Goal: Task Accomplishment & Management: Manage account settings

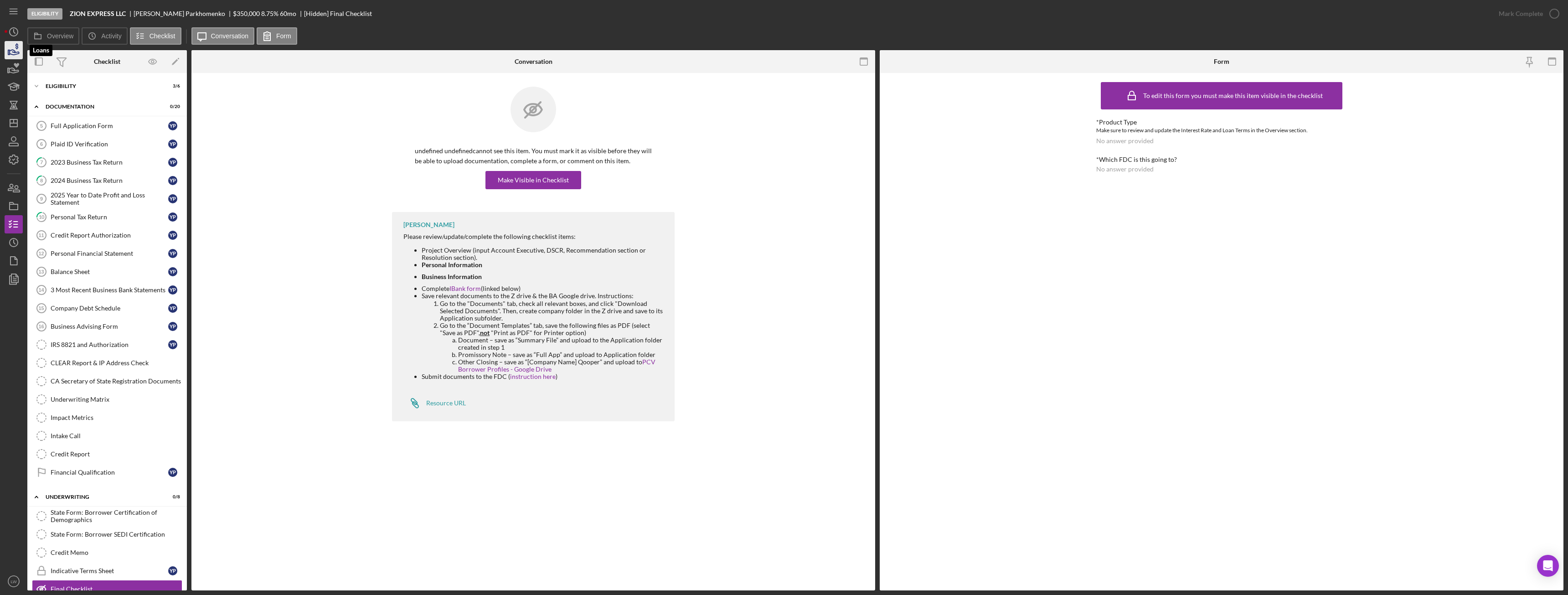
click at [11, 48] on icon "button" at bounding box center [14, 50] width 23 height 23
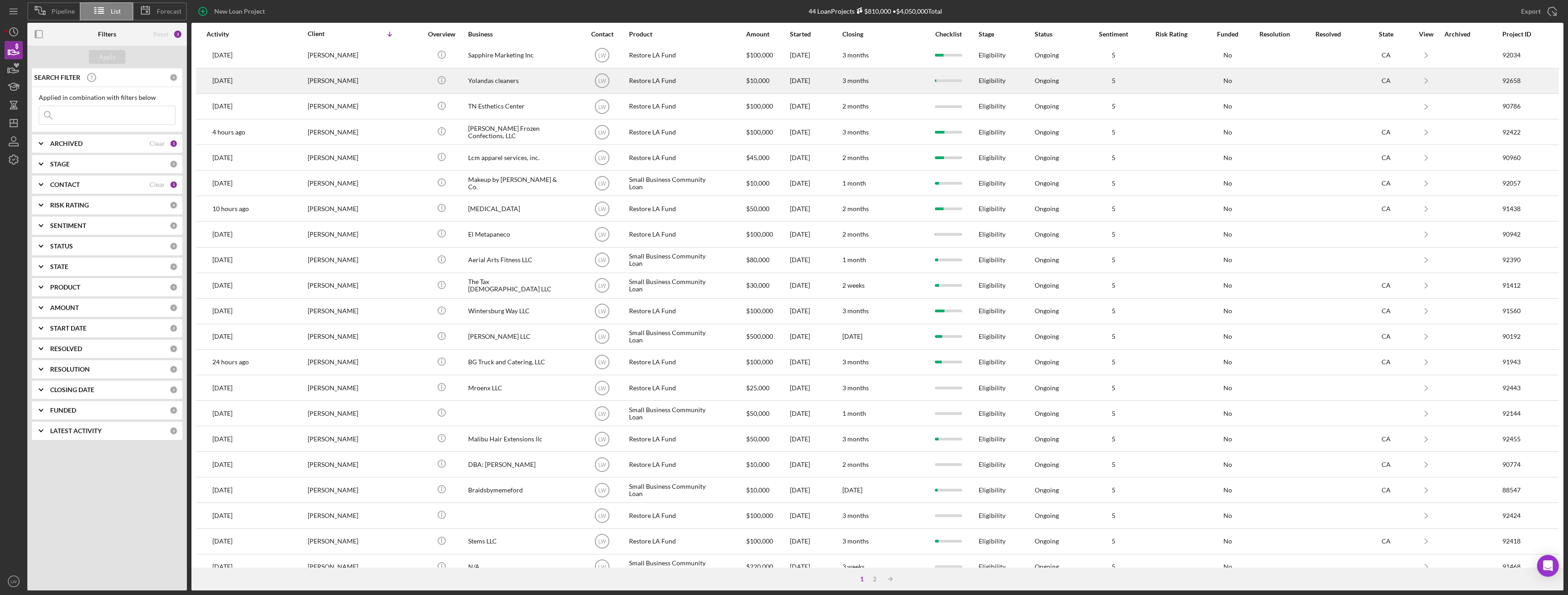
scroll to position [123, 0]
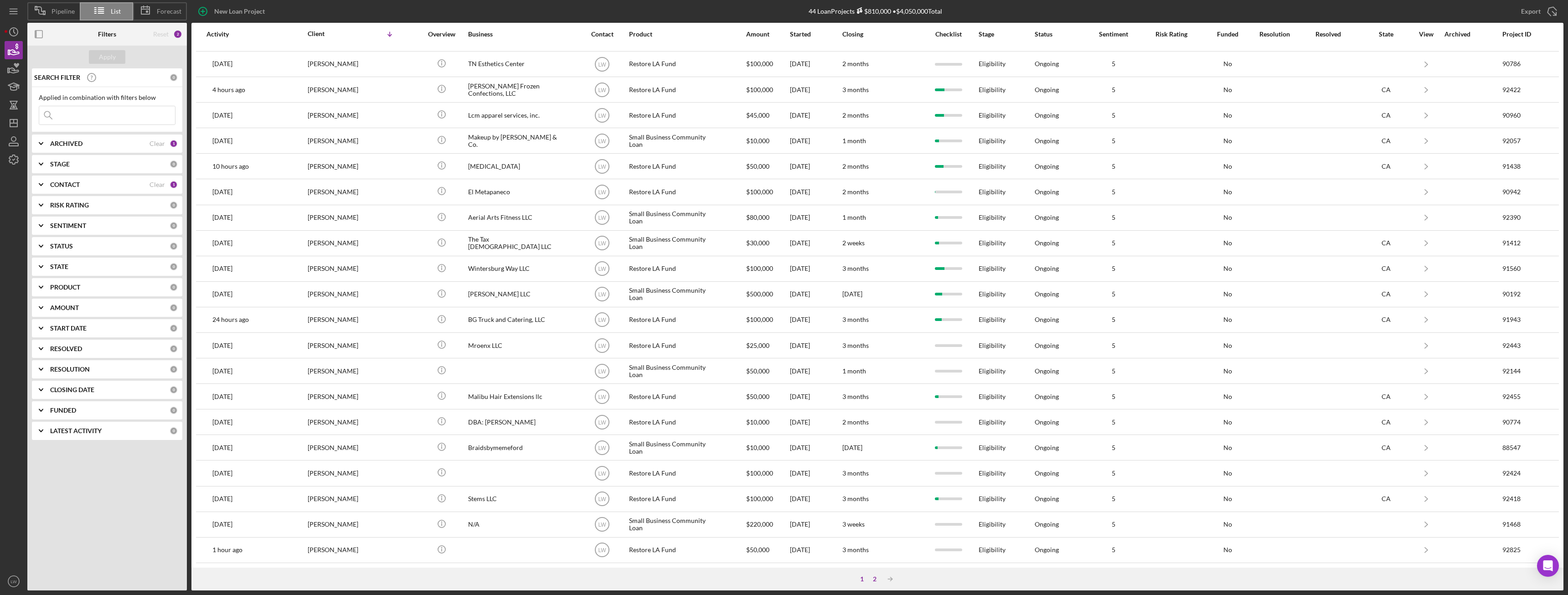
click at [879, 579] on div "2" at bounding box center [874, 579] width 12 height 7
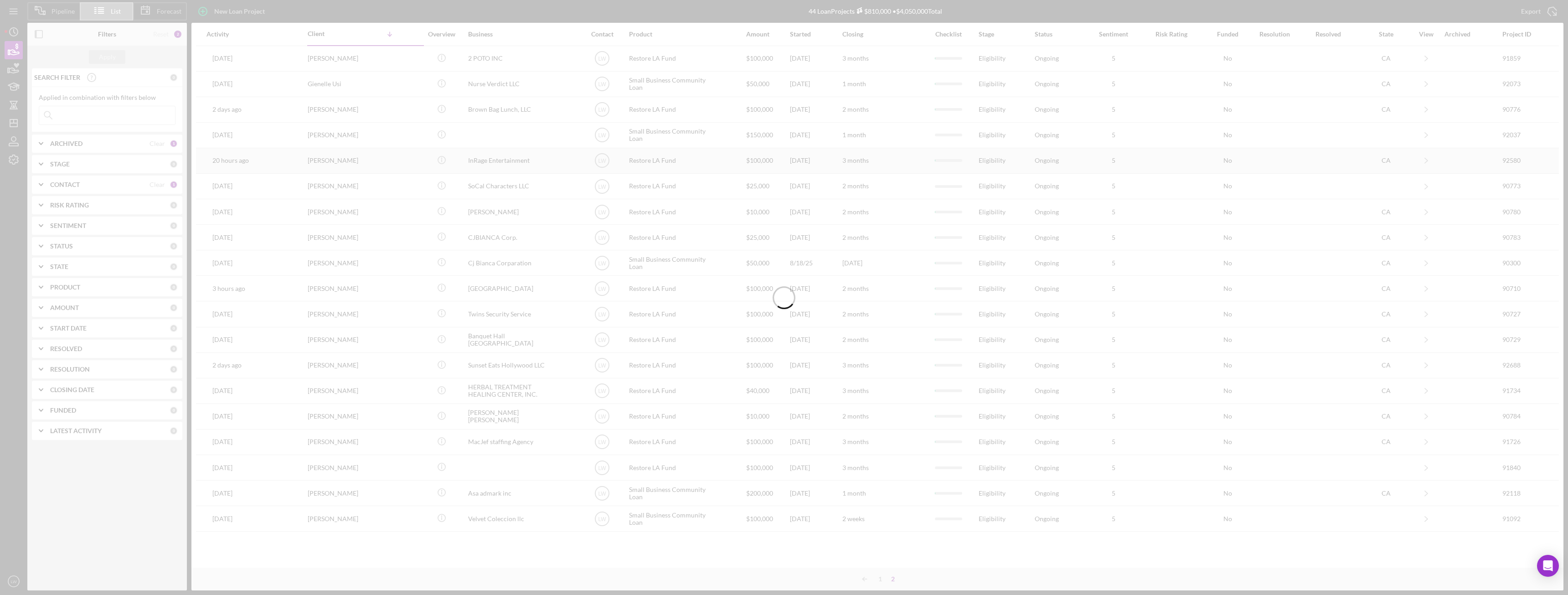
scroll to position [0, 0]
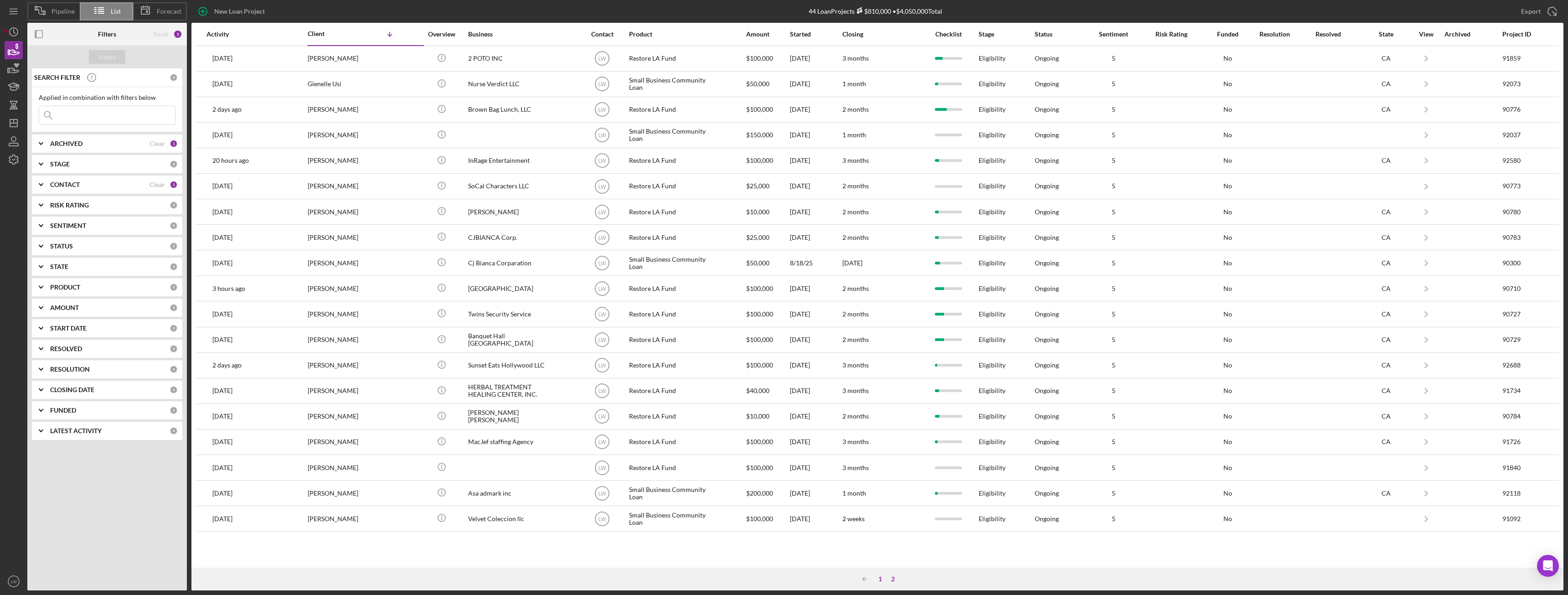
click at [880, 577] on div "1" at bounding box center [881, 579] width 12 height 7
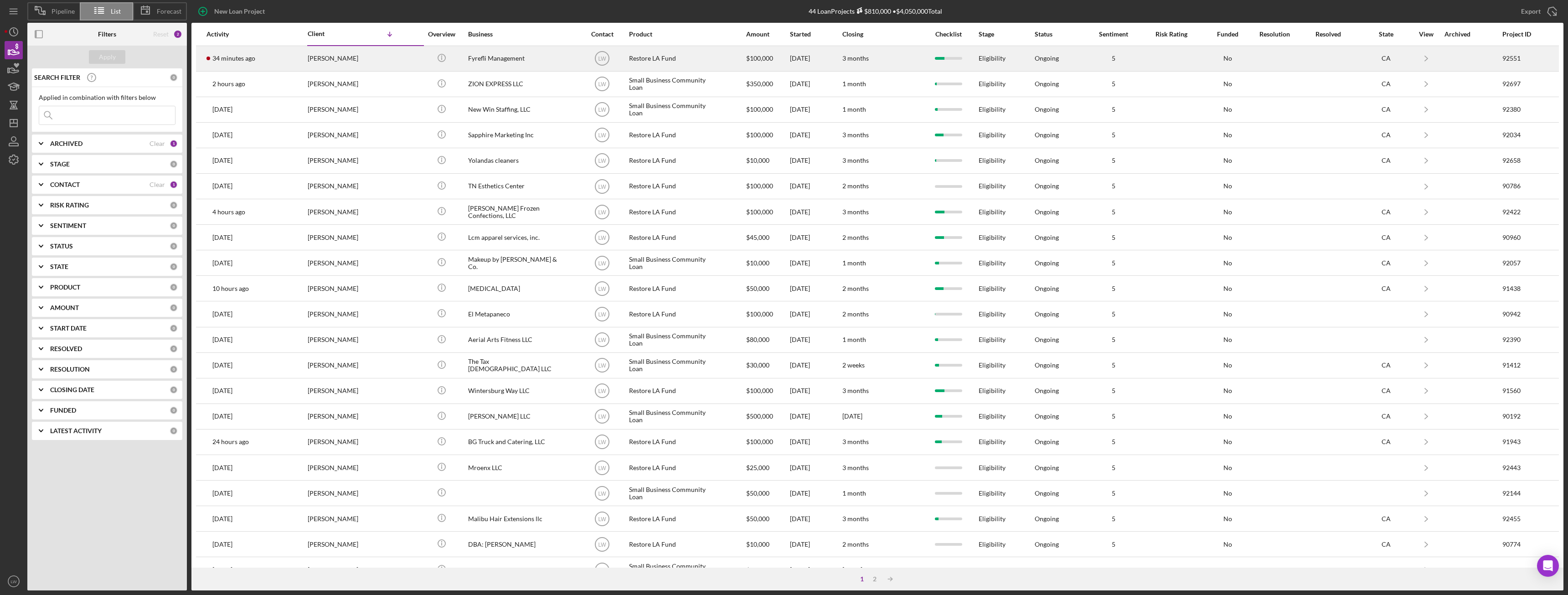
click at [255, 64] on div "34 minutes ago Zoe Paige" at bounding box center [246, 58] width 80 height 24
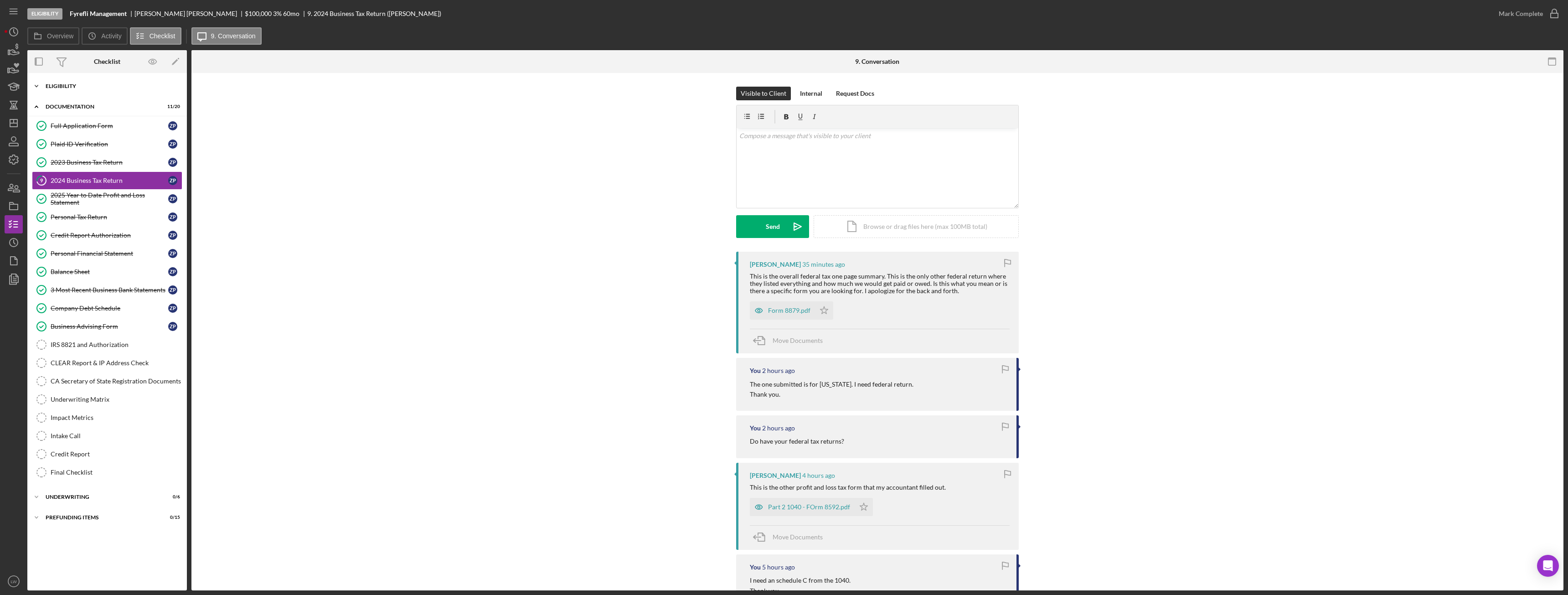
click at [123, 91] on div "Icon/Expander Eligibility 6 / 7" at bounding box center [107, 86] width 160 height 19
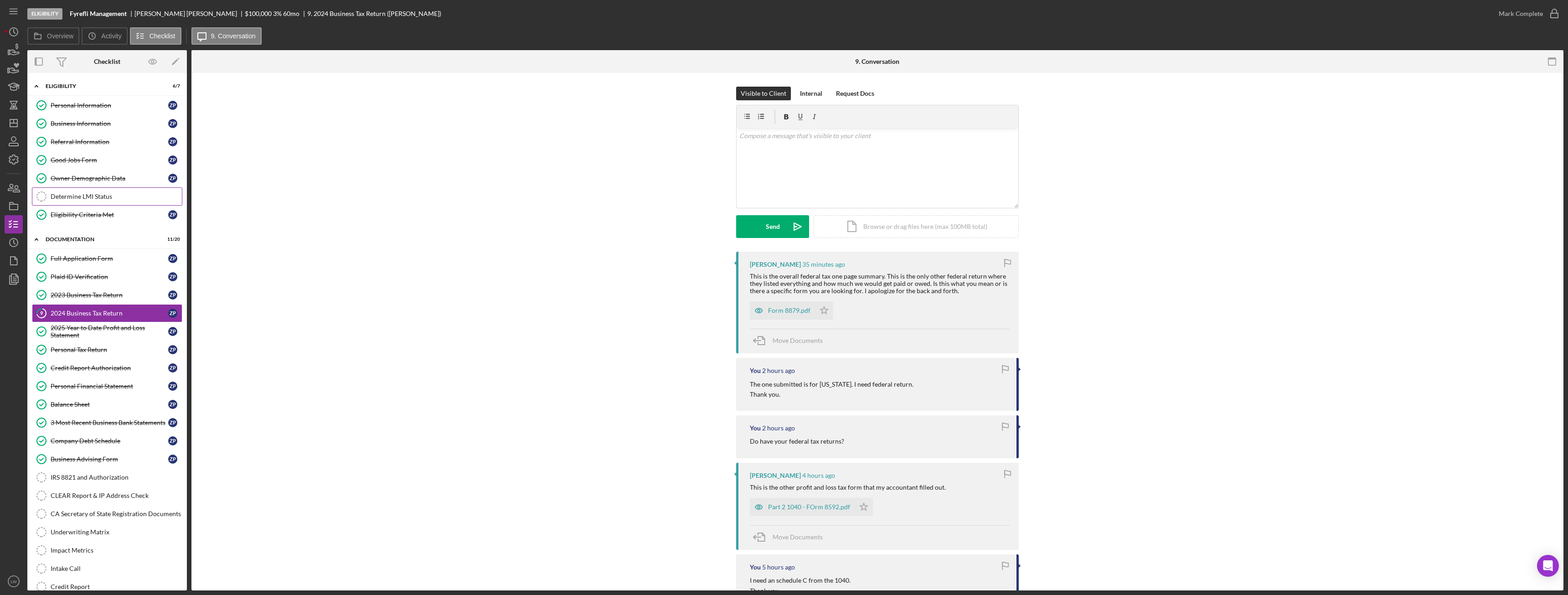
click at [108, 192] on link "Determine LMI Status Determine LMI Status" at bounding box center [107, 197] width 151 height 19
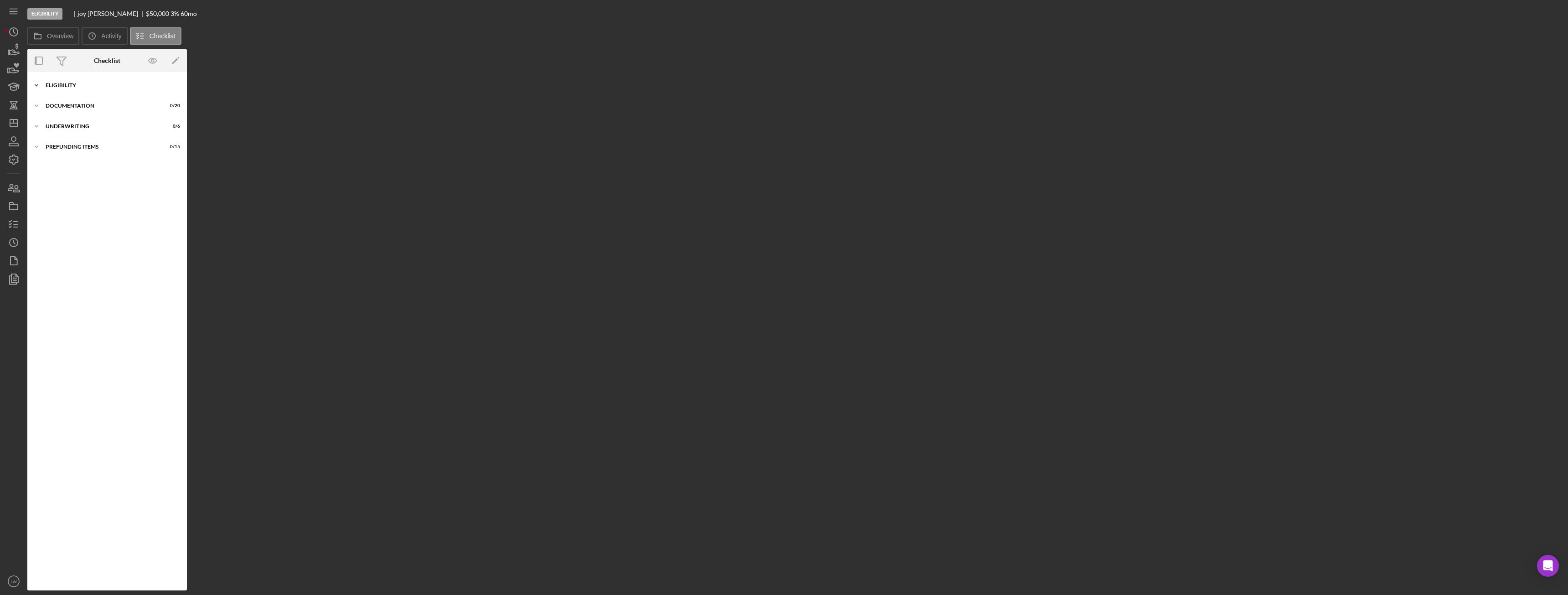
click at [81, 83] on div "Eligibility" at bounding box center [110, 86] width 130 height 5
click at [93, 109] on link "1 Personal Information j C" at bounding box center [107, 104] width 151 height 19
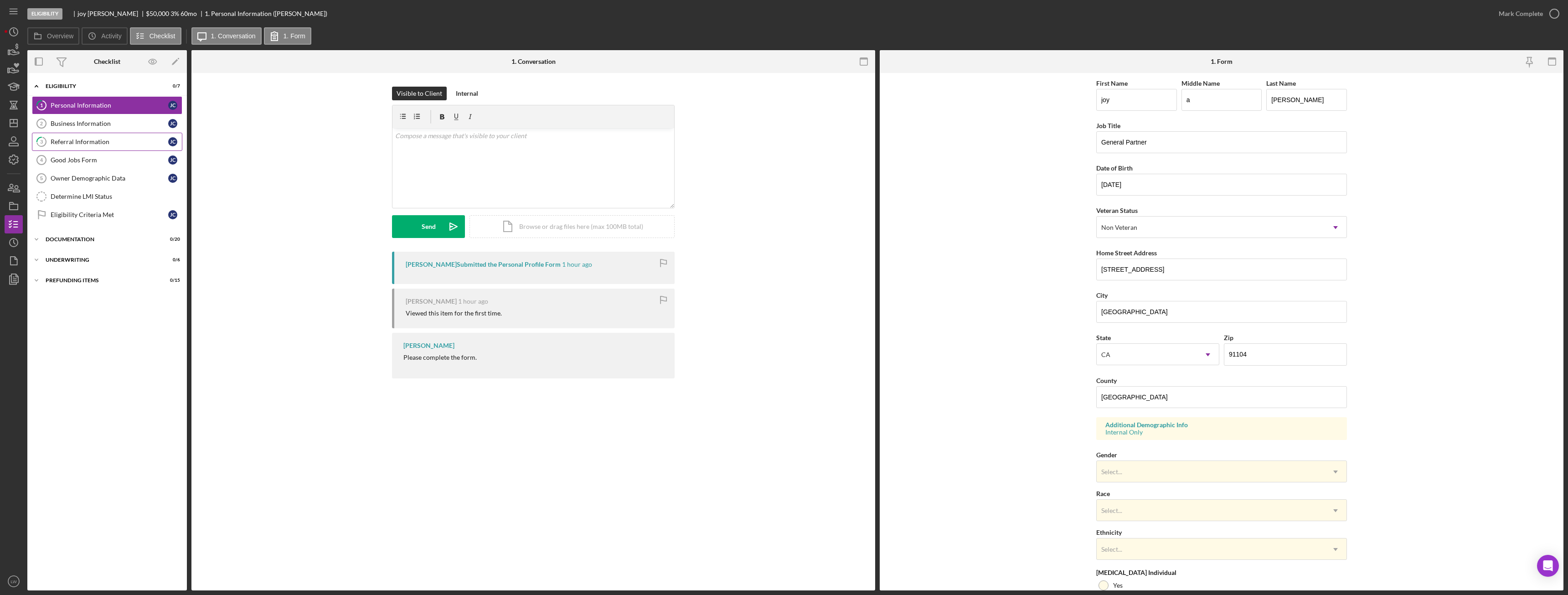
click at [72, 145] on div "Referral Information" at bounding box center [108, 142] width 117 height 7
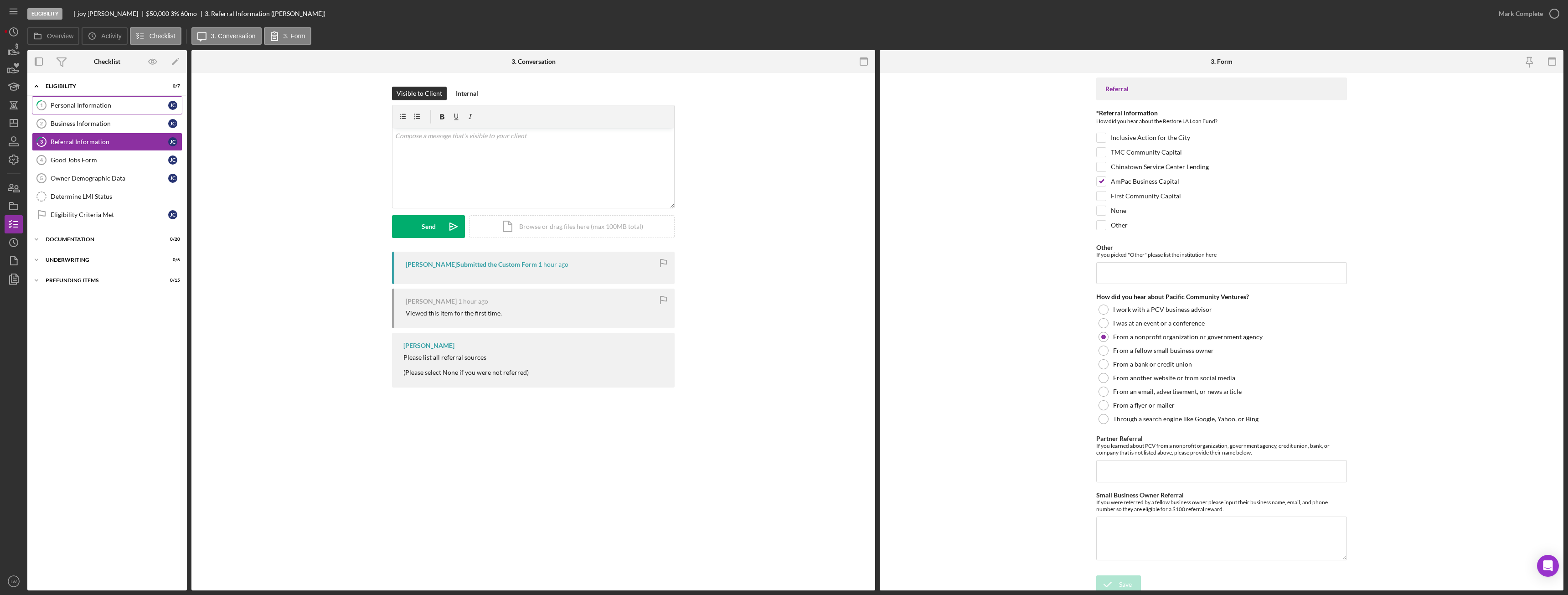
click at [77, 102] on div "Personal Information" at bounding box center [108, 105] width 117 height 7
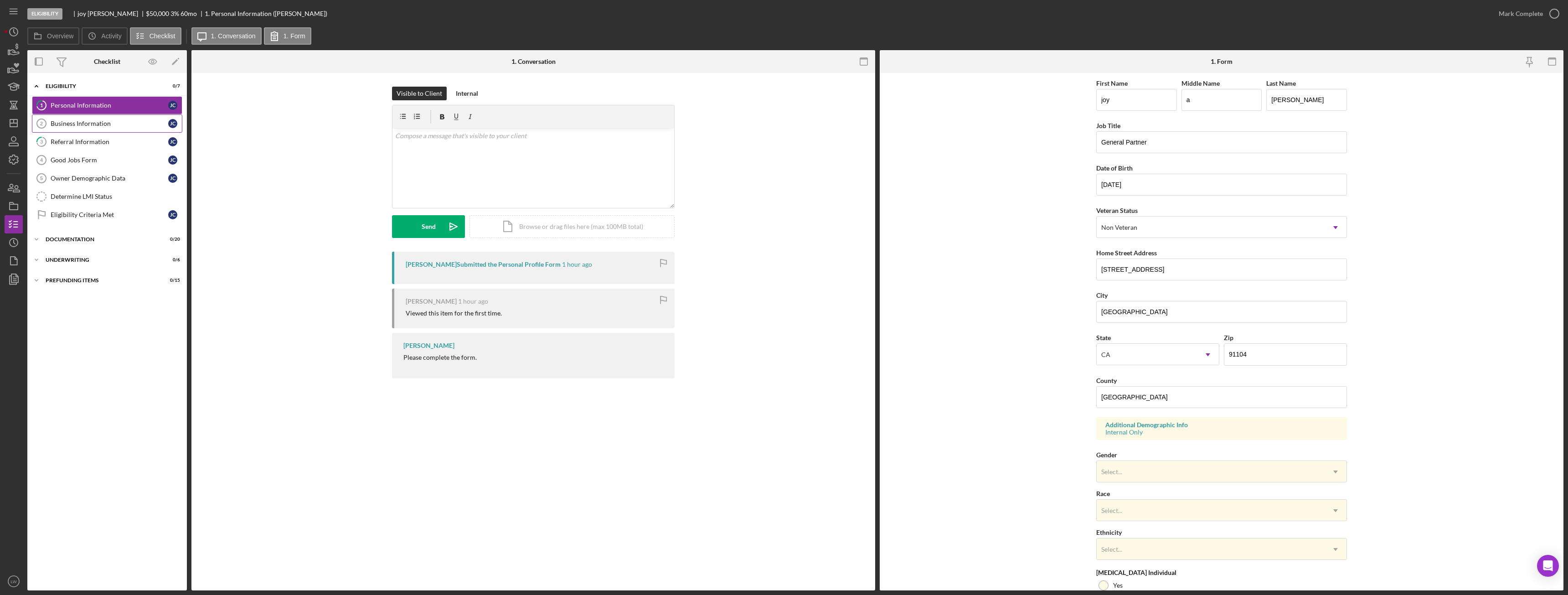
click at [80, 116] on link "Business Information 2 Business Information j C" at bounding box center [107, 123] width 151 height 19
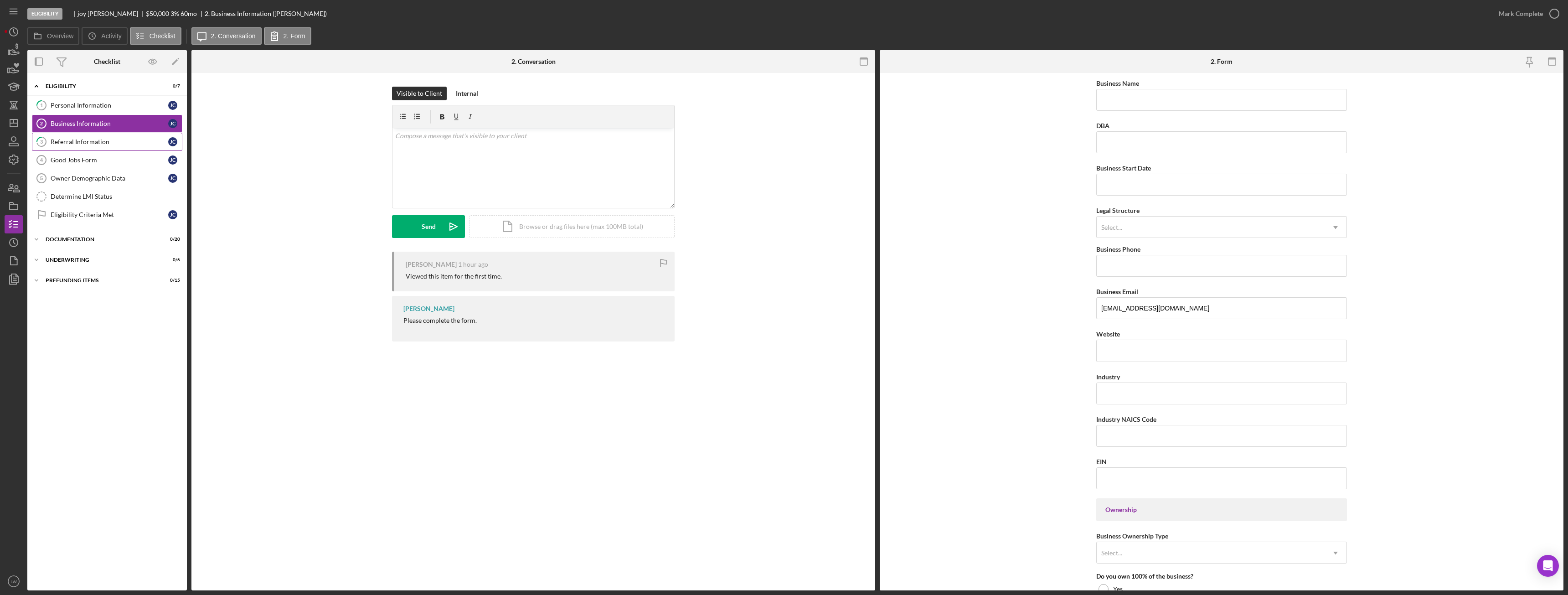
click at [86, 145] on div "Referral Information" at bounding box center [108, 142] width 117 height 7
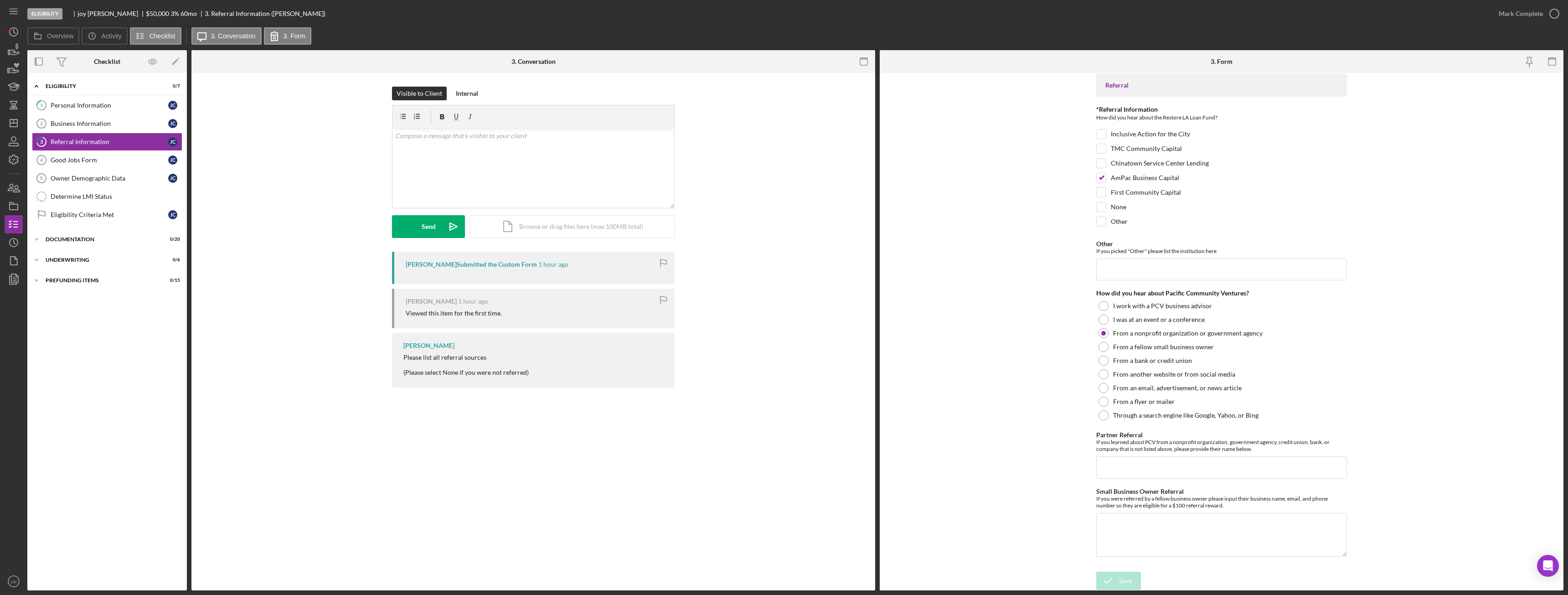
scroll to position [4, 0]
click at [1521, 15] on div "Mark Complete" at bounding box center [1521, 13] width 44 height 19
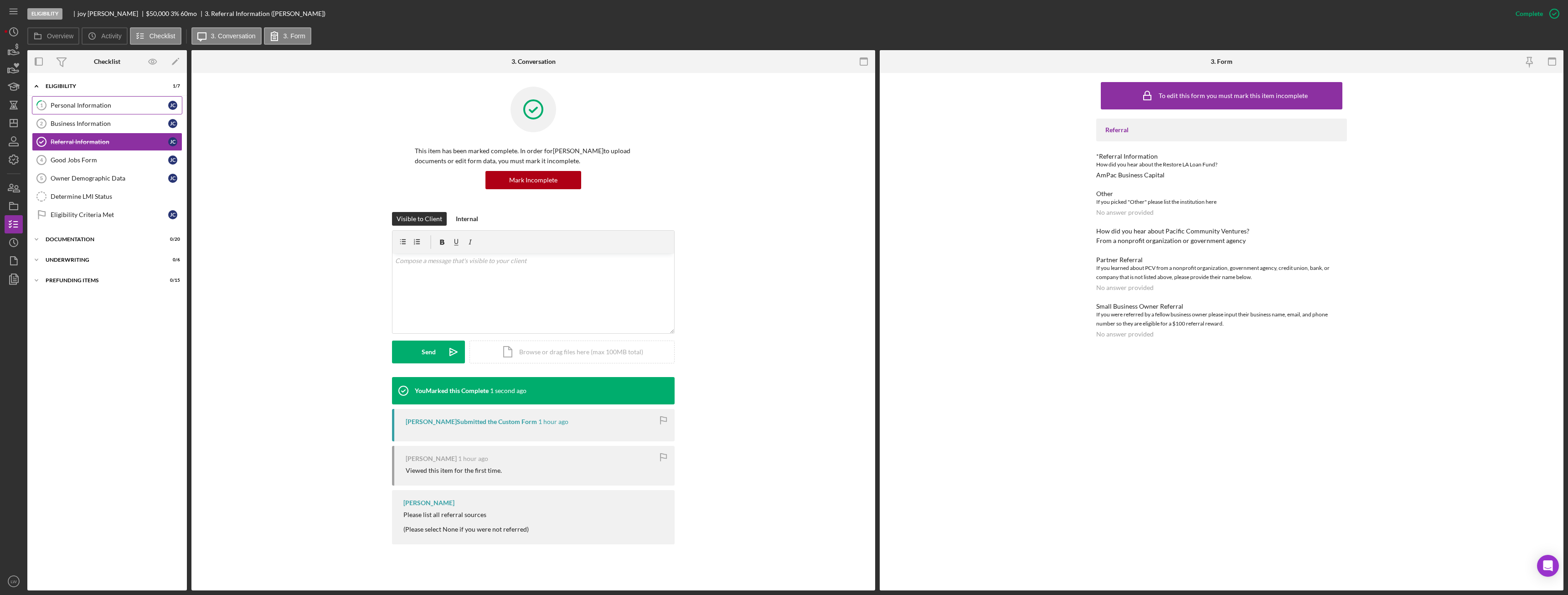
click at [120, 105] on div "Personal Information" at bounding box center [108, 105] width 117 height 7
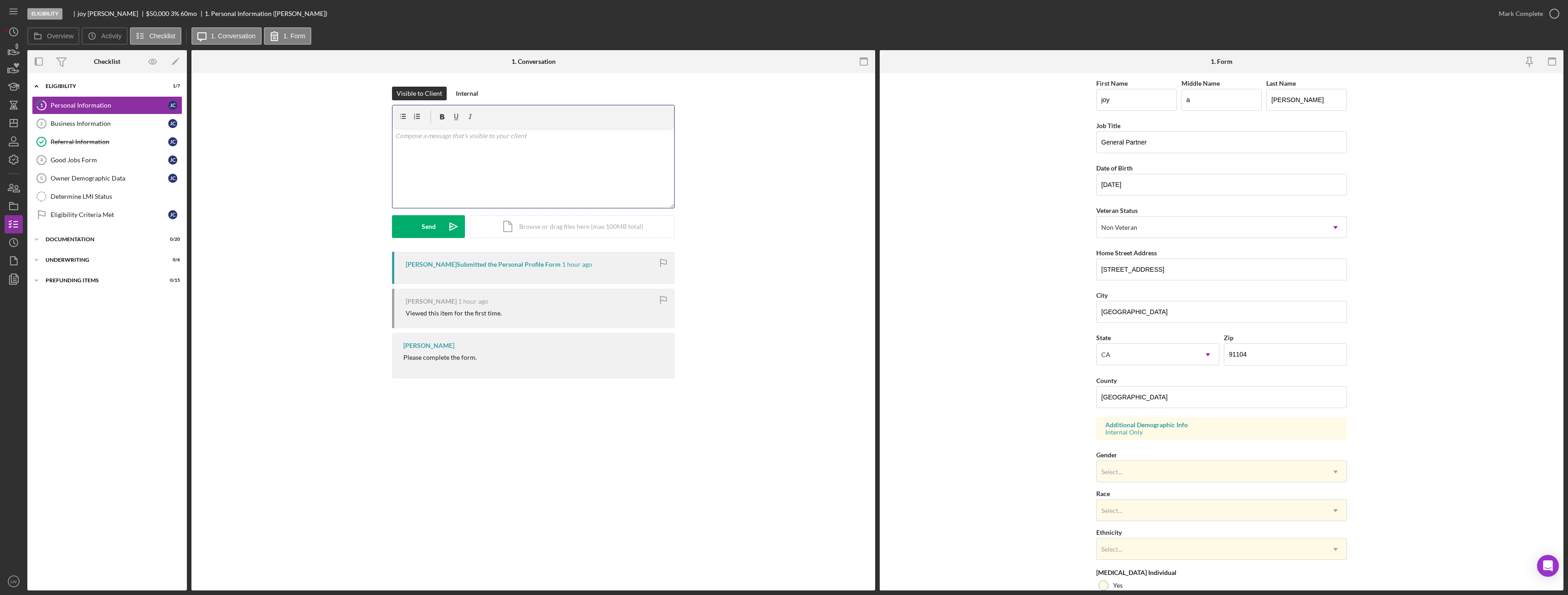
click at [482, 175] on div "v Color teal Color pink Remove color Add row above Add row below Add column bef…" at bounding box center [533, 167] width 282 height 80
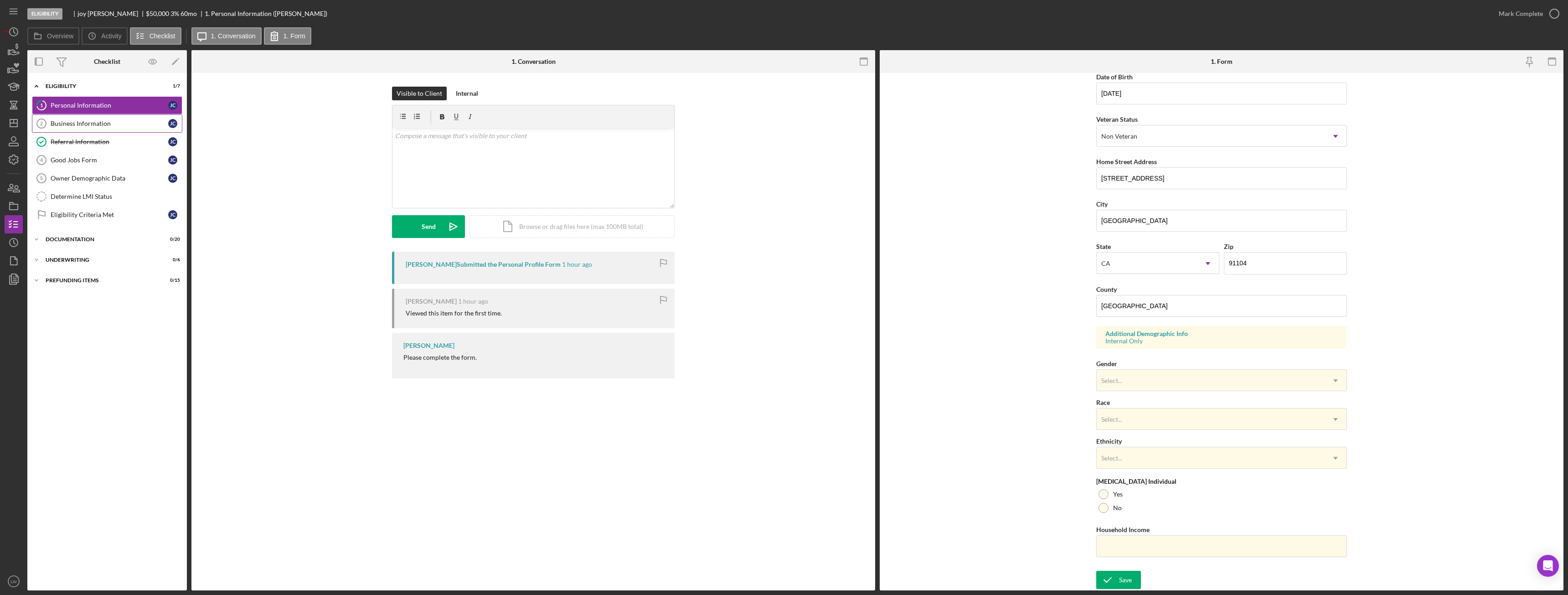
click at [113, 121] on div "Business Information" at bounding box center [108, 123] width 117 height 7
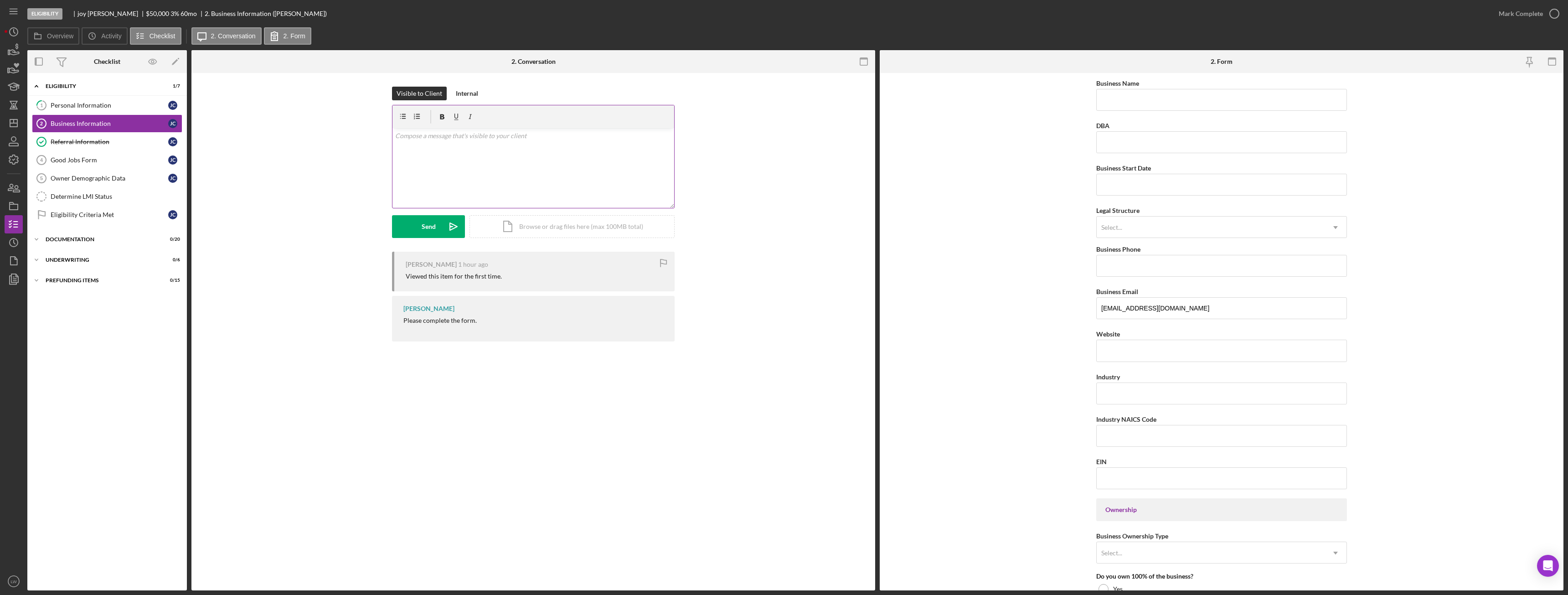
click at [554, 173] on div "v Color teal Color pink Remove color Add row above Add row below Add column bef…" at bounding box center [533, 167] width 282 height 80
click at [408, 218] on button "Send Icon/icon-invite-send" at bounding box center [428, 227] width 73 height 23
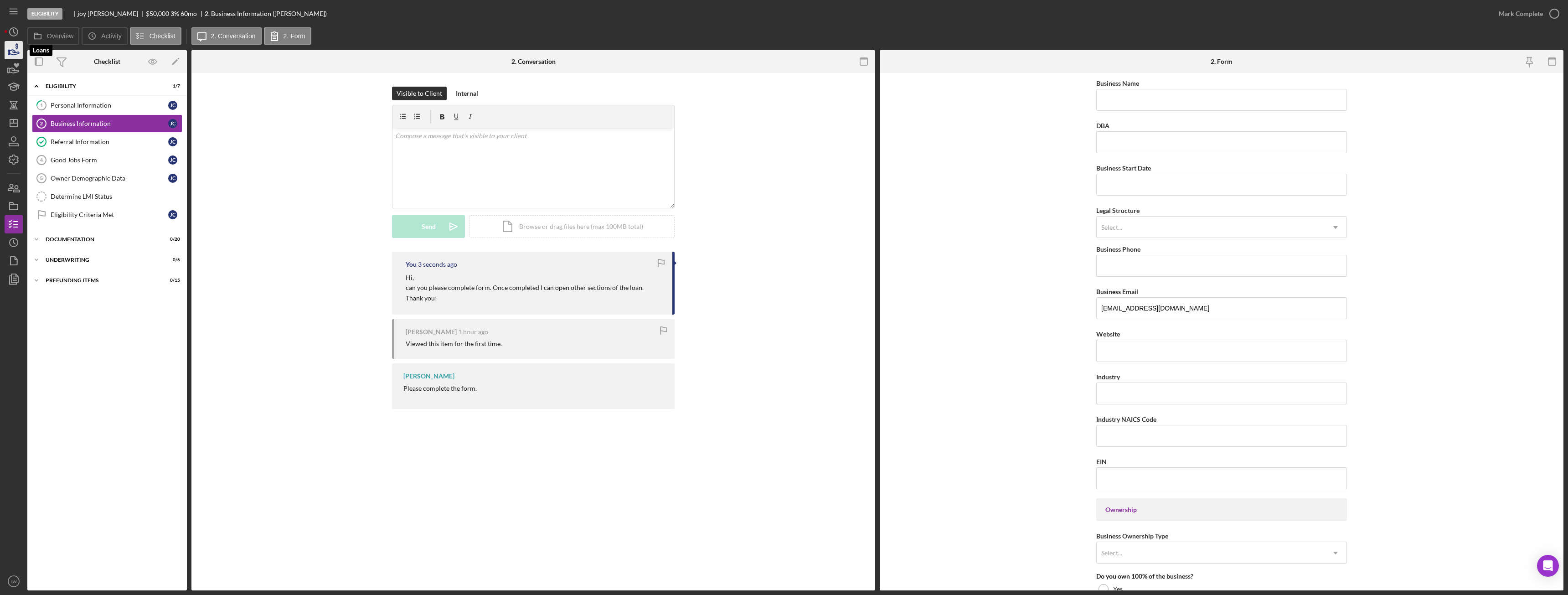
click at [17, 49] on icon "button" at bounding box center [14, 50] width 23 height 23
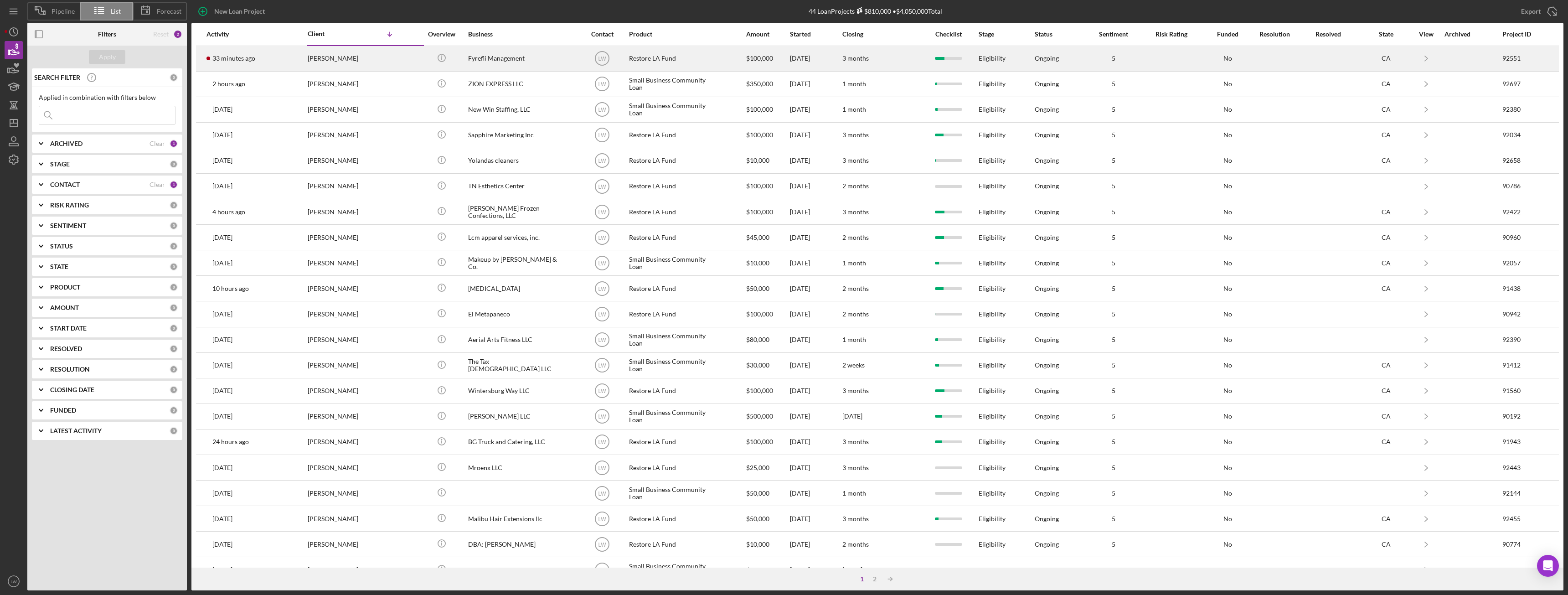
click at [323, 61] on div "[PERSON_NAME]" at bounding box center [353, 58] width 91 height 24
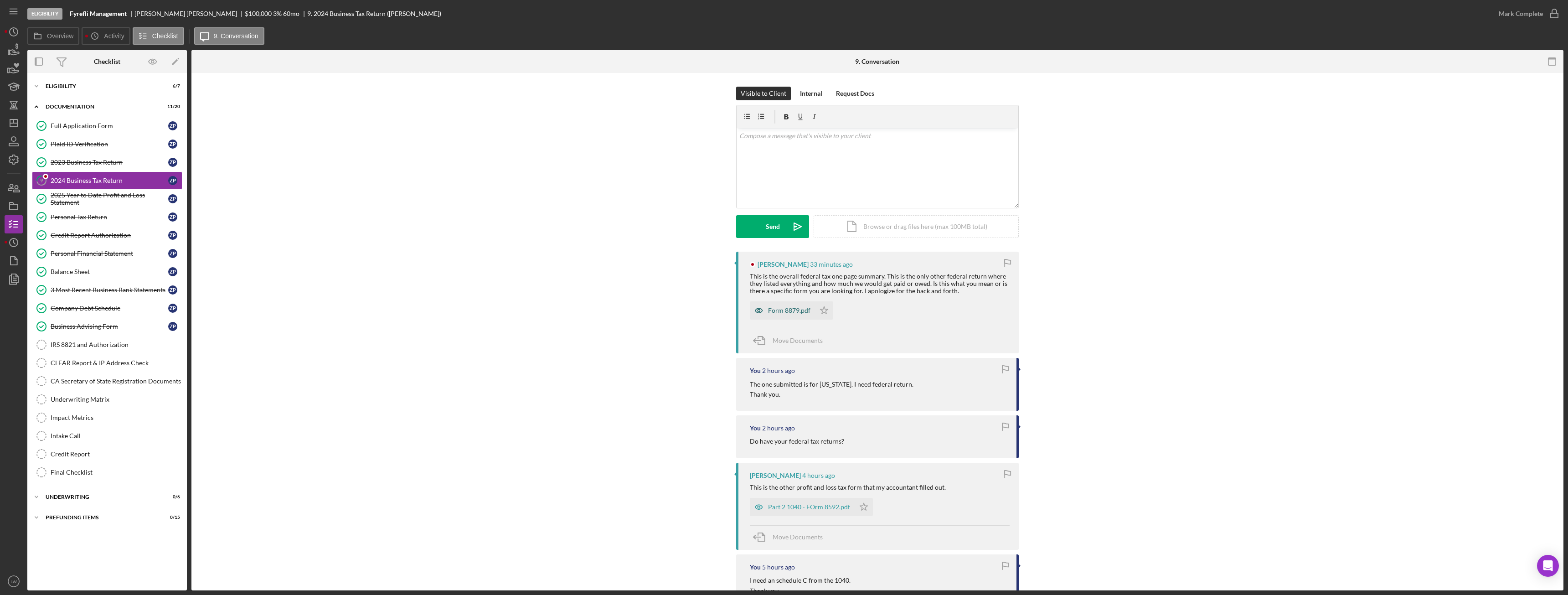
click at [777, 310] on div "Form 8879.pdf" at bounding box center [790, 310] width 42 height 7
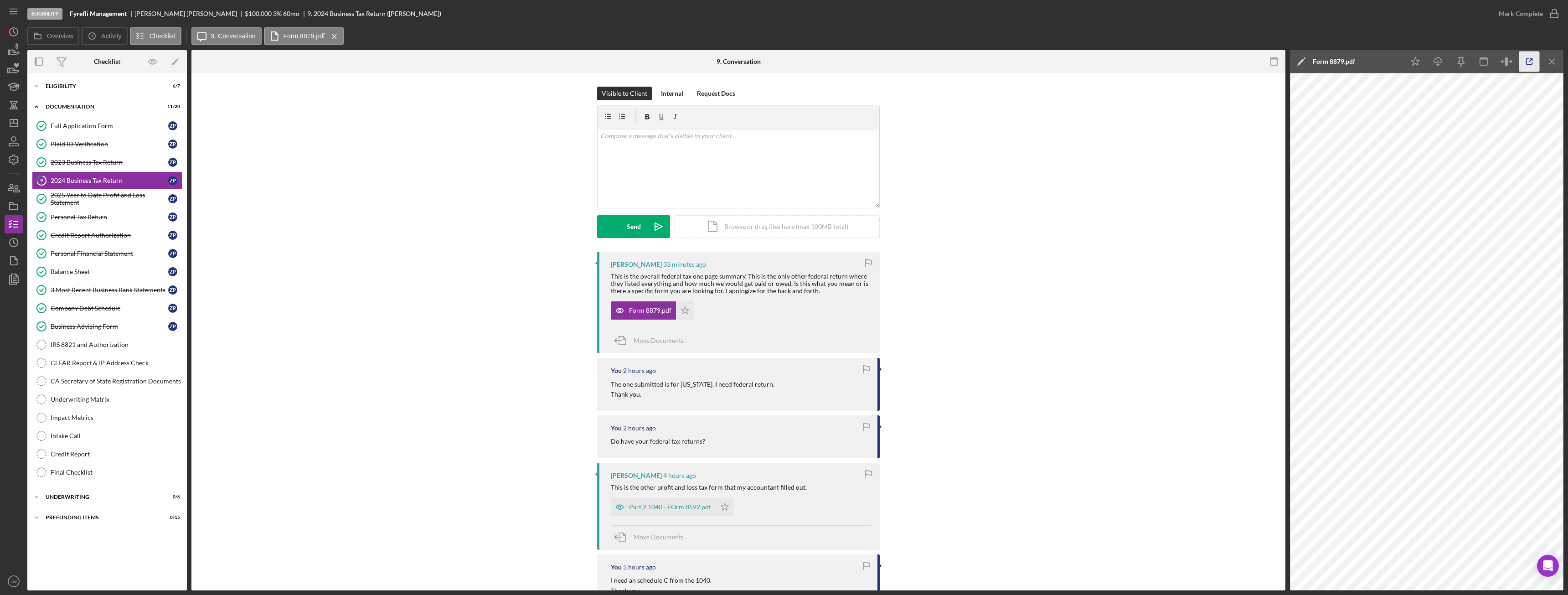
click at [1529, 62] on icon "button" at bounding box center [1529, 61] width 20 height 20
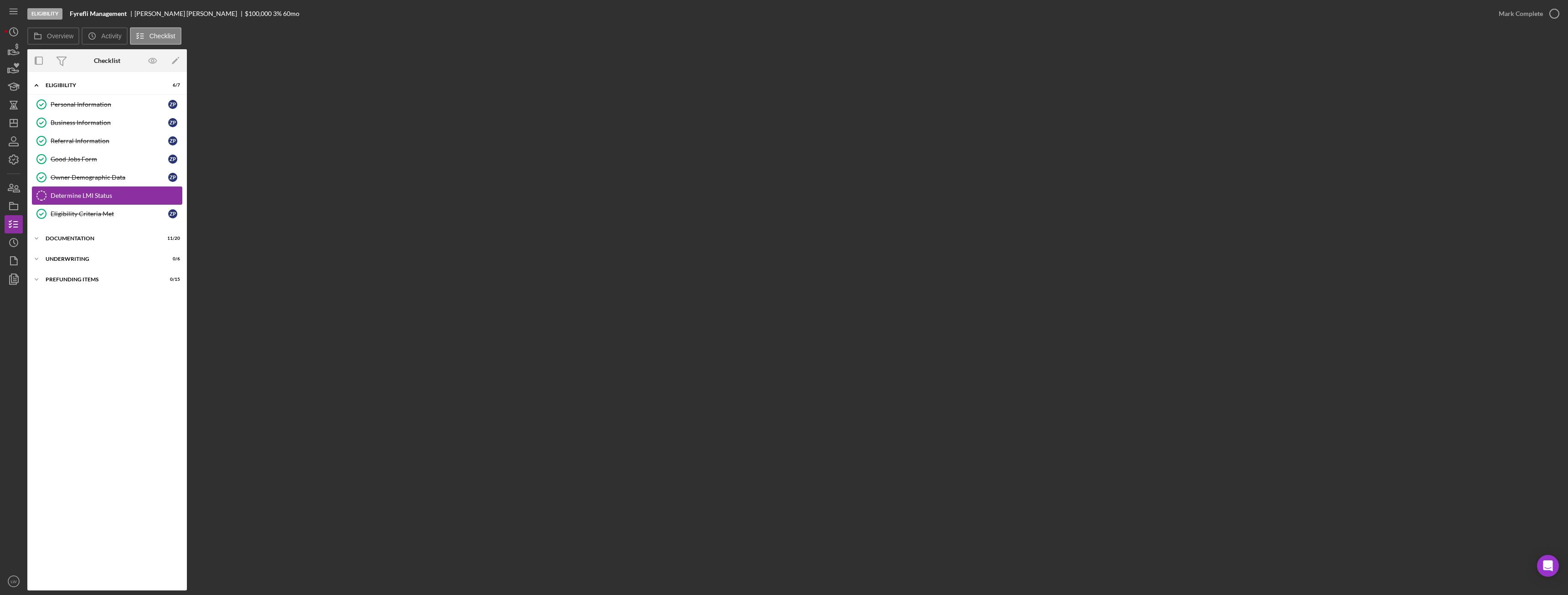
click at [75, 190] on link "Determine LMI Status Determine LMI Status" at bounding box center [107, 196] width 151 height 19
click at [77, 183] on link "Owner Demographic Data Owner Demographic Data Z P" at bounding box center [107, 177] width 151 height 19
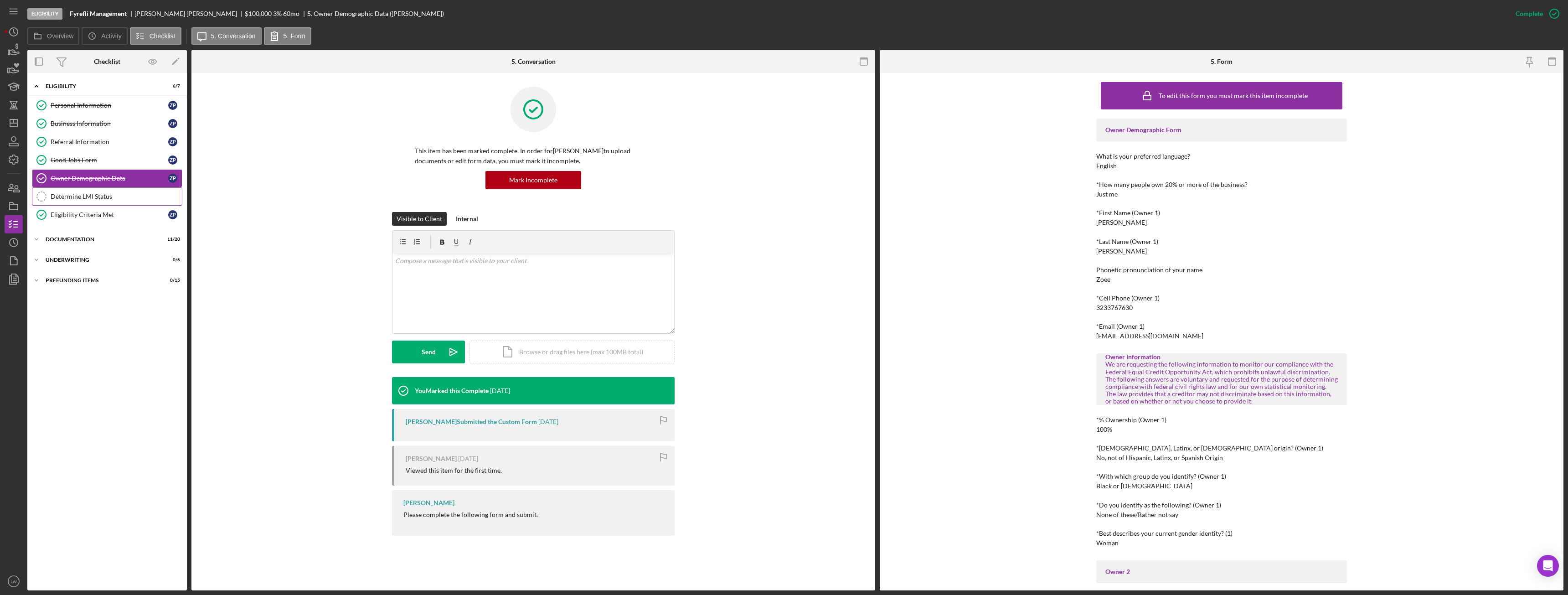
click at [76, 190] on link "Determine LMI Status Determine LMI Status" at bounding box center [107, 197] width 151 height 19
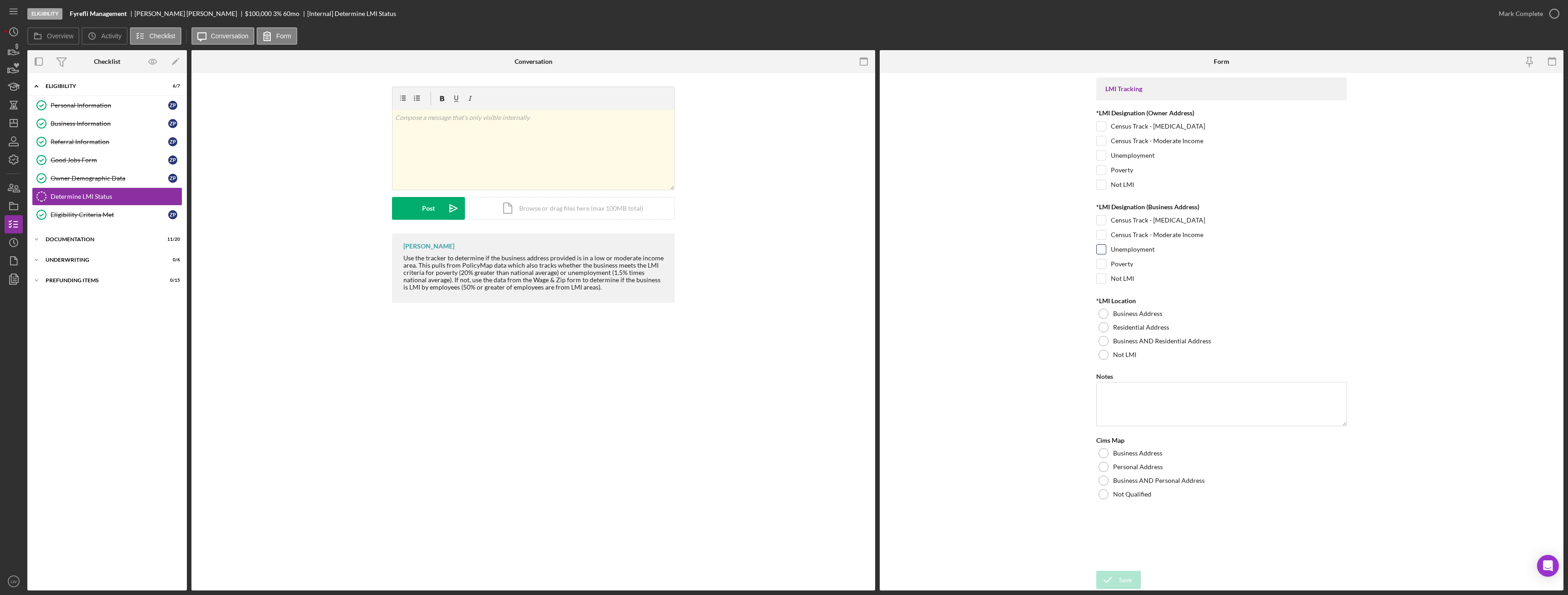
click at [1101, 250] on input "Unemployment" at bounding box center [1102, 249] width 9 height 9
checkbox input "true"
click at [1102, 184] on input "Not LMI" at bounding box center [1102, 184] width 9 height 9
checkbox input "true"
click at [1104, 315] on div at bounding box center [1104, 313] width 10 height 10
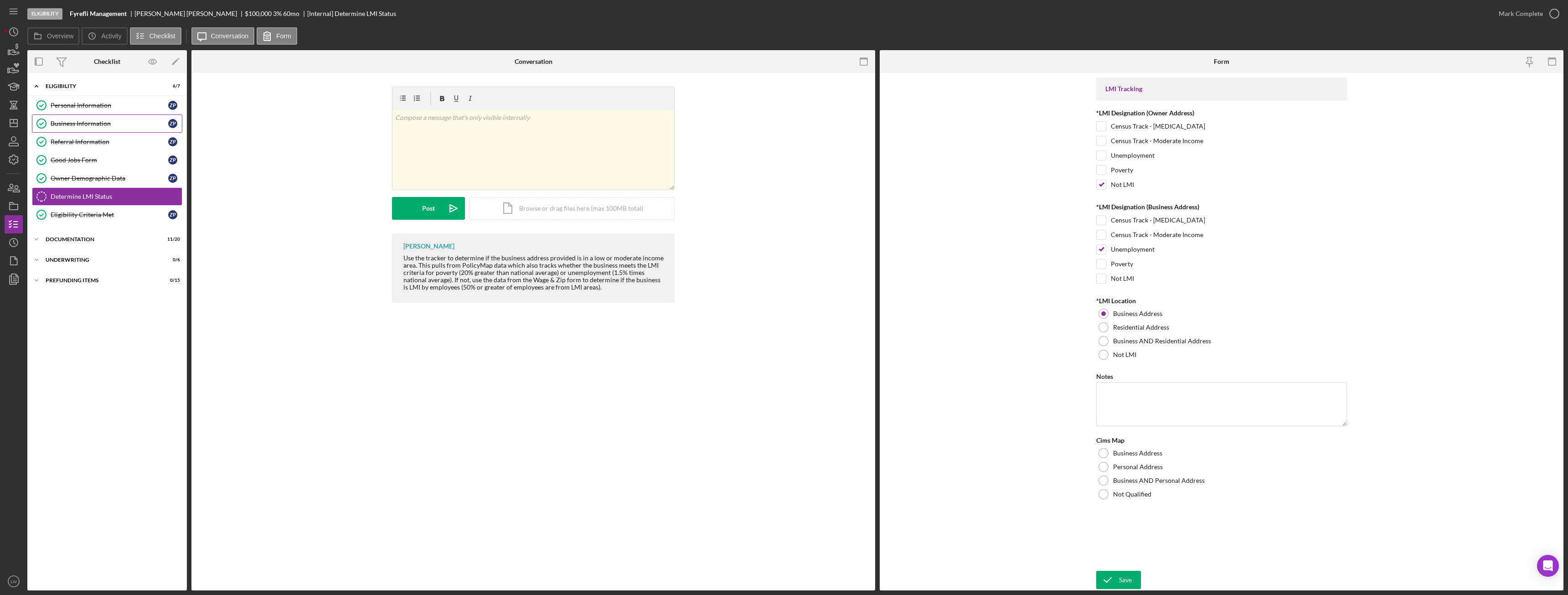
click at [94, 117] on link "Business Information Business Information Z P" at bounding box center [107, 123] width 151 height 19
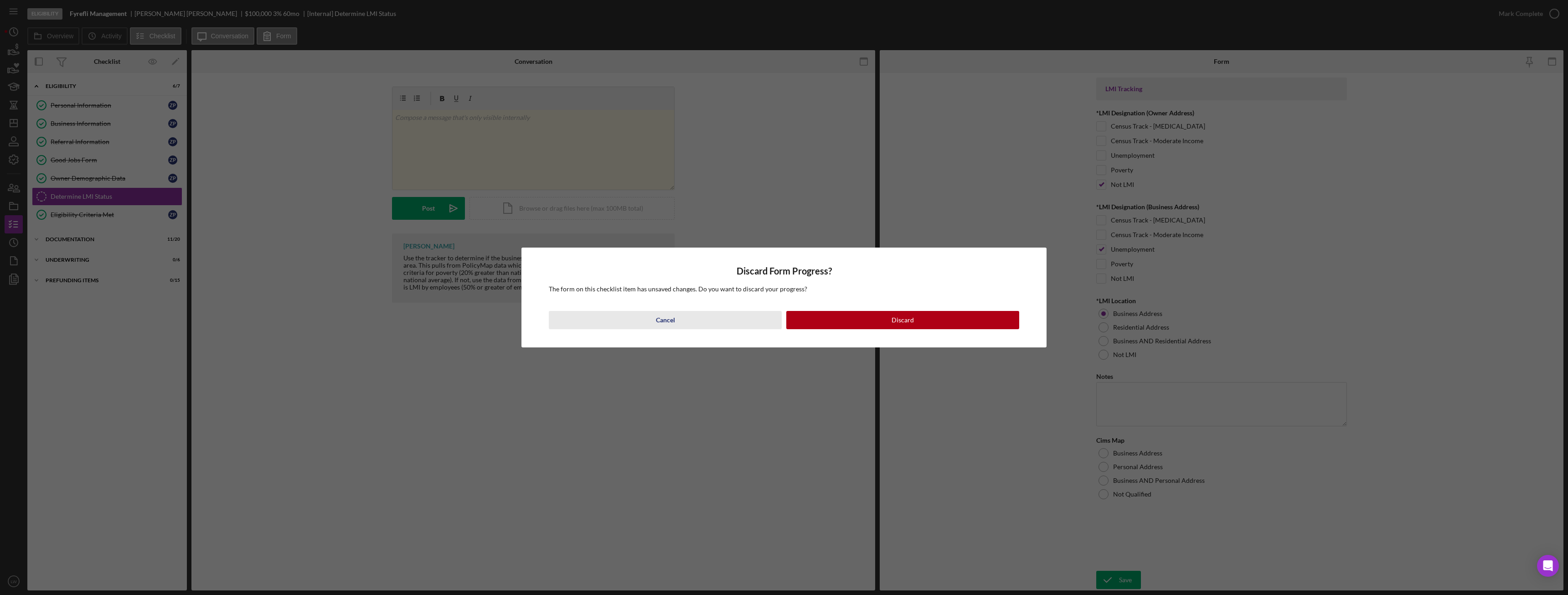
click at [689, 324] on button "Cancel" at bounding box center [665, 320] width 233 height 19
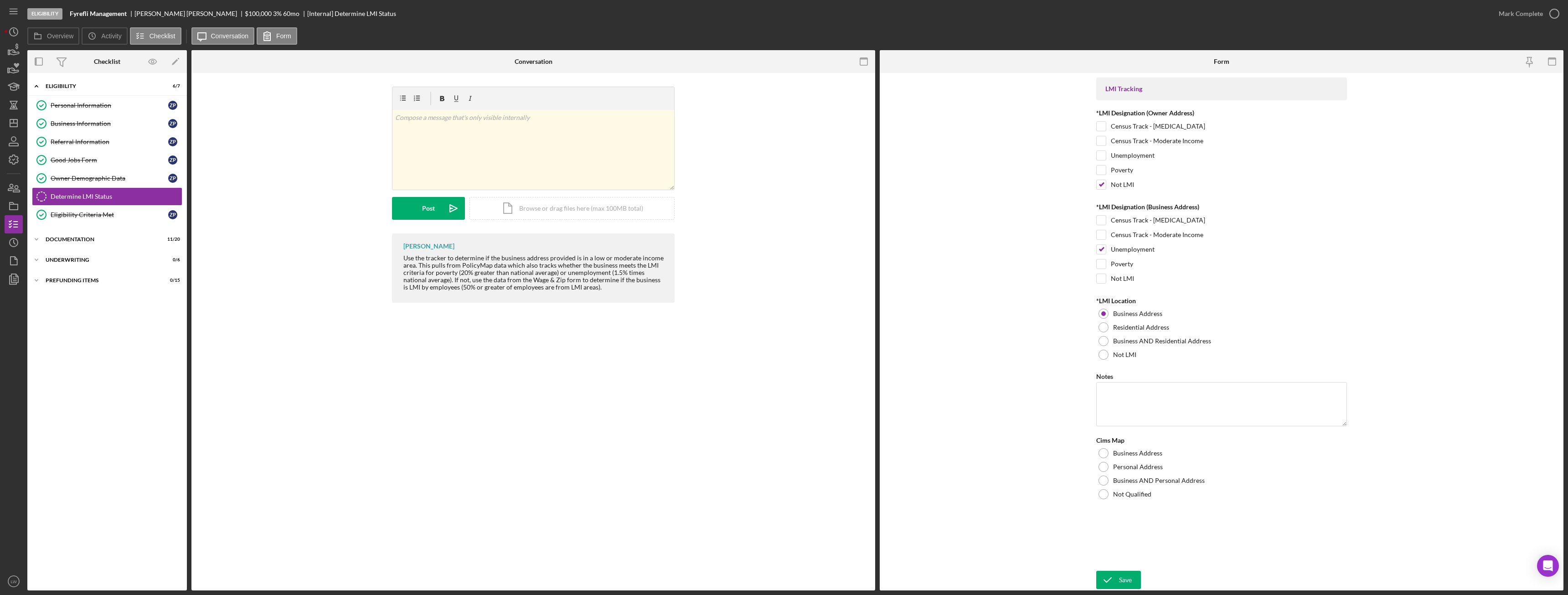
click at [1141, 581] on div "Save Save" at bounding box center [1222, 581] width 250 height 19
click at [1126, 579] on div "Save" at bounding box center [1126, 580] width 12 height 19
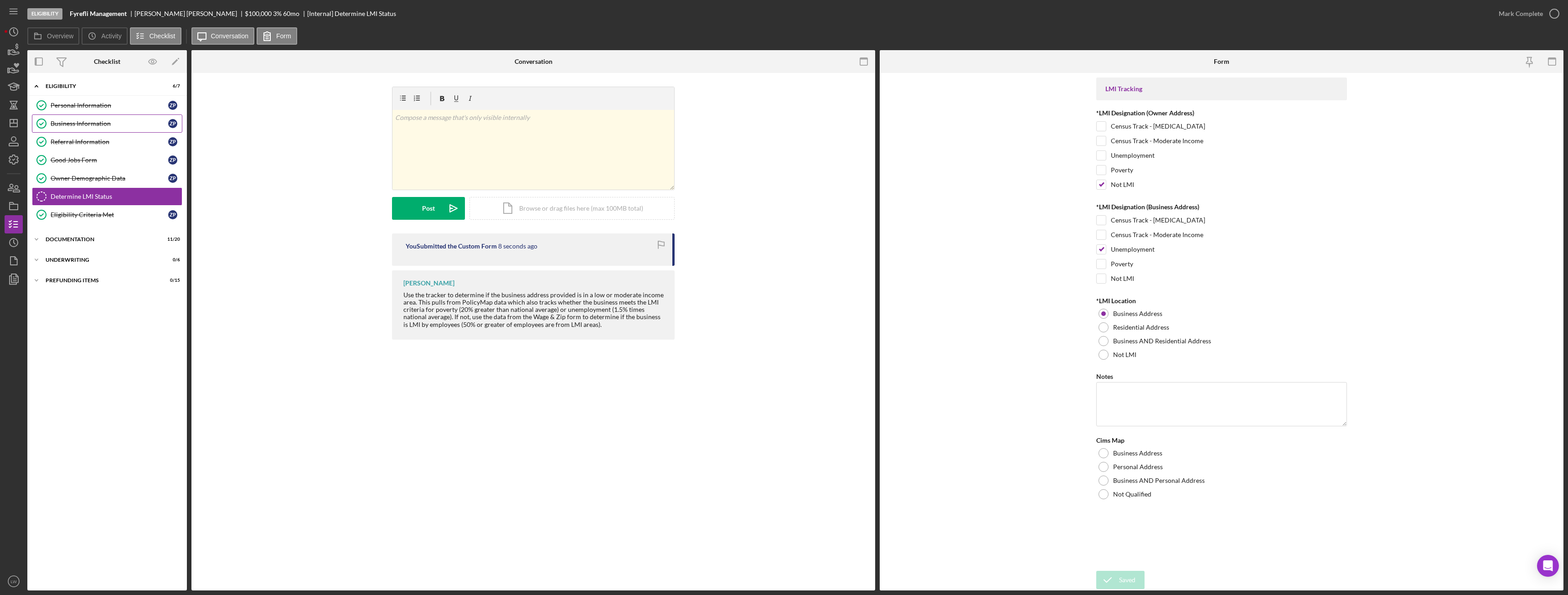
click at [98, 123] on div "Business Information" at bounding box center [108, 123] width 117 height 7
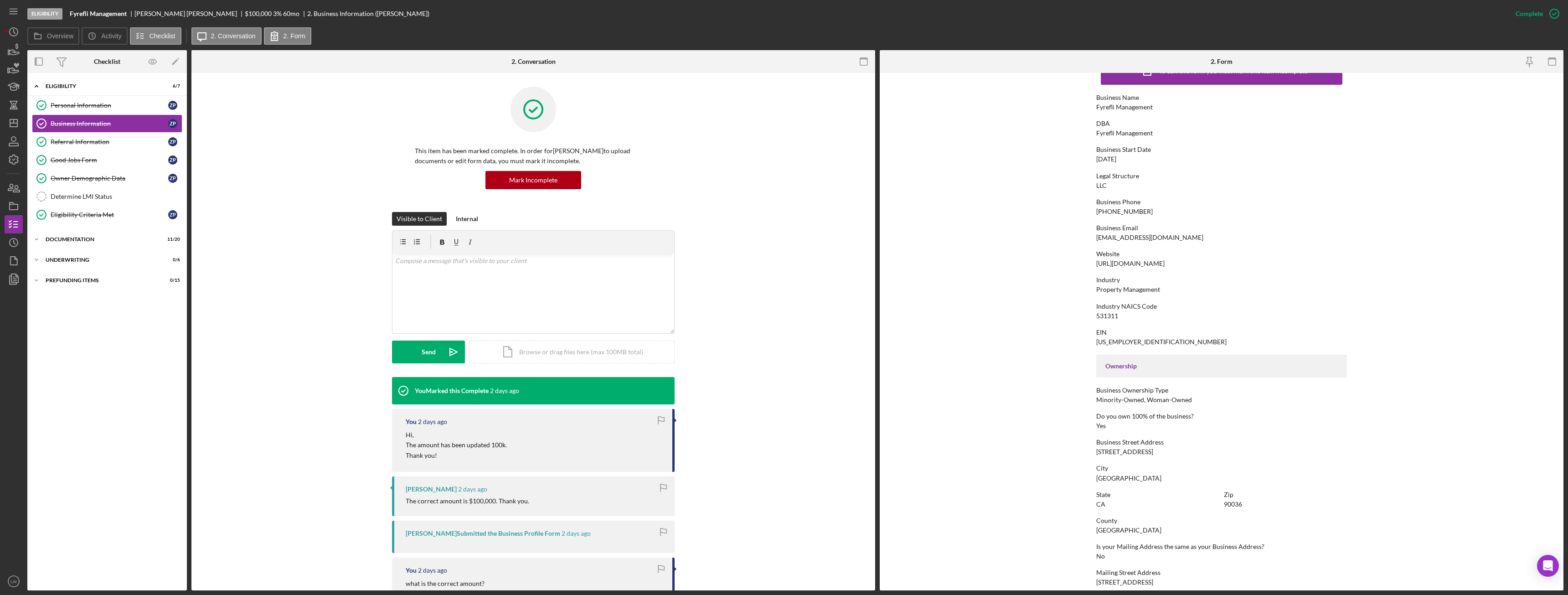
scroll to position [46, 0]
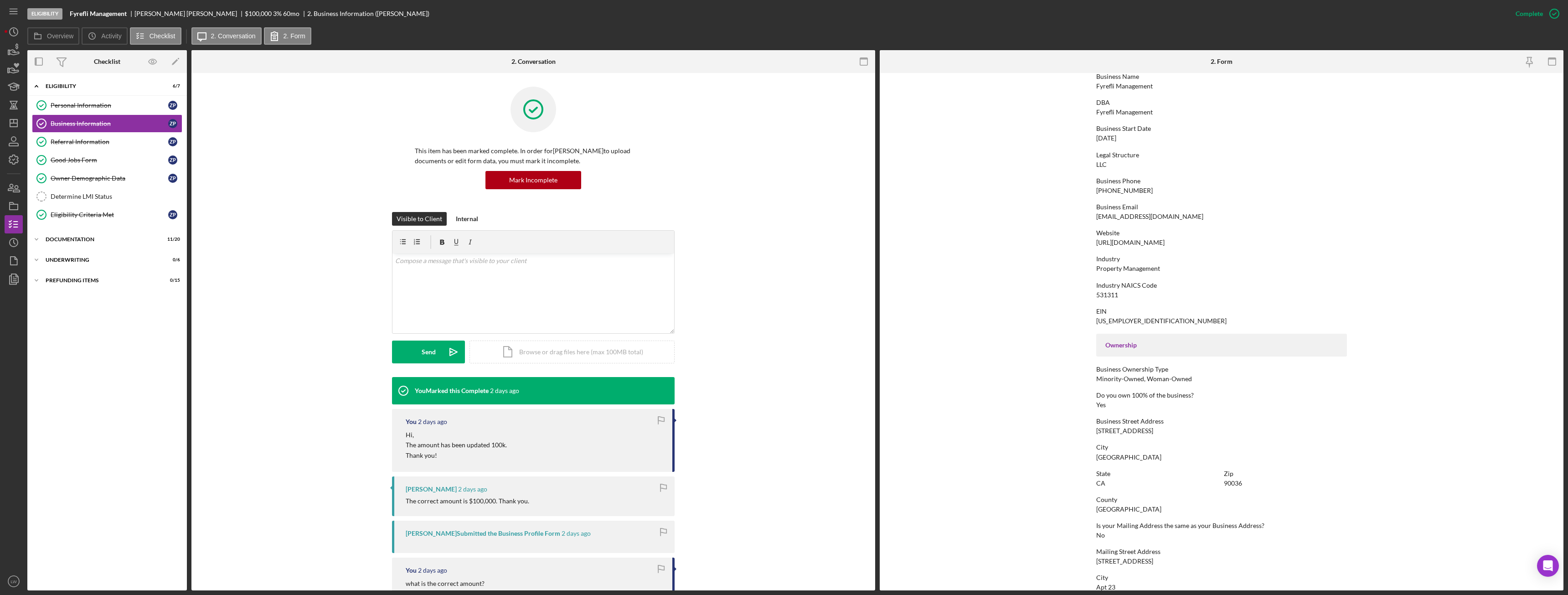
click at [1118, 432] on div "310 S Arden Blvd" at bounding box center [1125, 431] width 57 height 7
copy div "310 S Arden Blvd"
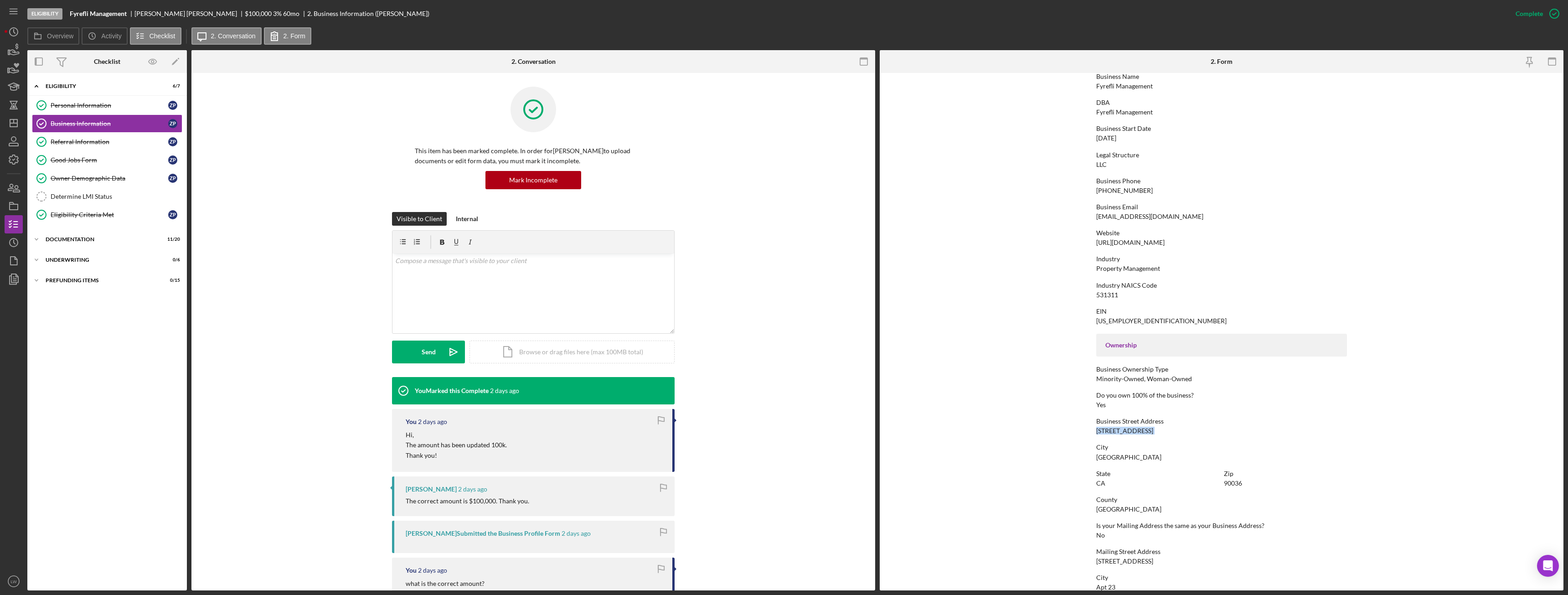
copy div "[STREET_ADDRESS]"
click at [99, 197] on div "Determine LMI Status" at bounding box center [115, 197] width 131 height 7
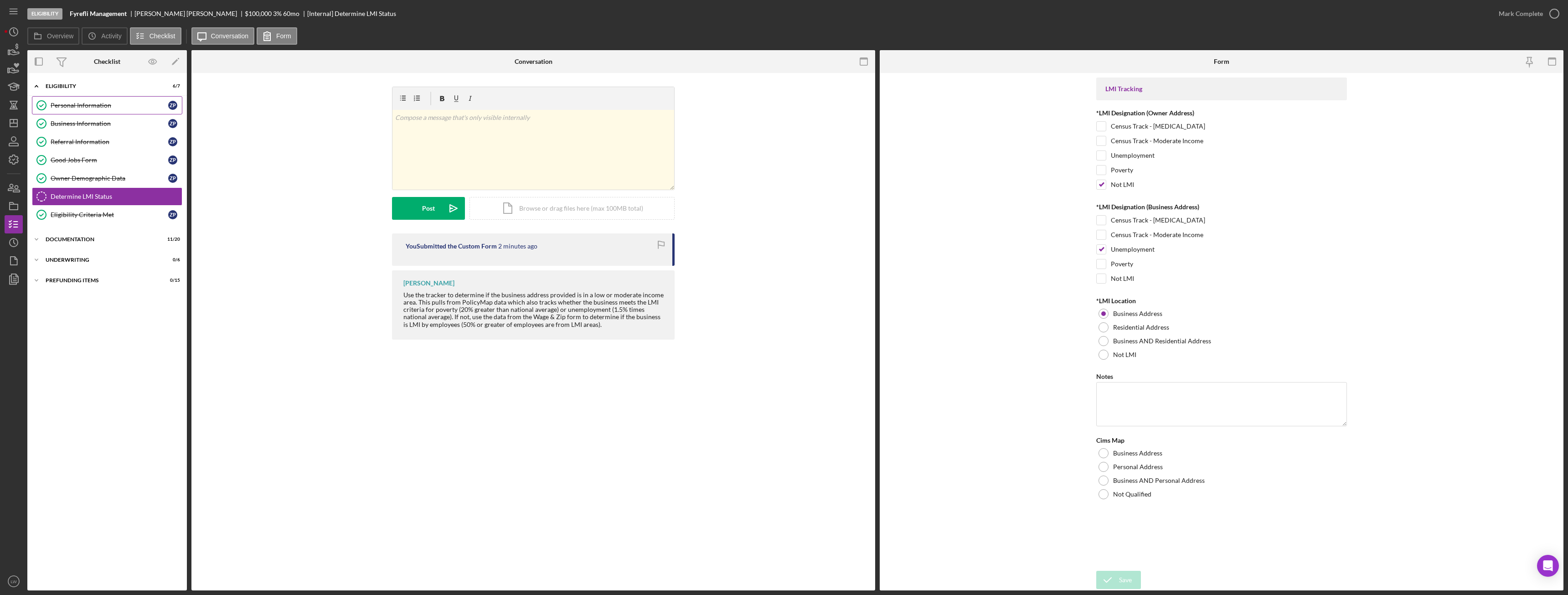
click at [93, 114] on link "Personal Information Personal Information Z P" at bounding box center [107, 105] width 151 height 19
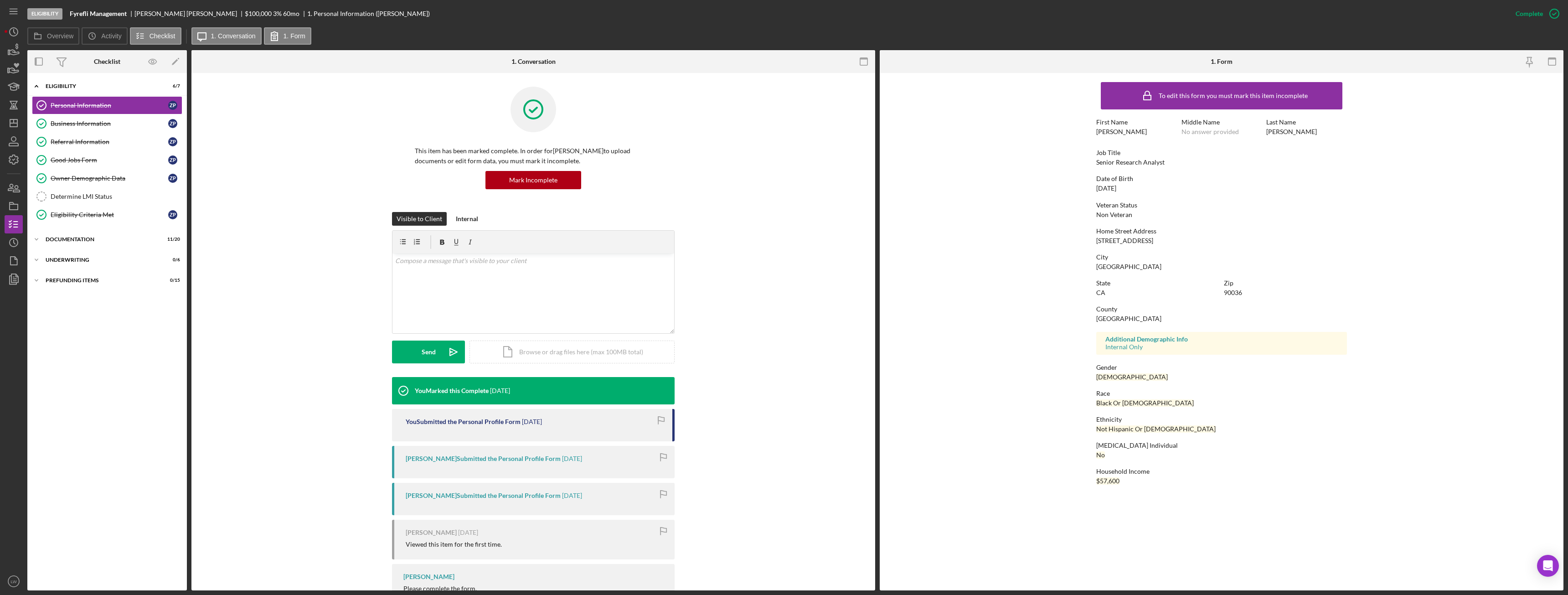
click at [1128, 240] on div "200 S Sycamore Ave" at bounding box center [1125, 241] width 57 height 7
copy div "200 S Sycamore Ave"
click at [1119, 269] on div "Los Angeles" at bounding box center [1129, 266] width 65 height 7
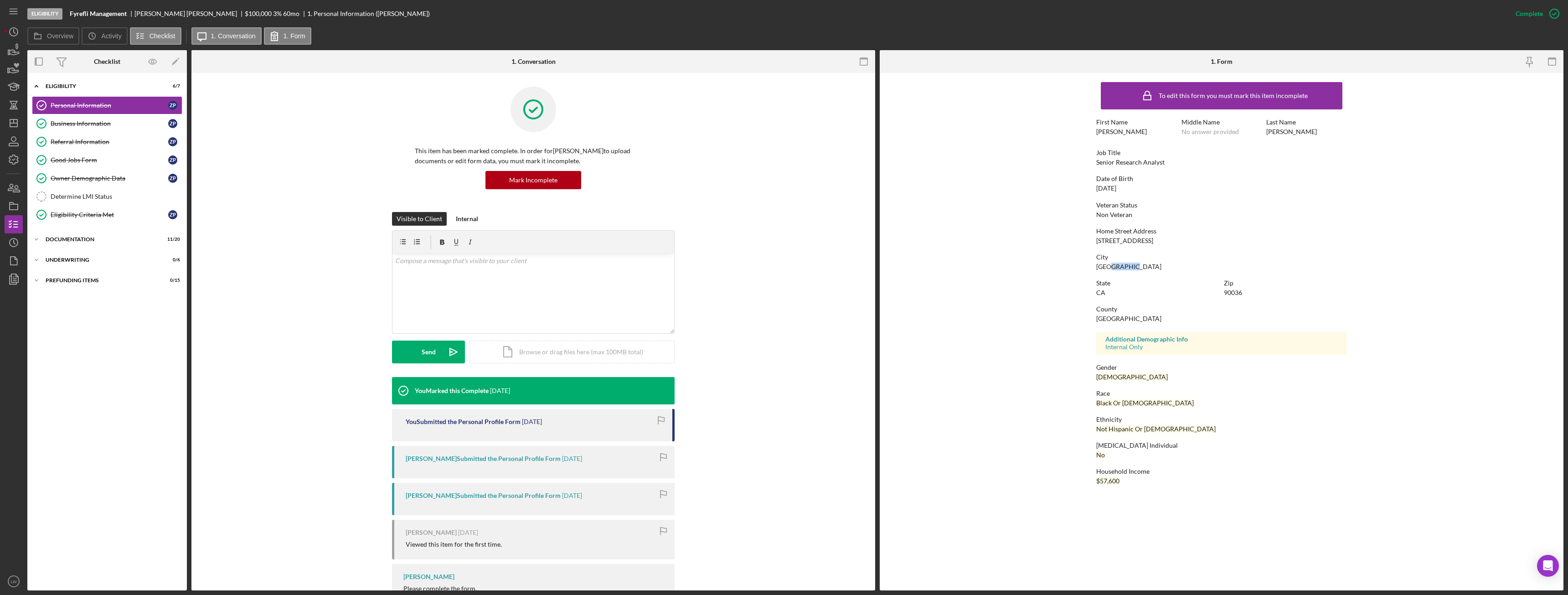
click at [1120, 268] on div "Los Angeles" at bounding box center [1129, 266] width 65 height 7
copy div "Los Angeles"
click at [116, 200] on div "Determine LMI Status" at bounding box center [115, 197] width 131 height 7
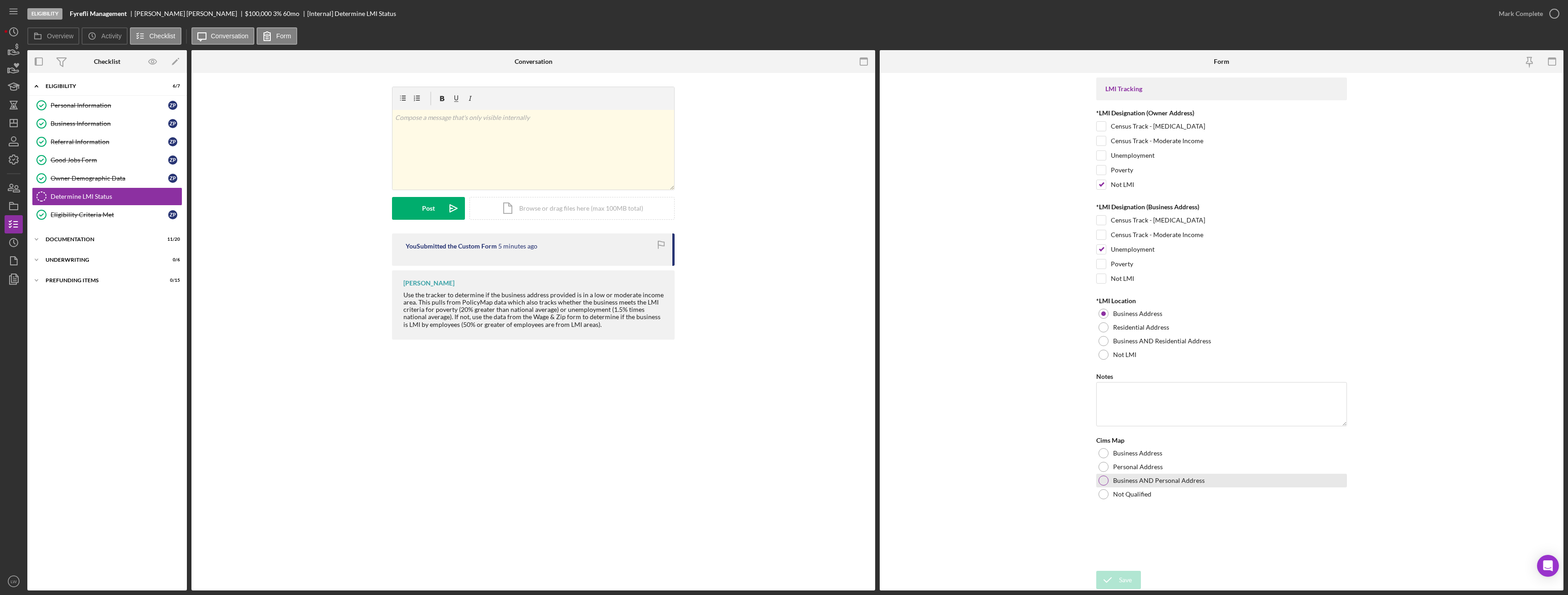
click at [1101, 483] on div at bounding box center [1104, 480] width 10 height 10
click at [1102, 491] on div at bounding box center [1104, 494] width 10 height 10
click at [1129, 579] on div "Save" at bounding box center [1126, 580] width 12 height 19
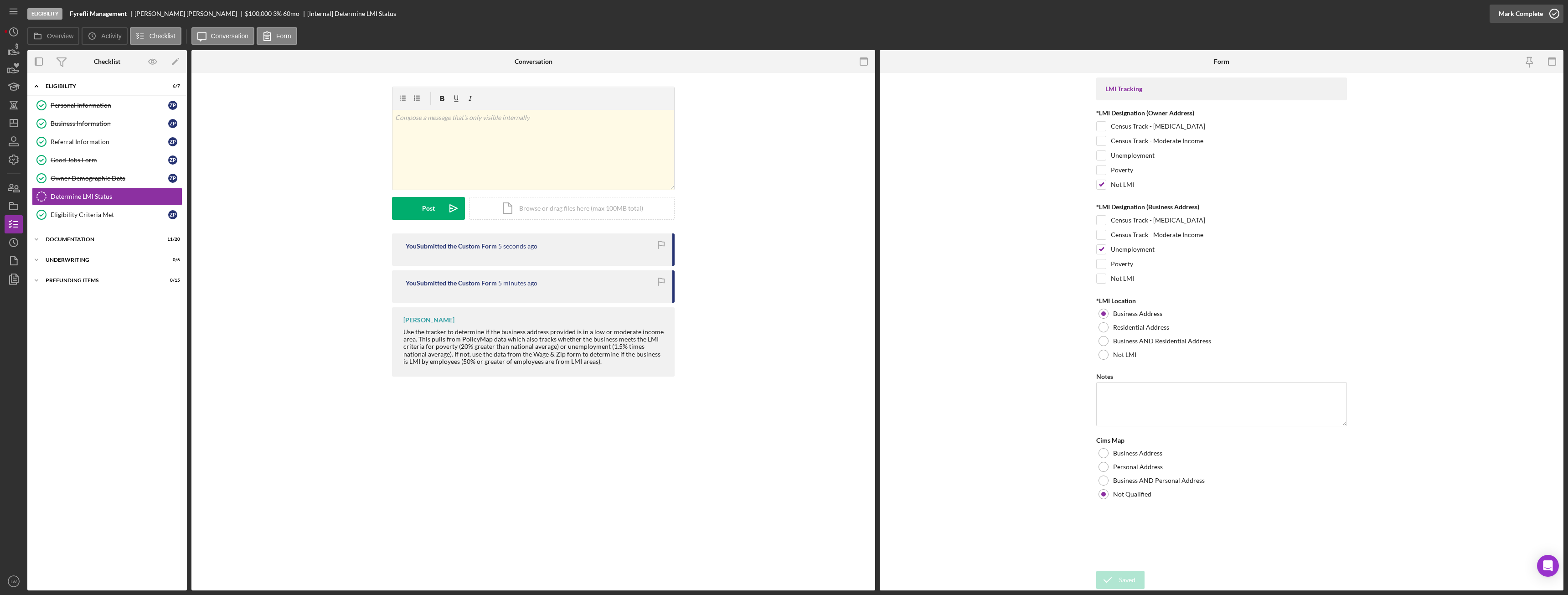
click at [1521, 11] on div "Mark Complete" at bounding box center [1521, 13] width 44 height 19
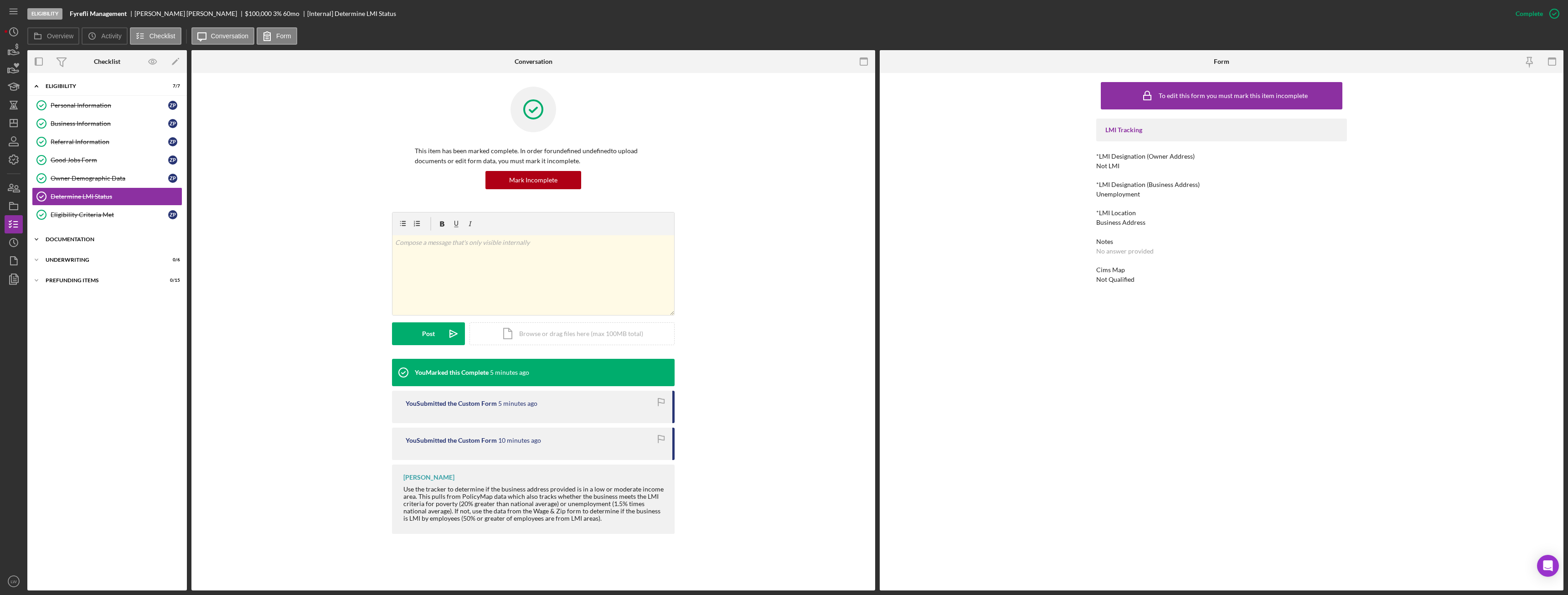
click at [75, 240] on div "Documentation" at bounding box center [110, 239] width 130 height 5
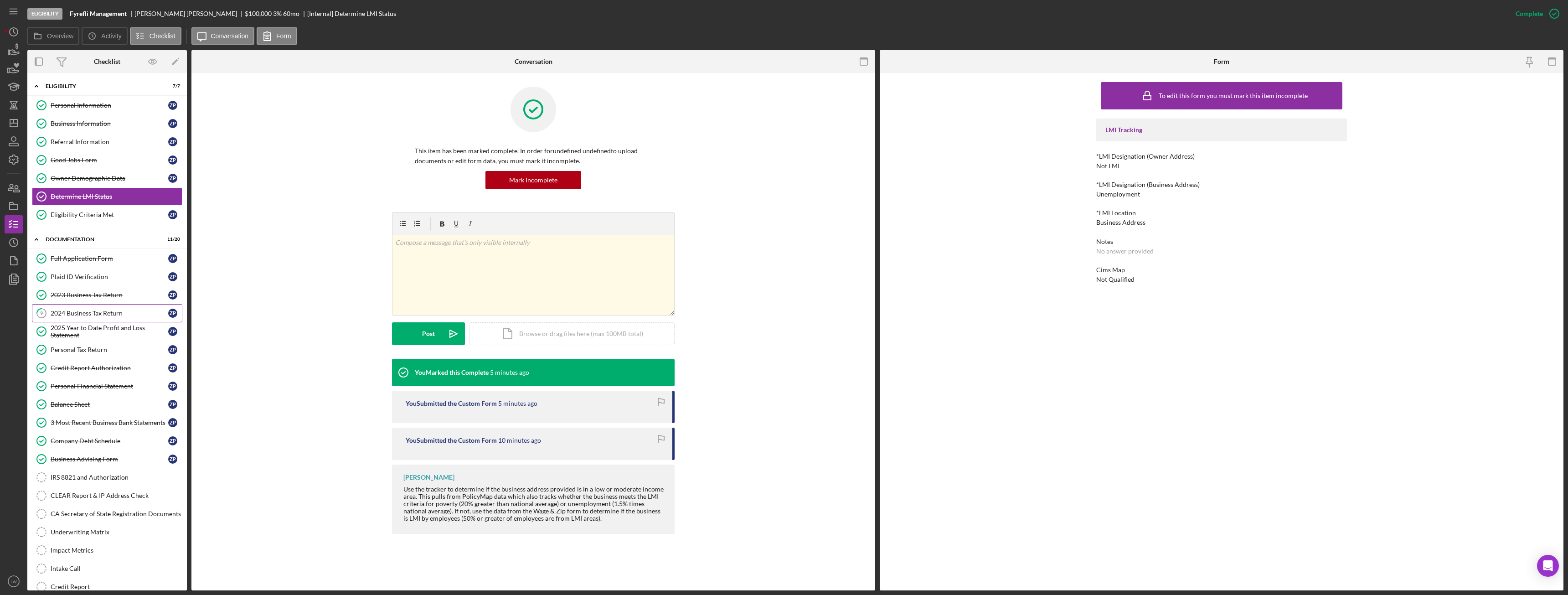
click at [87, 311] on div "2024 Business Tax Return" at bounding box center [108, 313] width 117 height 7
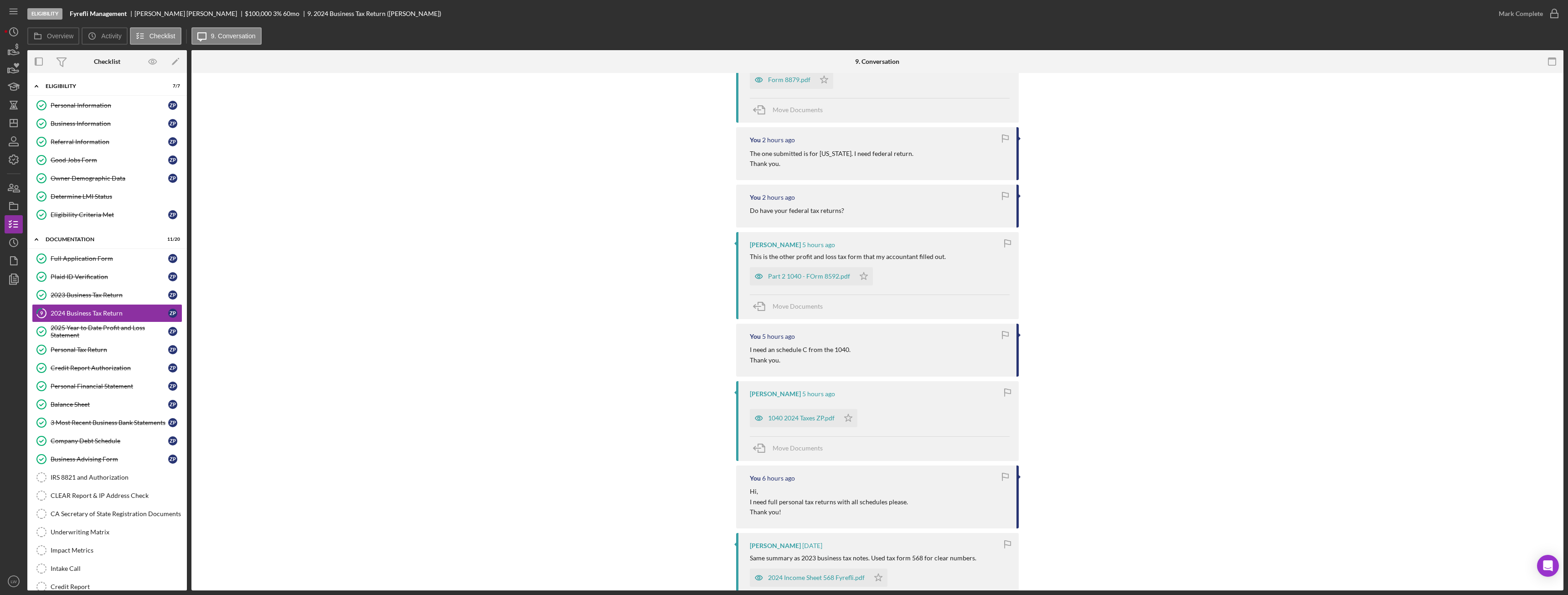
scroll to position [273, 0]
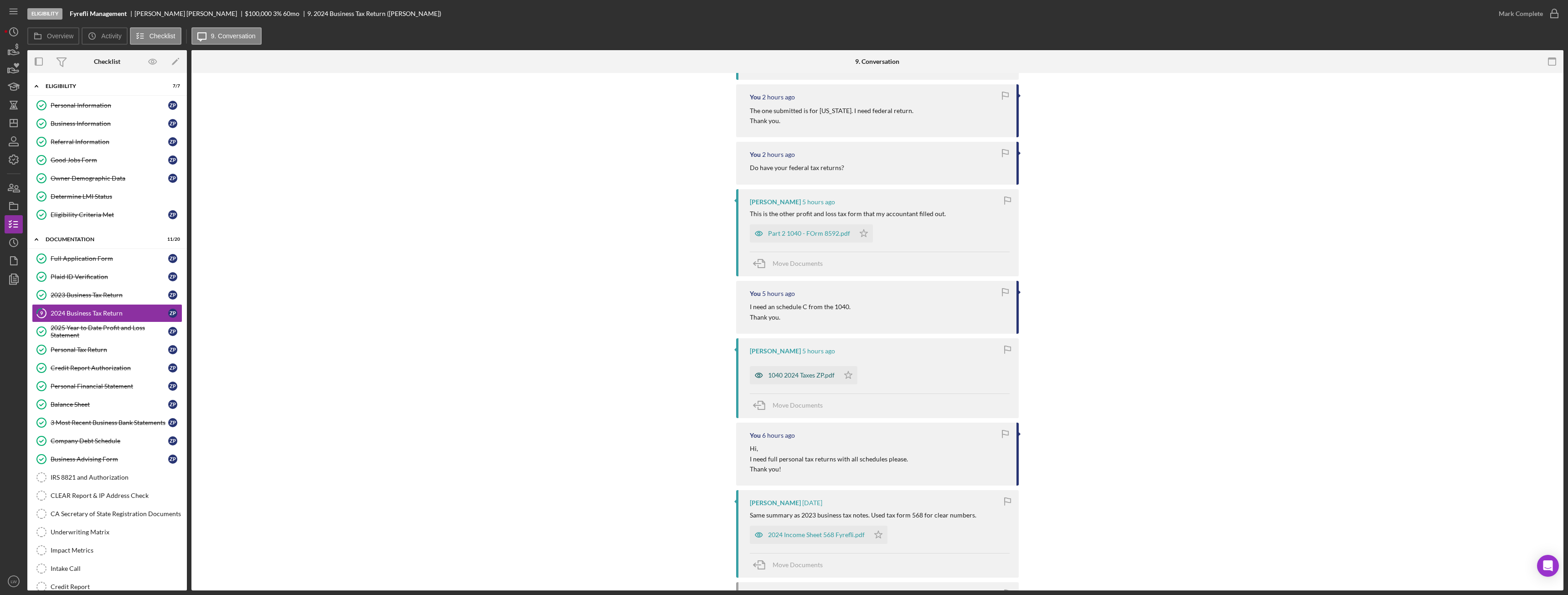
click at [816, 377] on div "1040 2024 Taxes ZP.pdf" at bounding box center [802, 376] width 67 height 7
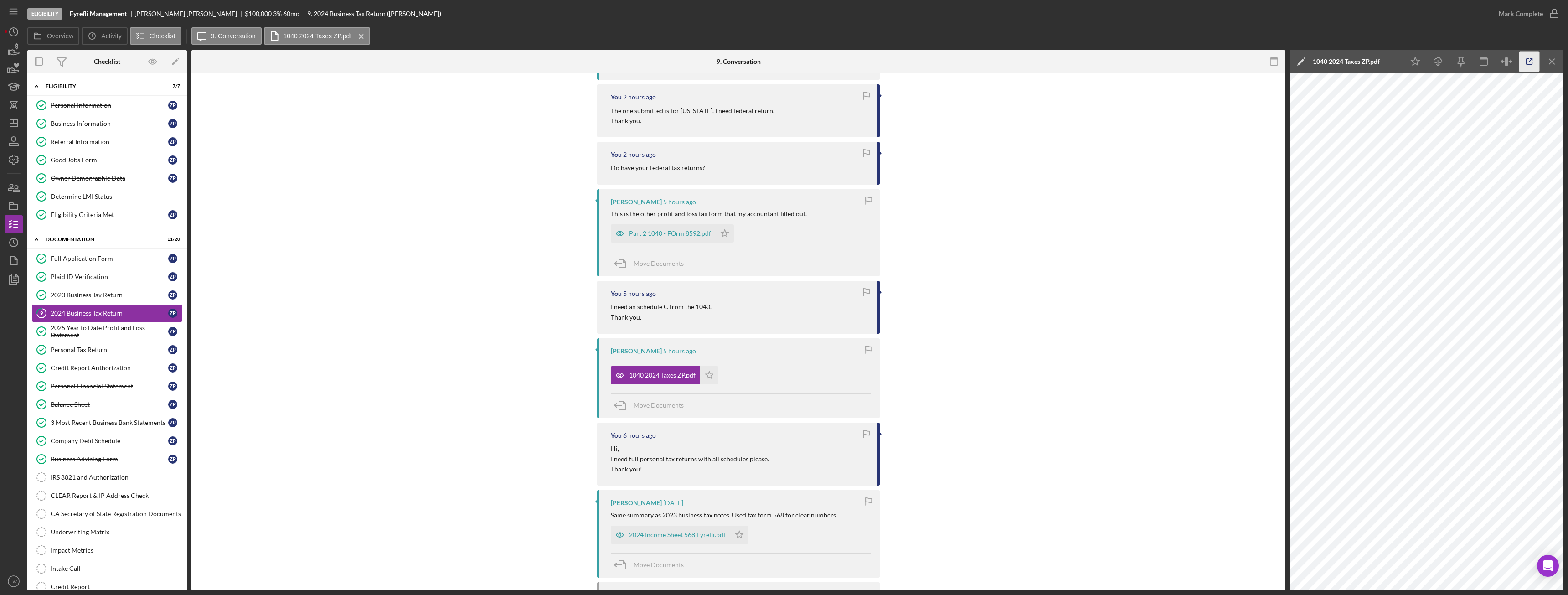
click at [1528, 63] on icon "button" at bounding box center [1529, 61] width 20 height 20
click at [88, 293] on div "2023 Business Tax Return" at bounding box center [108, 295] width 117 height 7
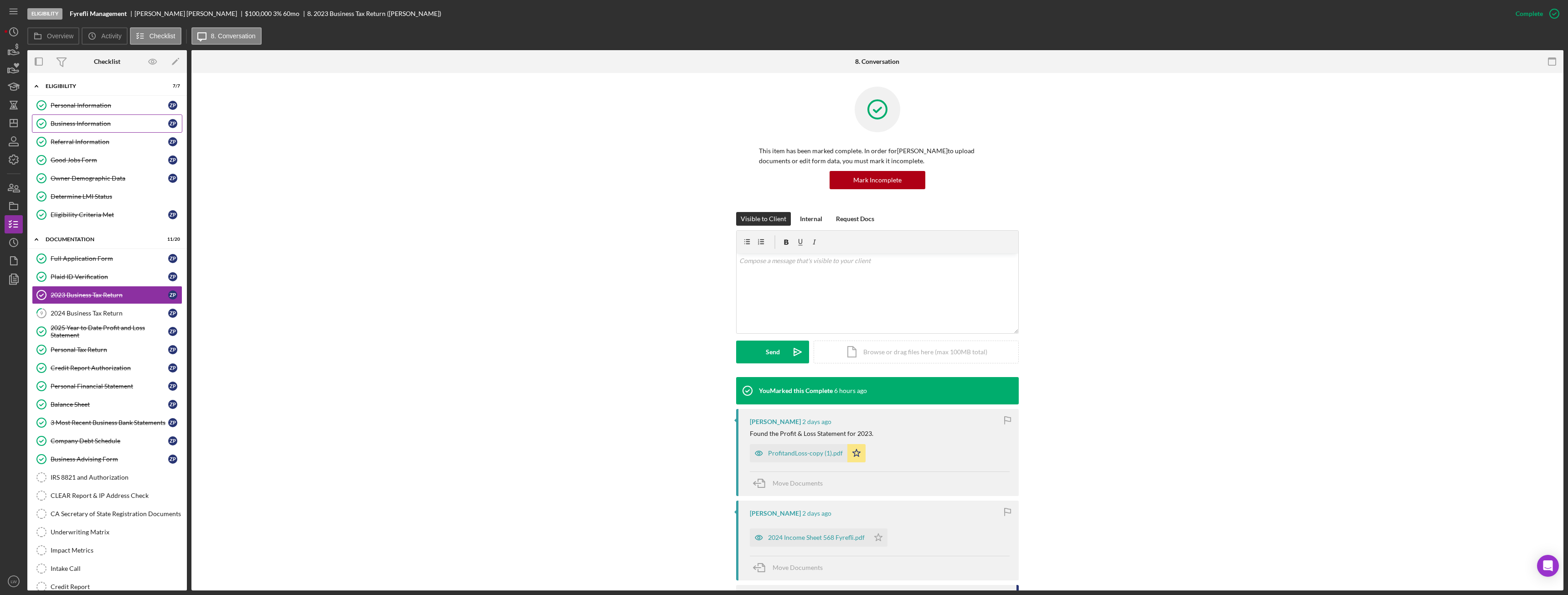
click at [100, 121] on div "Business Information" at bounding box center [108, 123] width 117 height 7
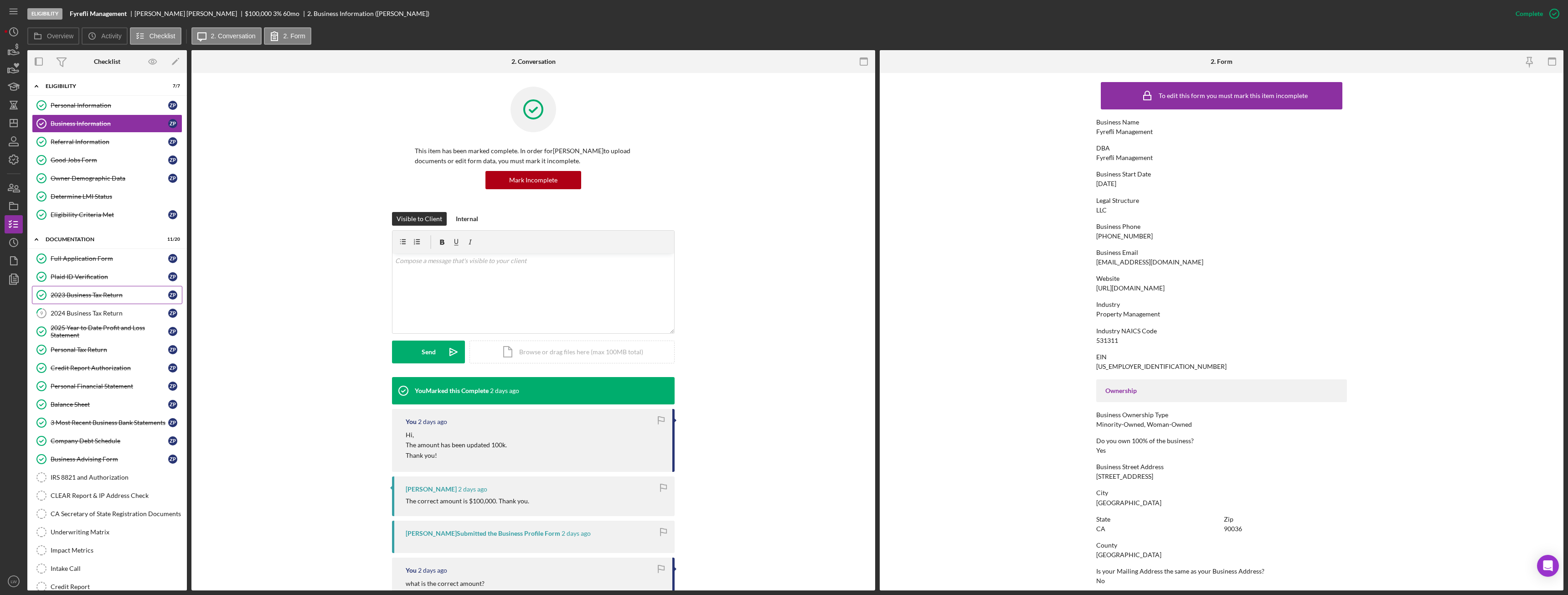
click at [123, 296] on div "2023 Business Tax Return" at bounding box center [108, 295] width 117 height 7
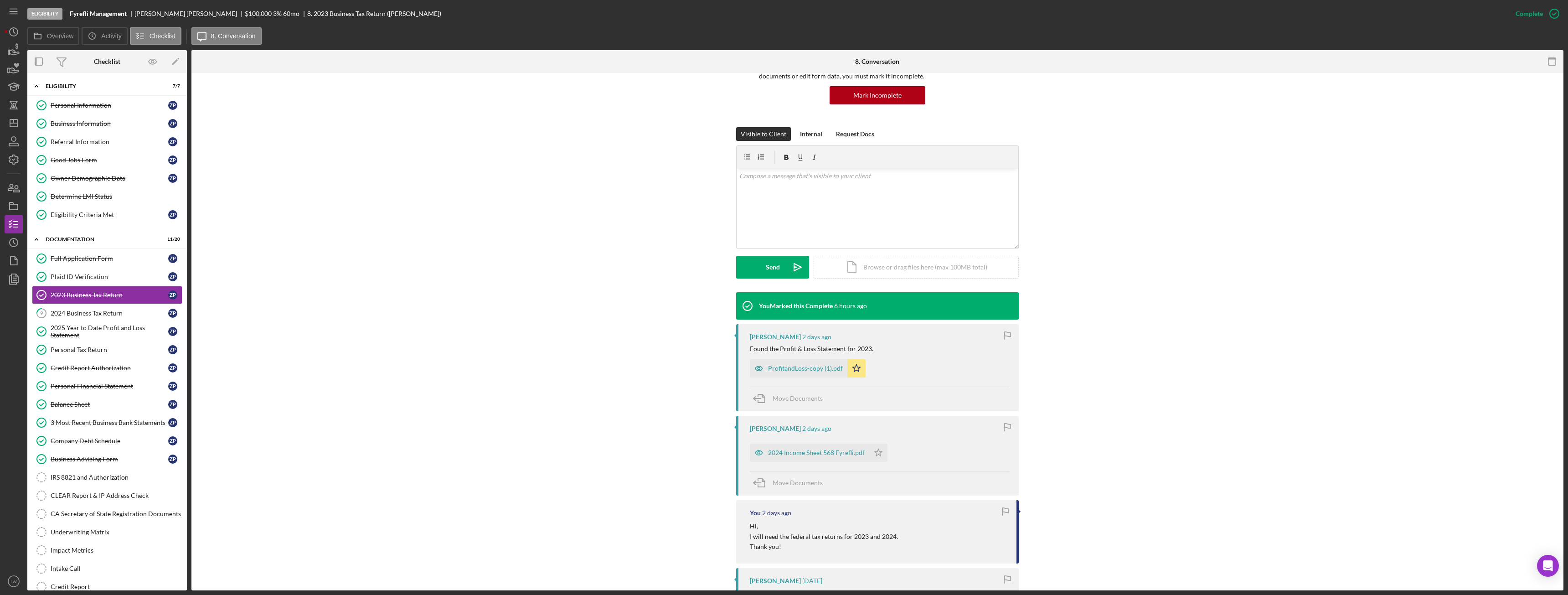
scroll to position [91, 0]
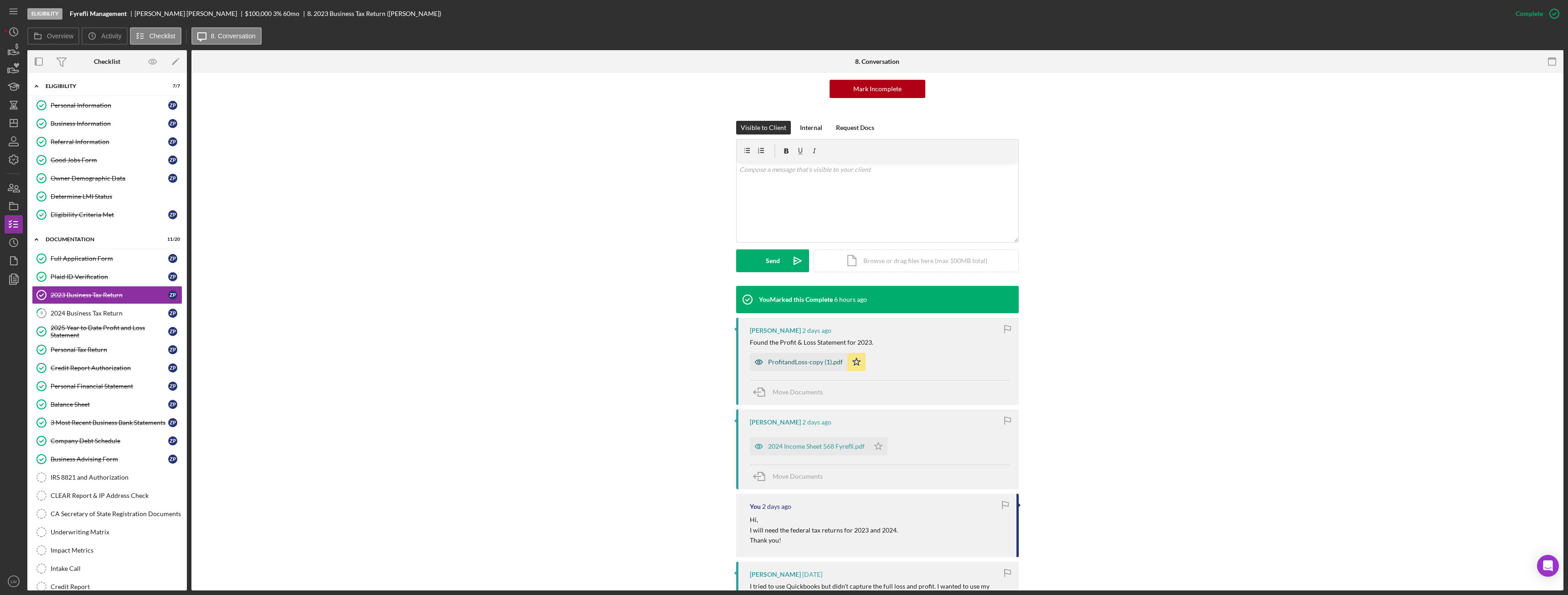
click at [794, 359] on div "ProfitandLoss-copy (1).pdf" at bounding box center [806, 362] width 75 height 7
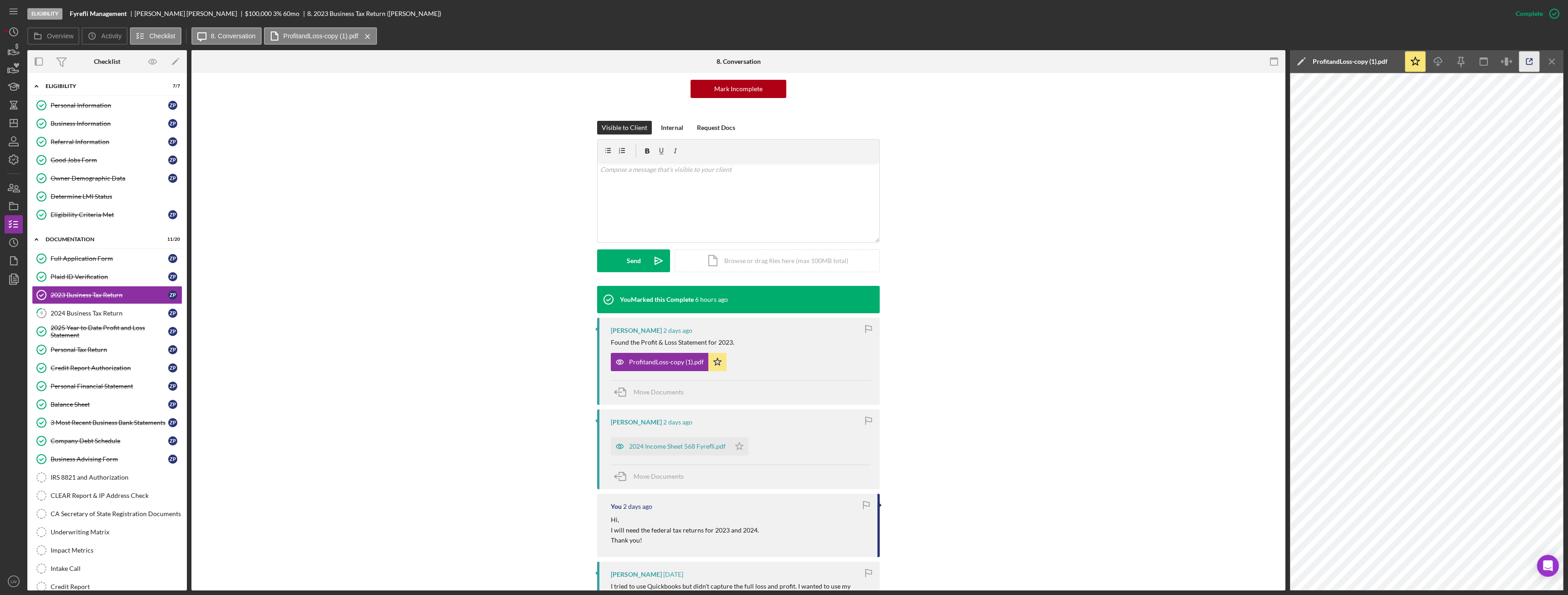
click at [1535, 62] on icon "button" at bounding box center [1529, 61] width 20 height 20
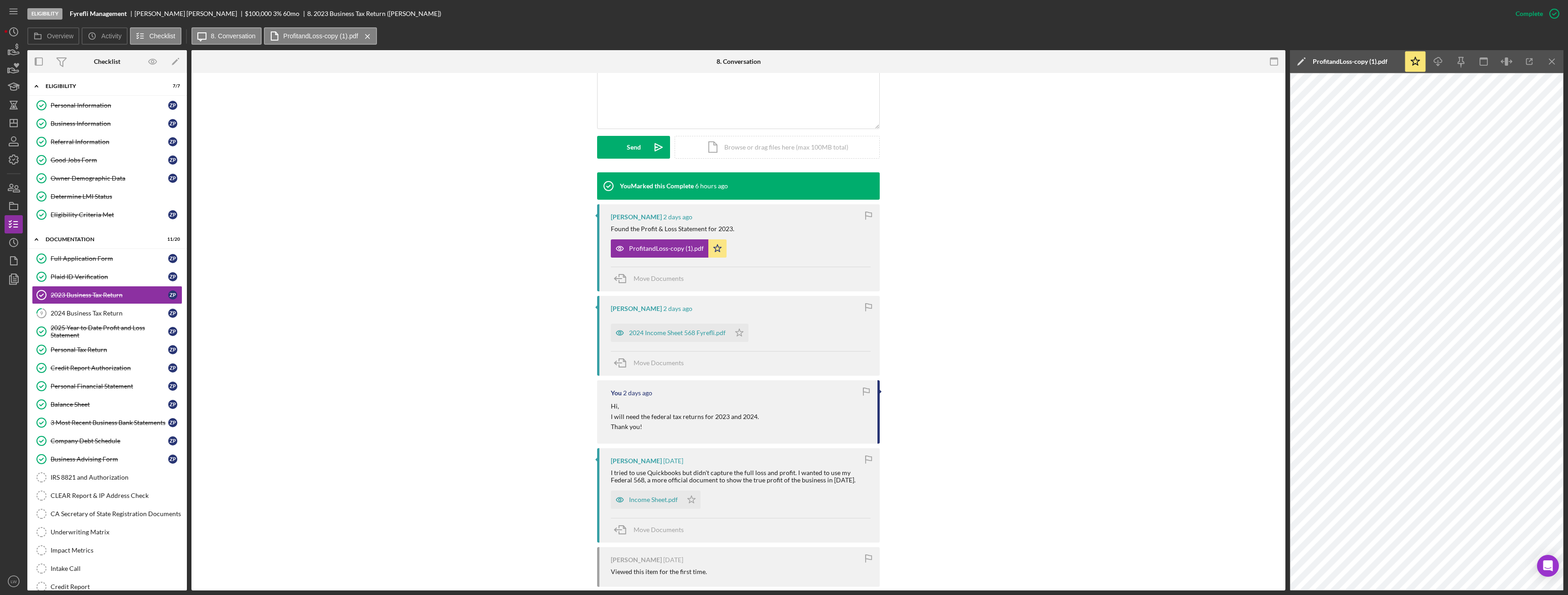
scroll to position [286, 0]
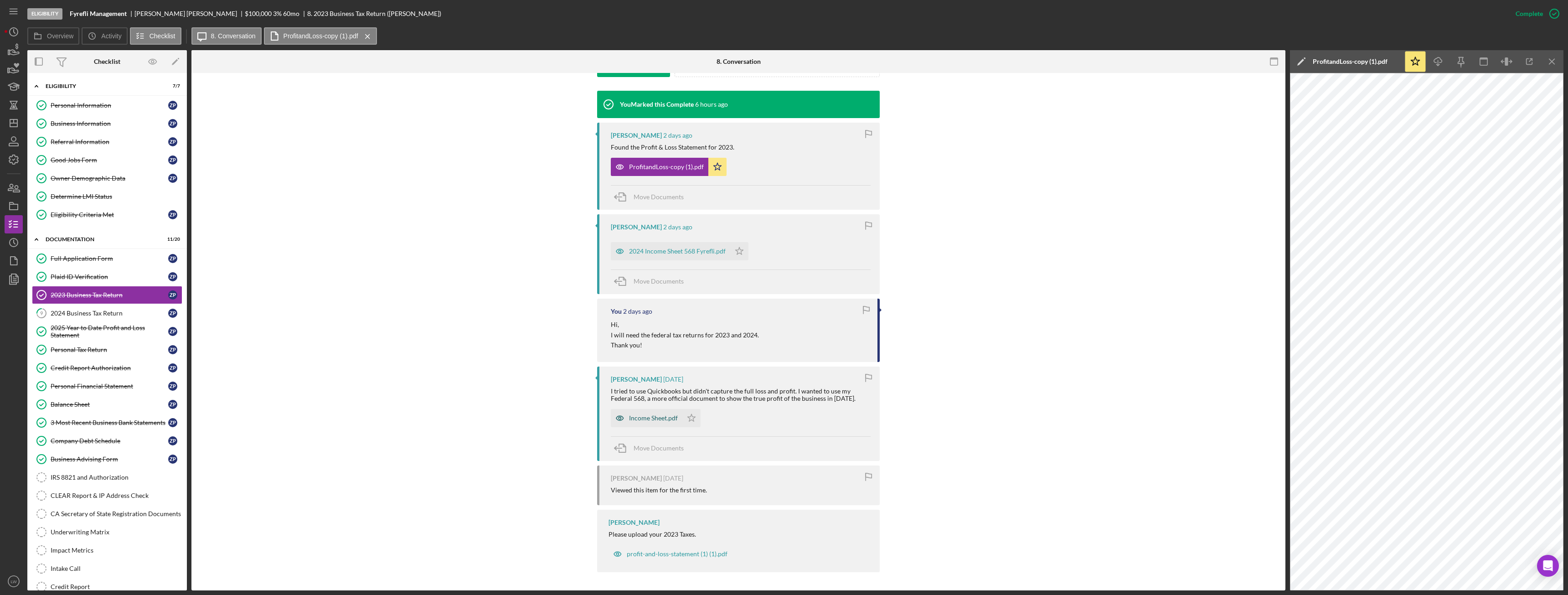
click at [636, 419] on div "Income Sheet.pdf" at bounding box center [653, 418] width 48 height 7
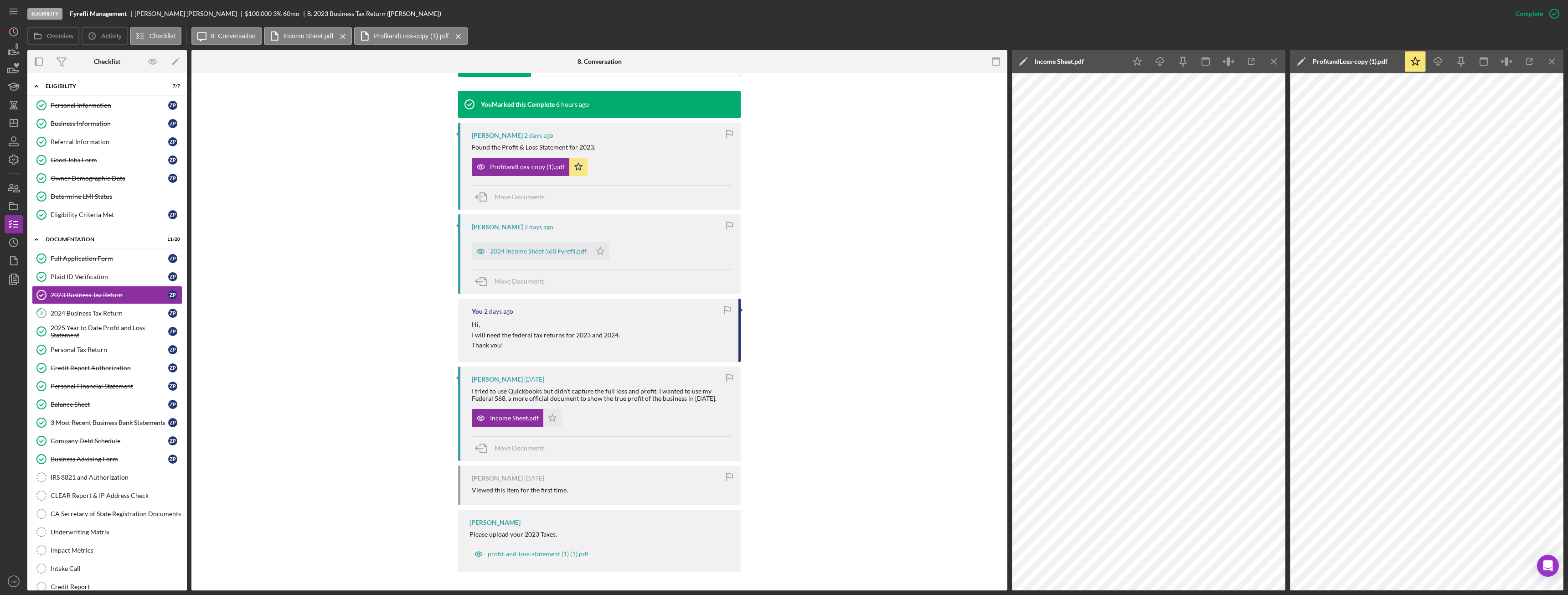
click at [104, 11] on b "Fyrefli Management" at bounding box center [98, 13] width 57 height 7
click at [104, 11] on b "Fyrefli Management" at bounding box center [98, 13] width 57 height 7
copy b "Fyrefli Management"
click at [98, 309] on link "9 2024 Business Tax Return Z P" at bounding box center [107, 313] width 151 height 19
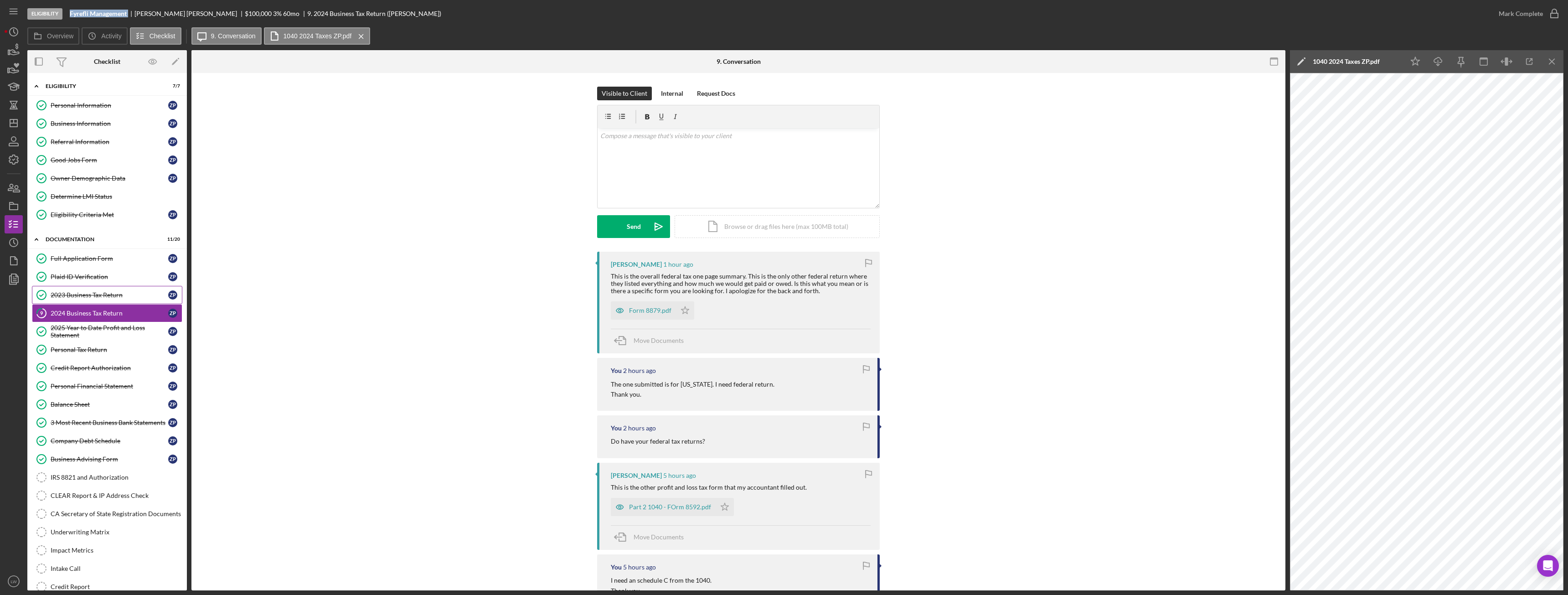
click at [101, 298] on div "2023 Business Tax Return" at bounding box center [108, 295] width 117 height 7
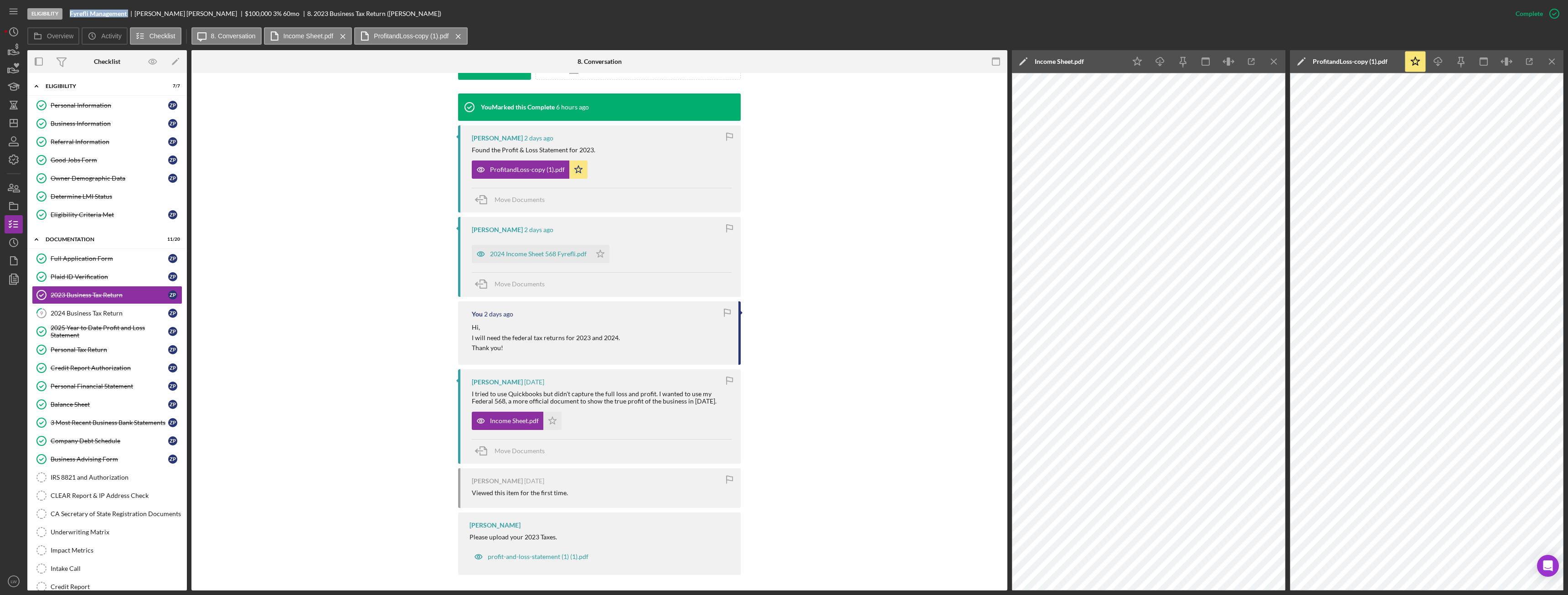
scroll to position [286, 0]
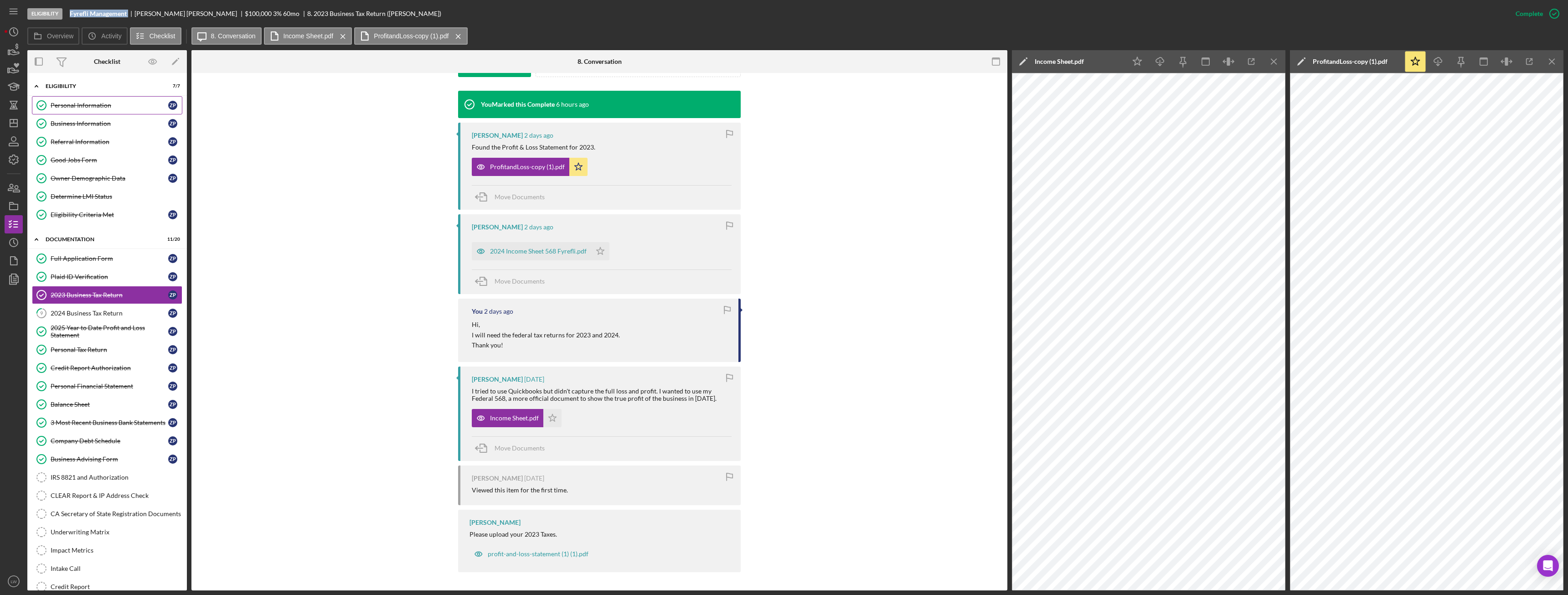
click at [81, 104] on div "Personal Information" at bounding box center [108, 105] width 117 height 7
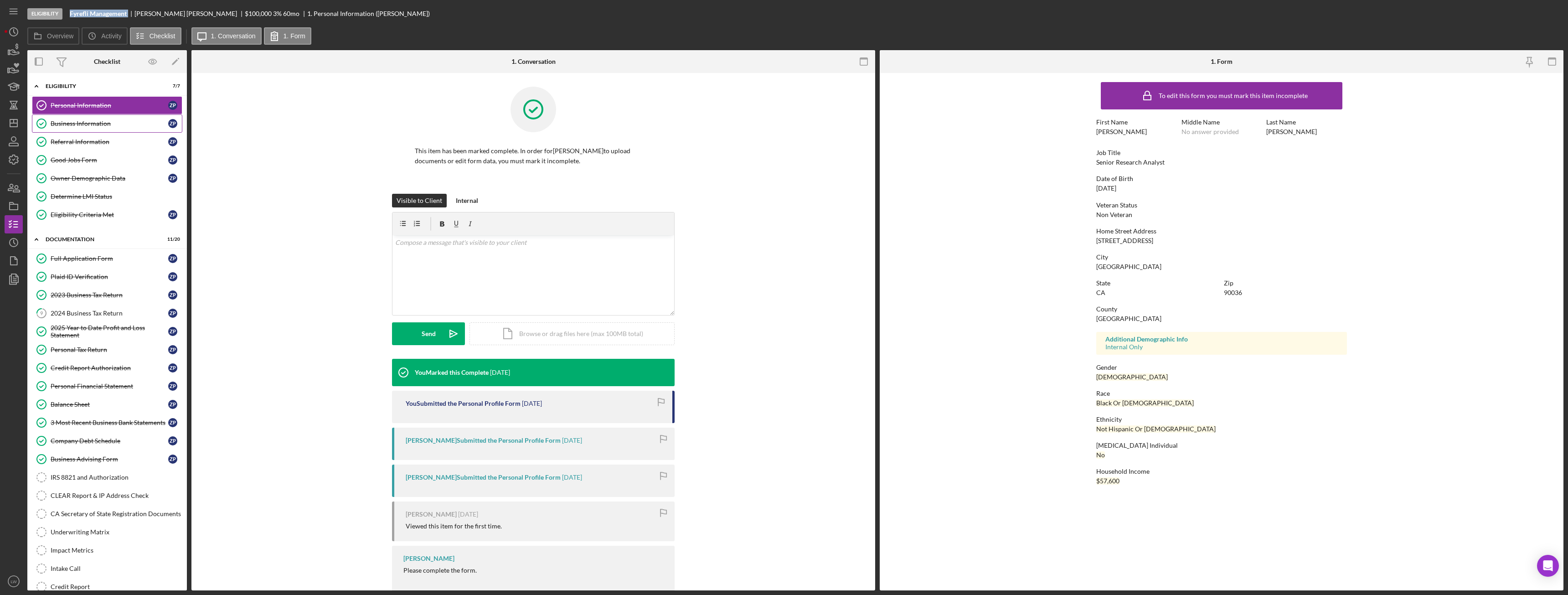
click at [80, 124] on div "Business Information" at bounding box center [108, 123] width 117 height 7
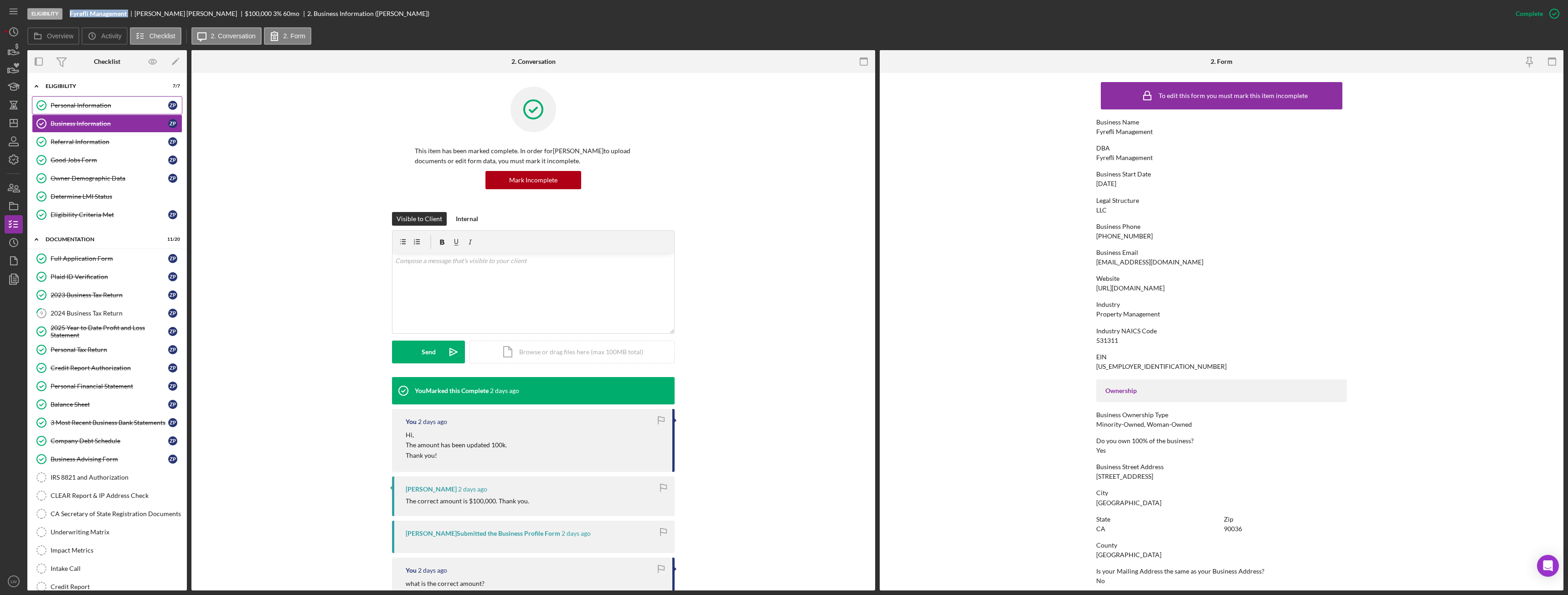
click at [81, 105] on div "Personal Information" at bounding box center [108, 105] width 117 height 7
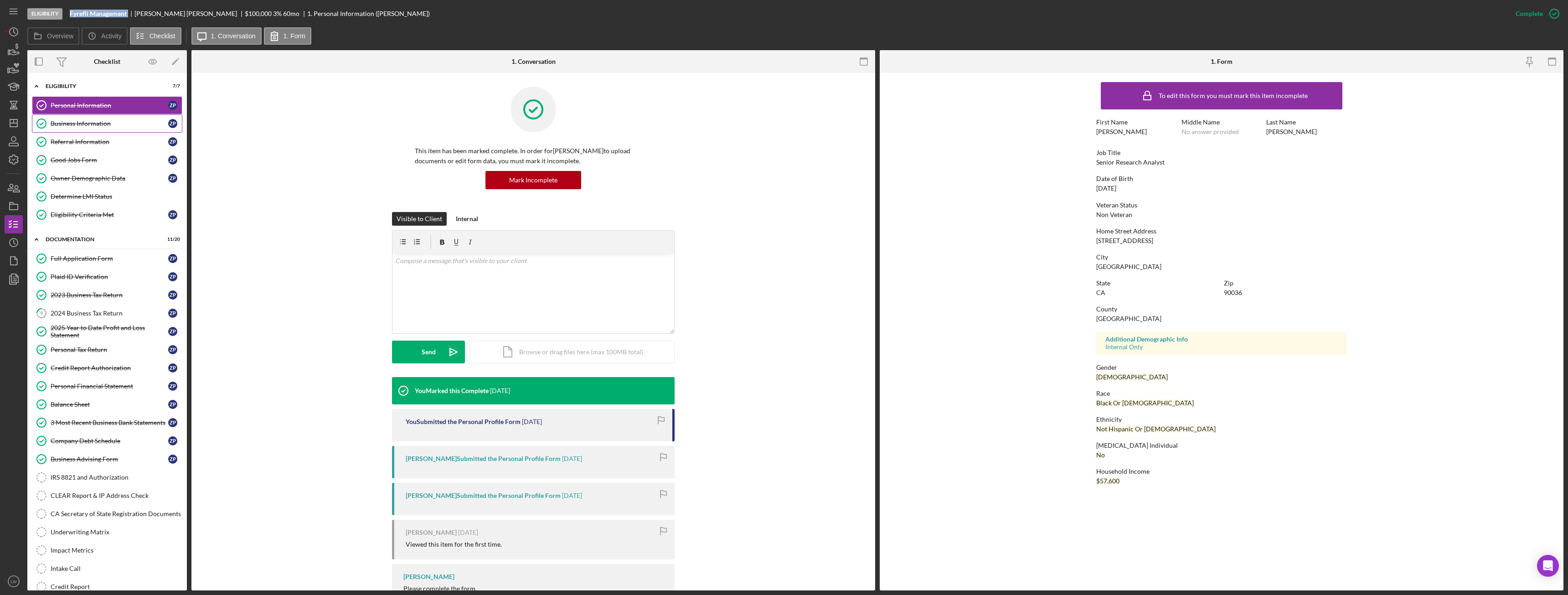
click at [90, 122] on div "Business Information" at bounding box center [108, 123] width 117 height 7
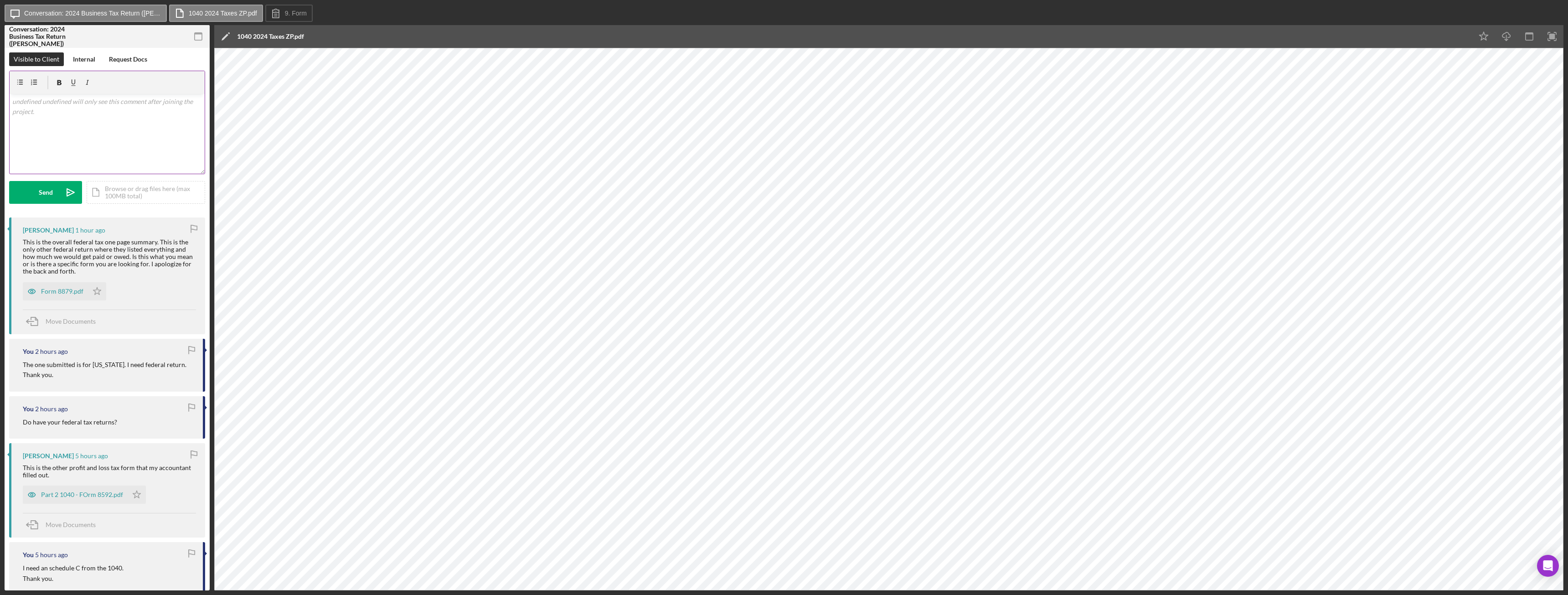
click at [186, 109] on div "v Color teal Color pink Remove color Add row above Add row below Add column bef…" at bounding box center [107, 134] width 195 height 80
click at [197, 37] on icon "button" at bounding box center [198, 36] width 20 height 20
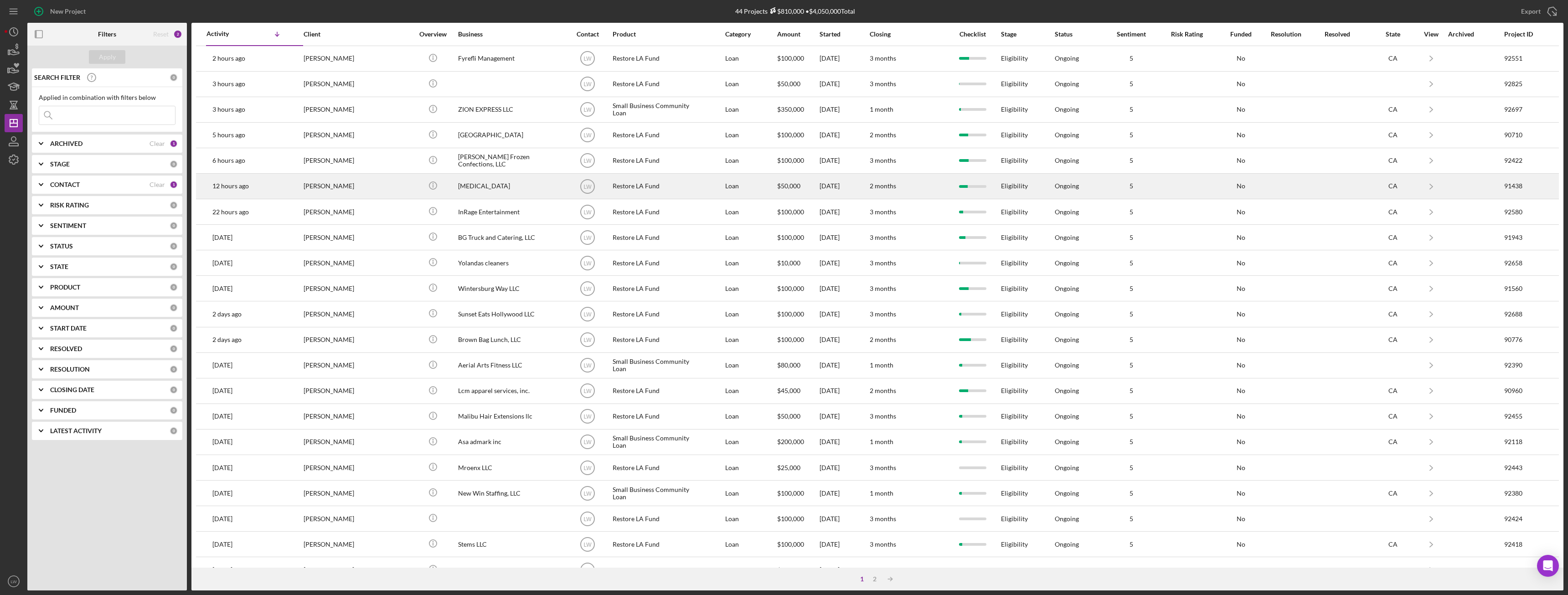
click at [535, 193] on div "[MEDICAL_DATA]" at bounding box center [503, 186] width 91 height 24
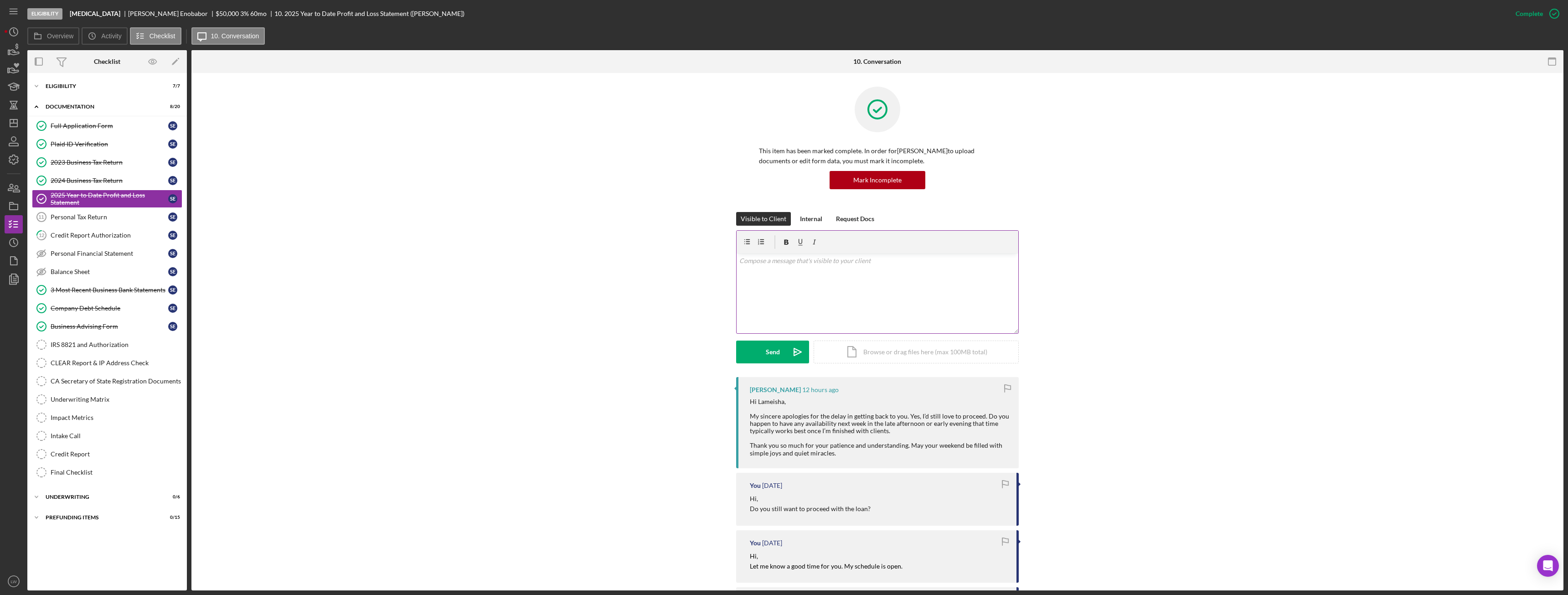
click at [876, 264] on p at bounding box center [878, 260] width 277 height 10
click at [804, 272] on p "Can we chat on Tuesday around 1pm?" at bounding box center [878, 273] width 277 height 10
click at [774, 354] on div "Send" at bounding box center [773, 352] width 14 height 23
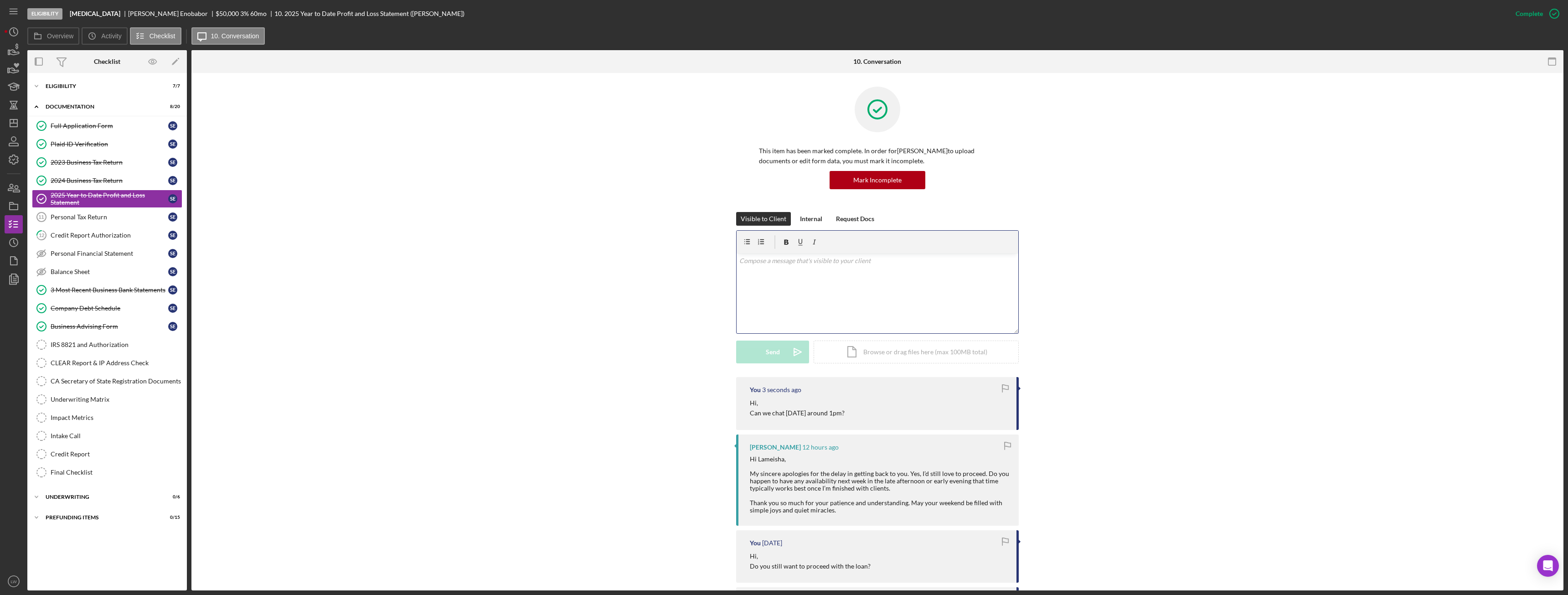
click at [785, 305] on div "v Color teal Color pink Remove color Add row above Add row below Add column bef…" at bounding box center [878, 294] width 282 height 80
click at [783, 353] on button "Send Icon/icon-invite-send" at bounding box center [772, 352] width 73 height 23
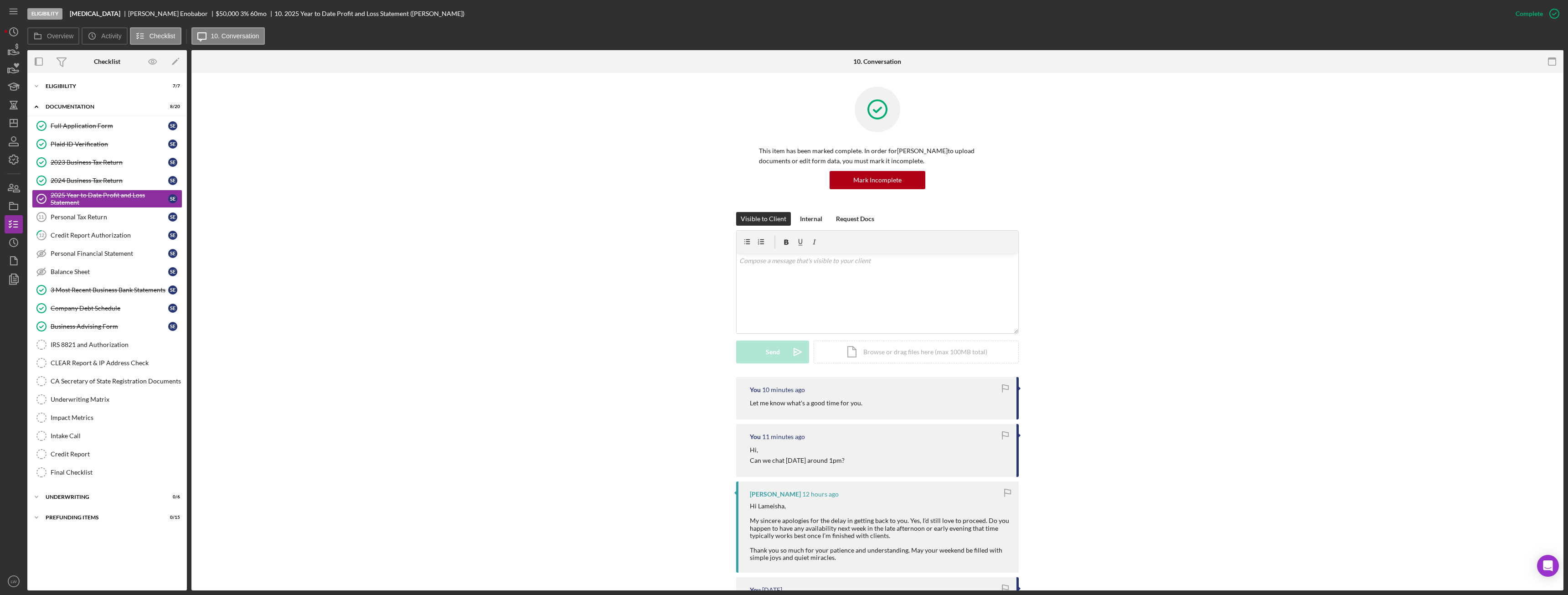
click at [1417, 229] on div "Visible to Client Internal Request Docs v Color teal Color pink Remove color Ad…" at bounding box center [878, 294] width 1345 height 165
click at [19, 55] on icon "button" at bounding box center [14, 50] width 23 height 23
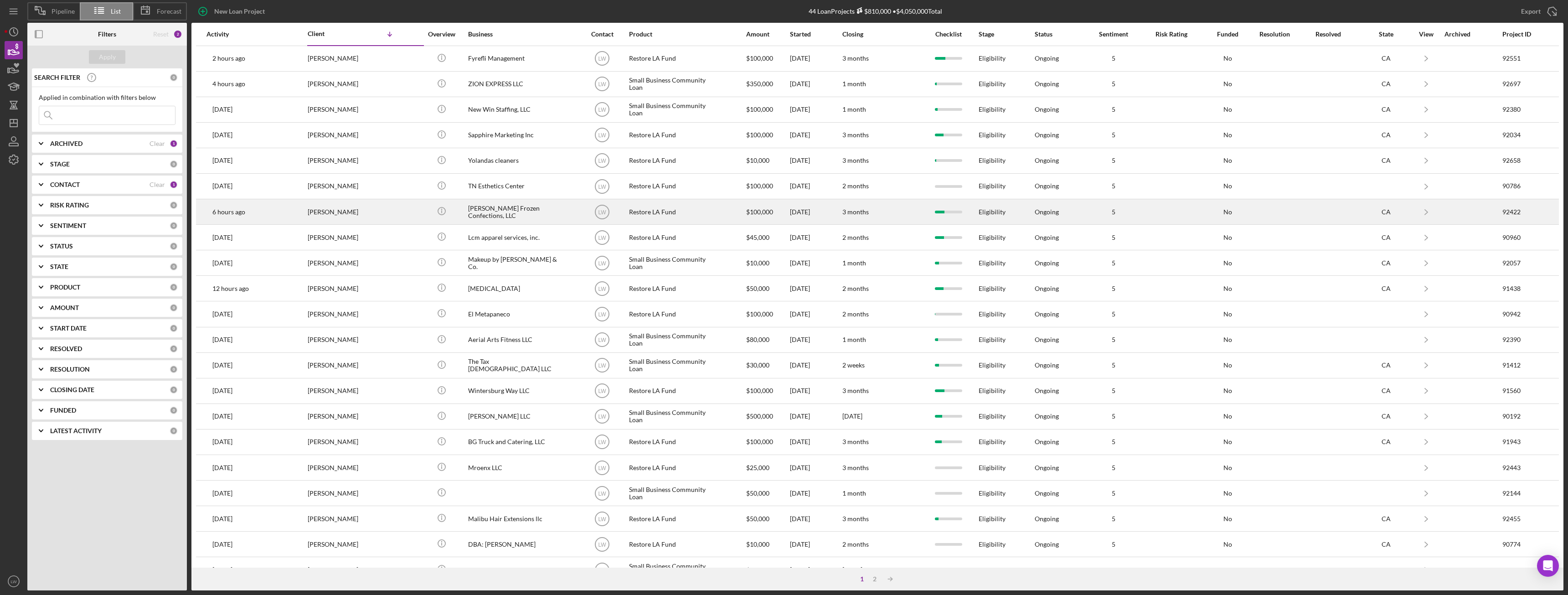
click at [359, 216] on div "[PERSON_NAME]" at bounding box center [353, 212] width 91 height 24
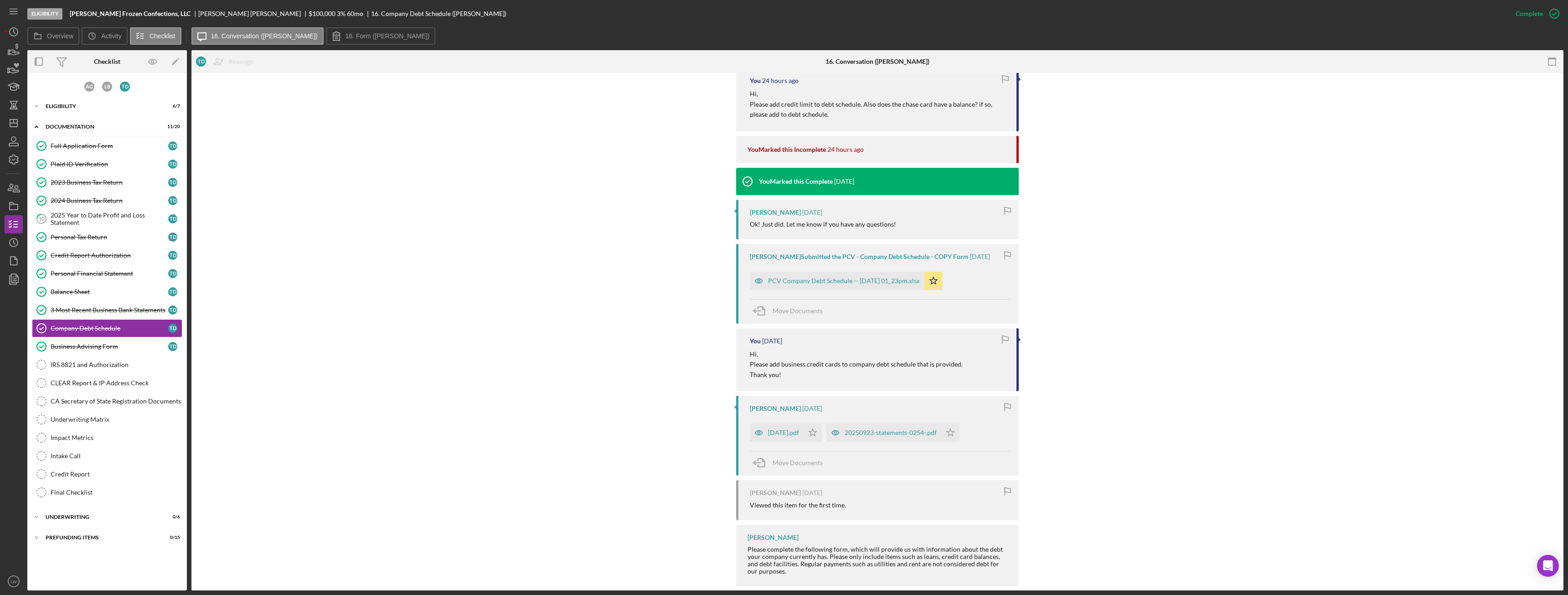
scroll to position [770, 0]
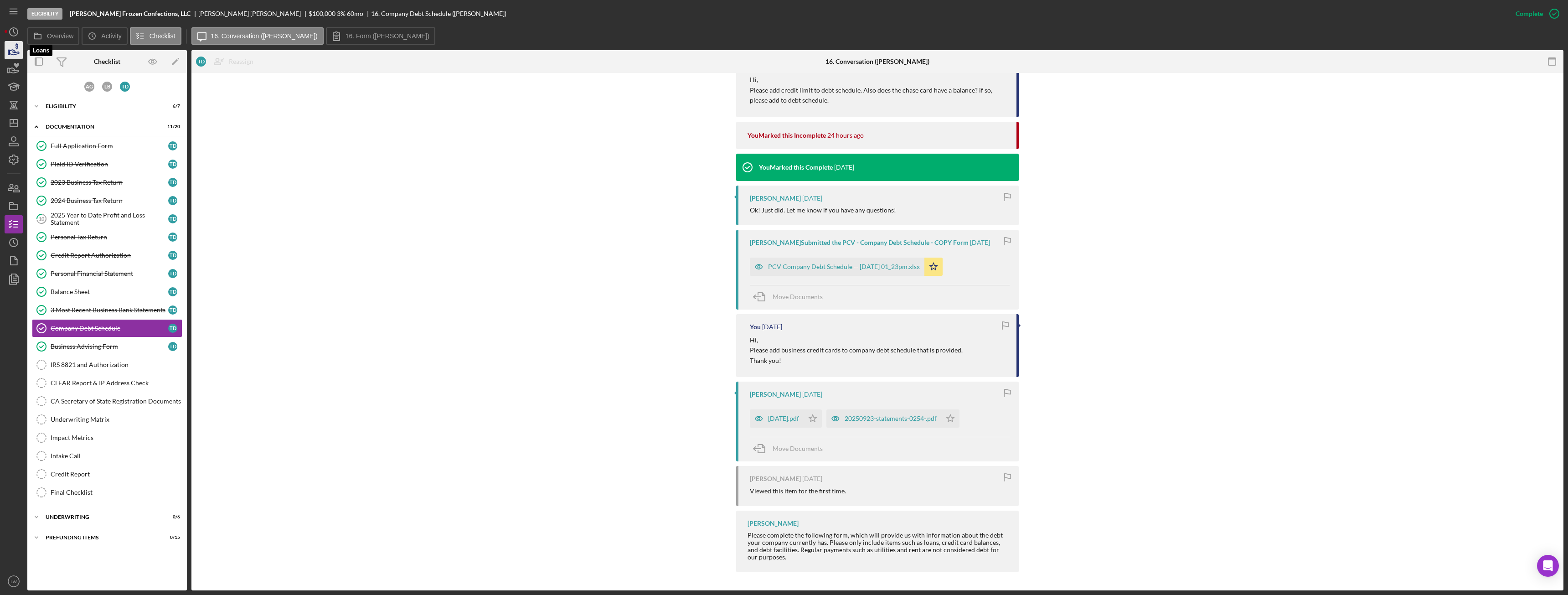
click at [15, 49] on icon "button" at bounding box center [14, 50] width 23 height 23
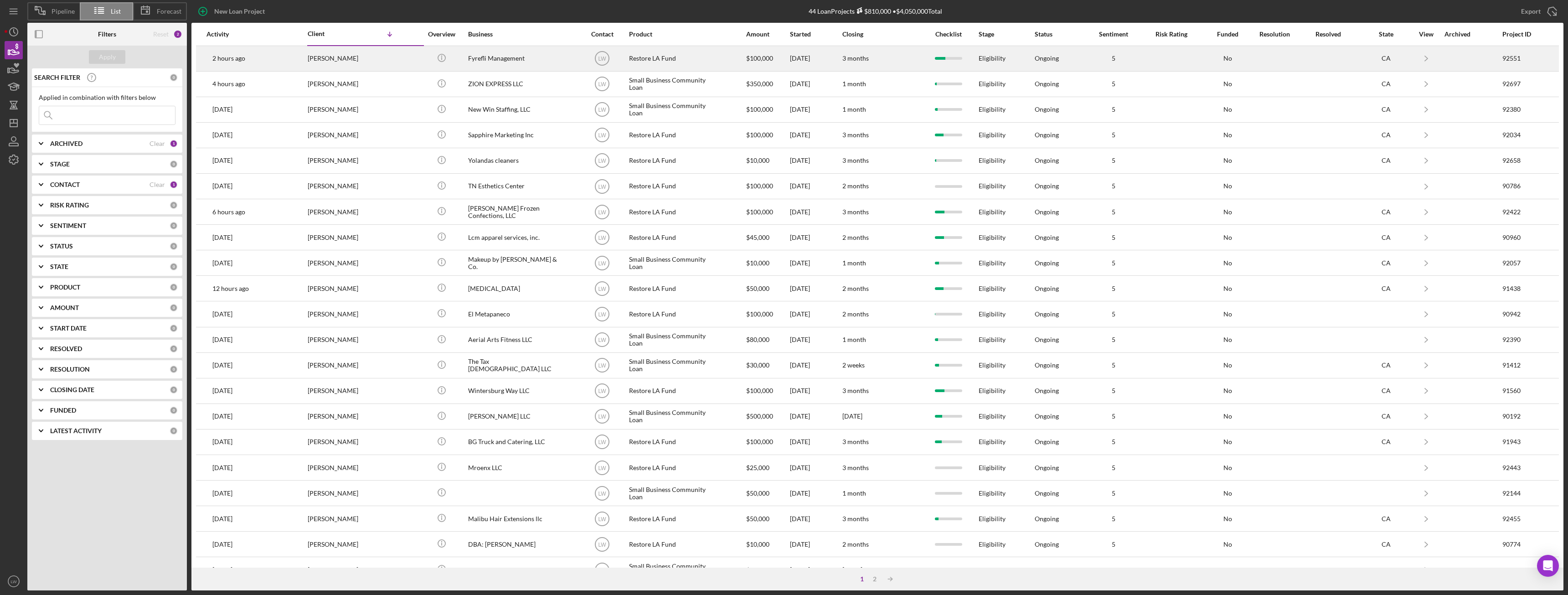
click at [370, 65] on div "[PERSON_NAME]" at bounding box center [353, 58] width 91 height 24
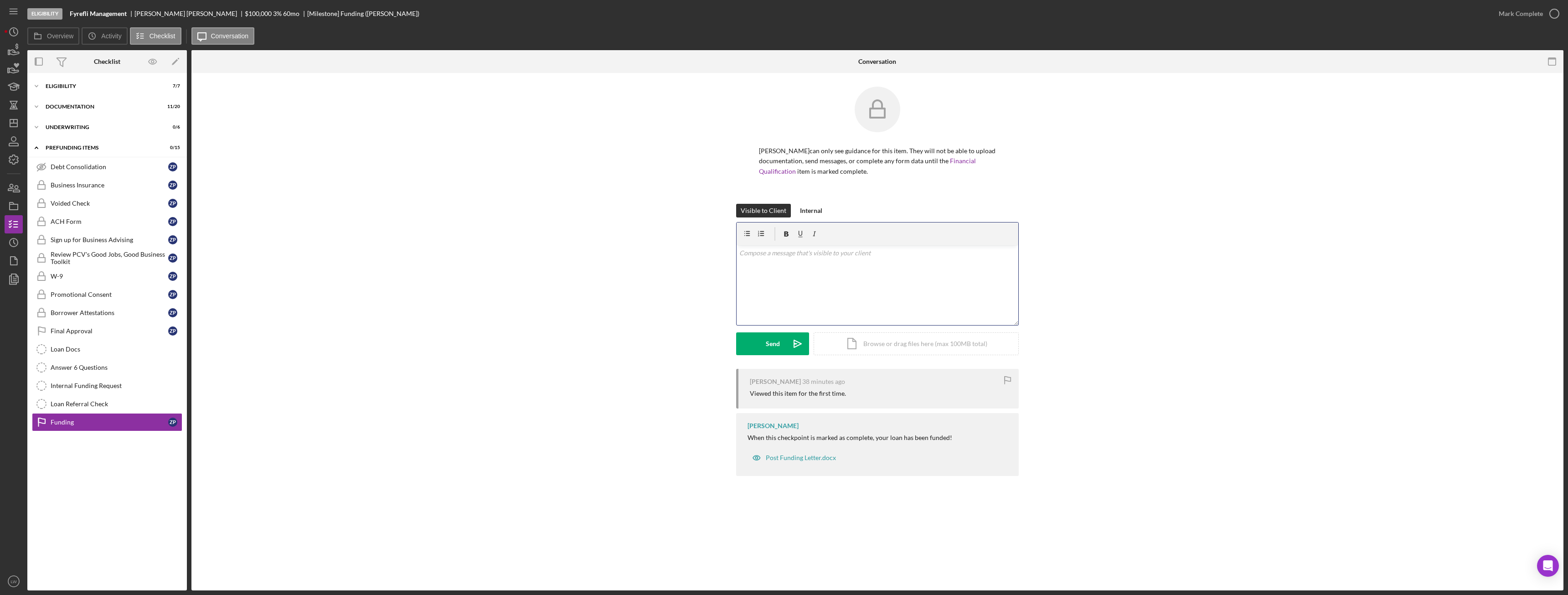
click at [790, 281] on div "v Color teal Color pink Remove color Add row above Add row below Add column bef…" at bounding box center [878, 285] width 282 height 80
click at [78, 90] on div "Icon/Expander Eligibility 7 / 7" at bounding box center [107, 86] width 160 height 19
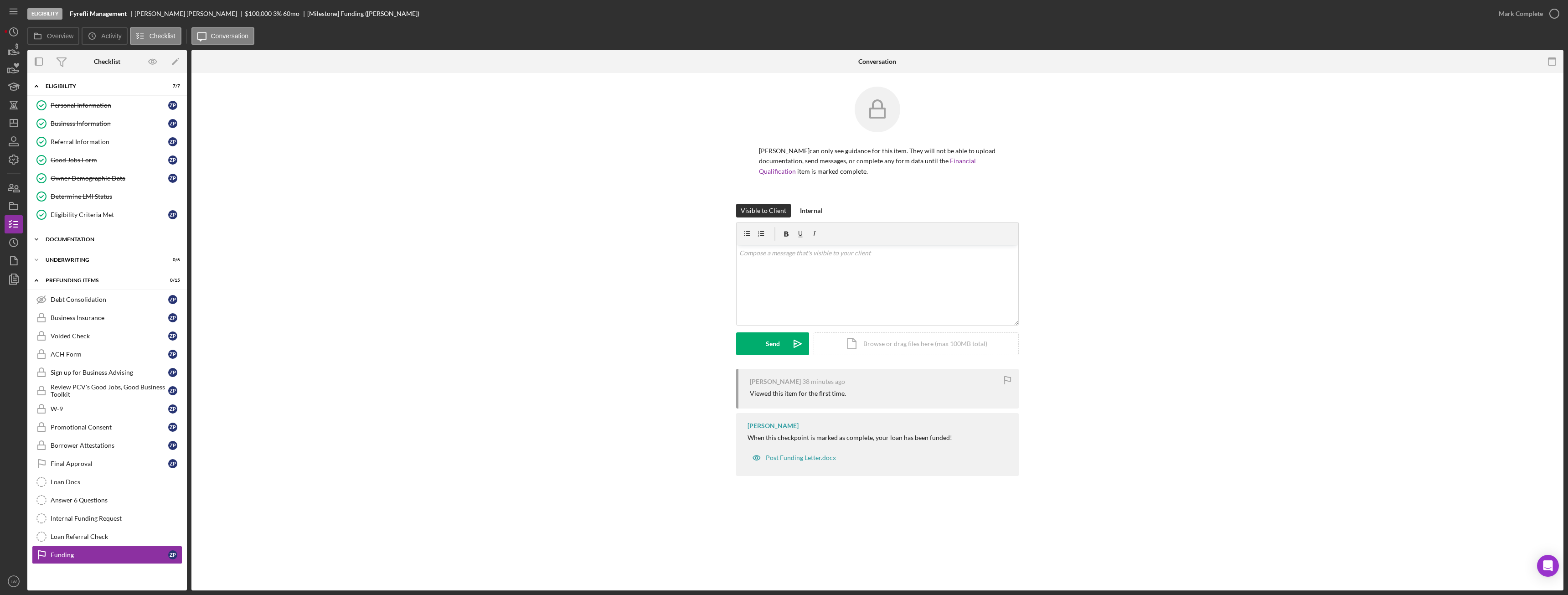
click at [103, 240] on div "Documentation" at bounding box center [110, 239] width 130 height 5
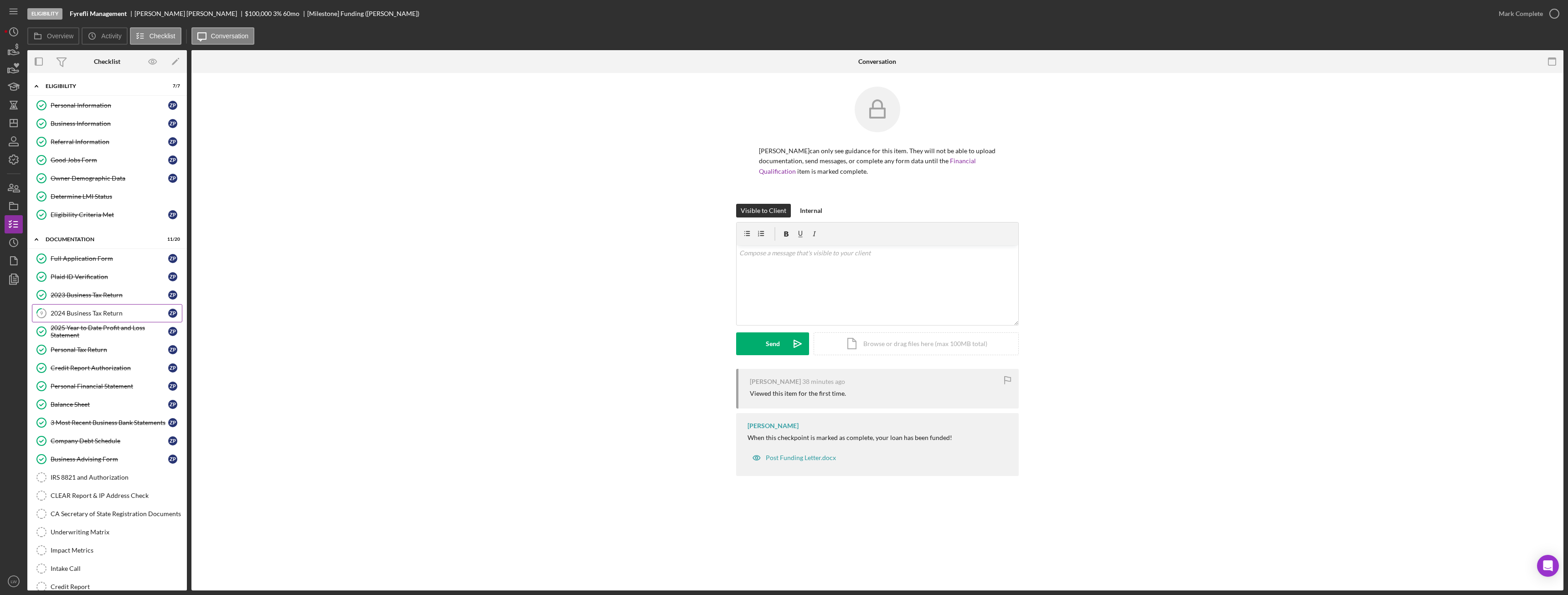
click at [98, 309] on link "9 2024 Business Tax Return Z P" at bounding box center [107, 313] width 151 height 19
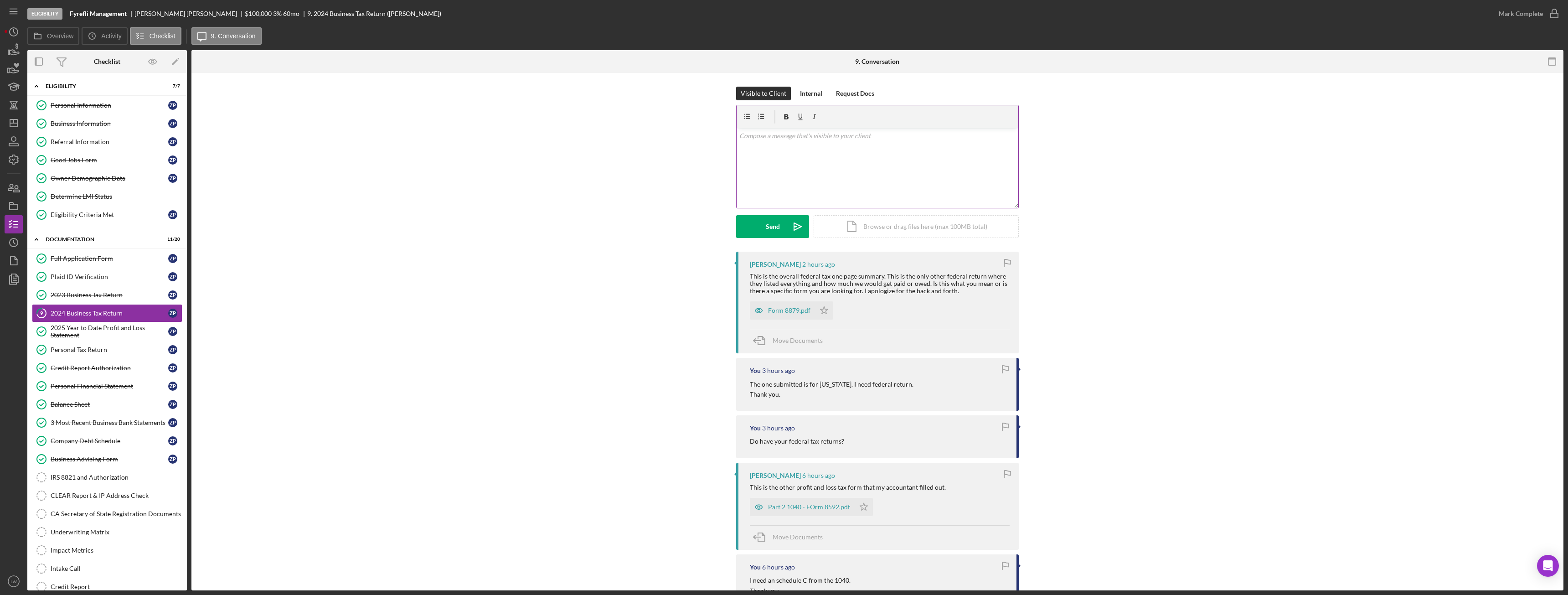
click at [881, 166] on div "v Color teal Color pink Remove color Add row above Add row below Add column bef…" at bounding box center [878, 167] width 282 height 80
click at [116, 299] on link "2023 Business Tax Return 2023 Business Tax Return Z P" at bounding box center [107, 294] width 151 height 19
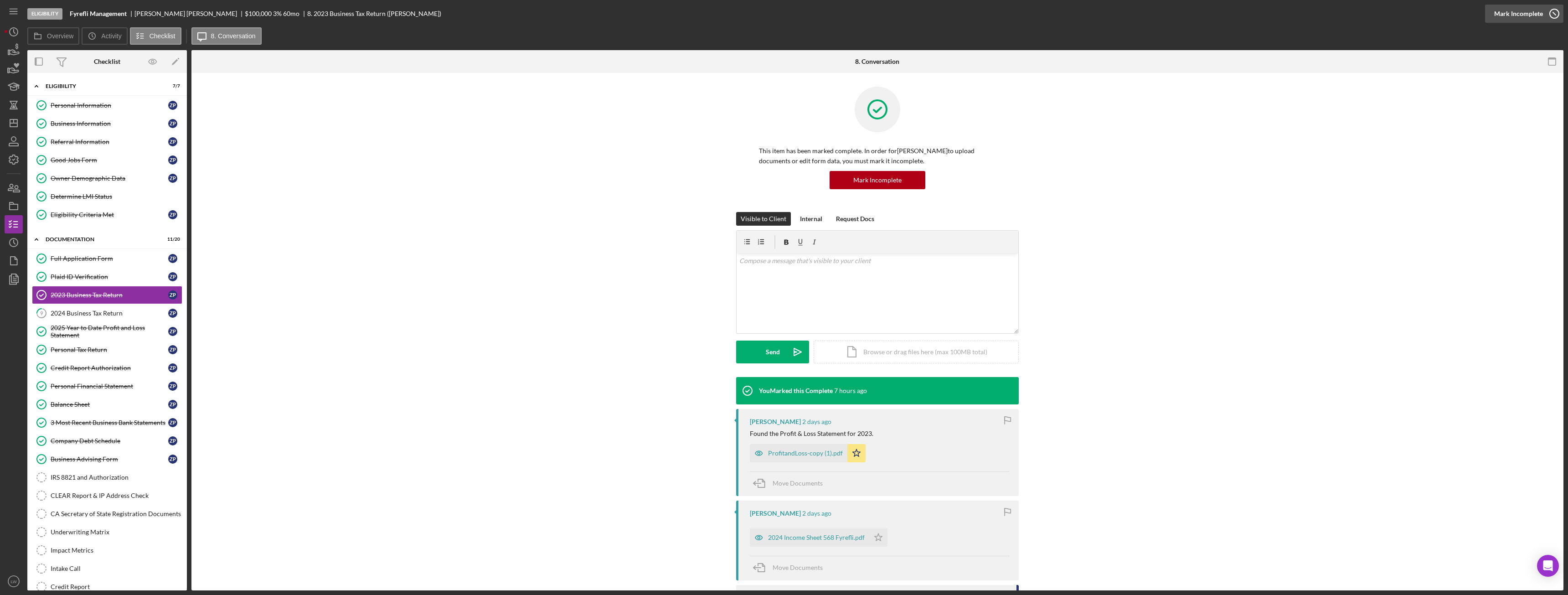
click at [1534, 10] on div "Mark Incomplete" at bounding box center [1519, 13] width 48 height 19
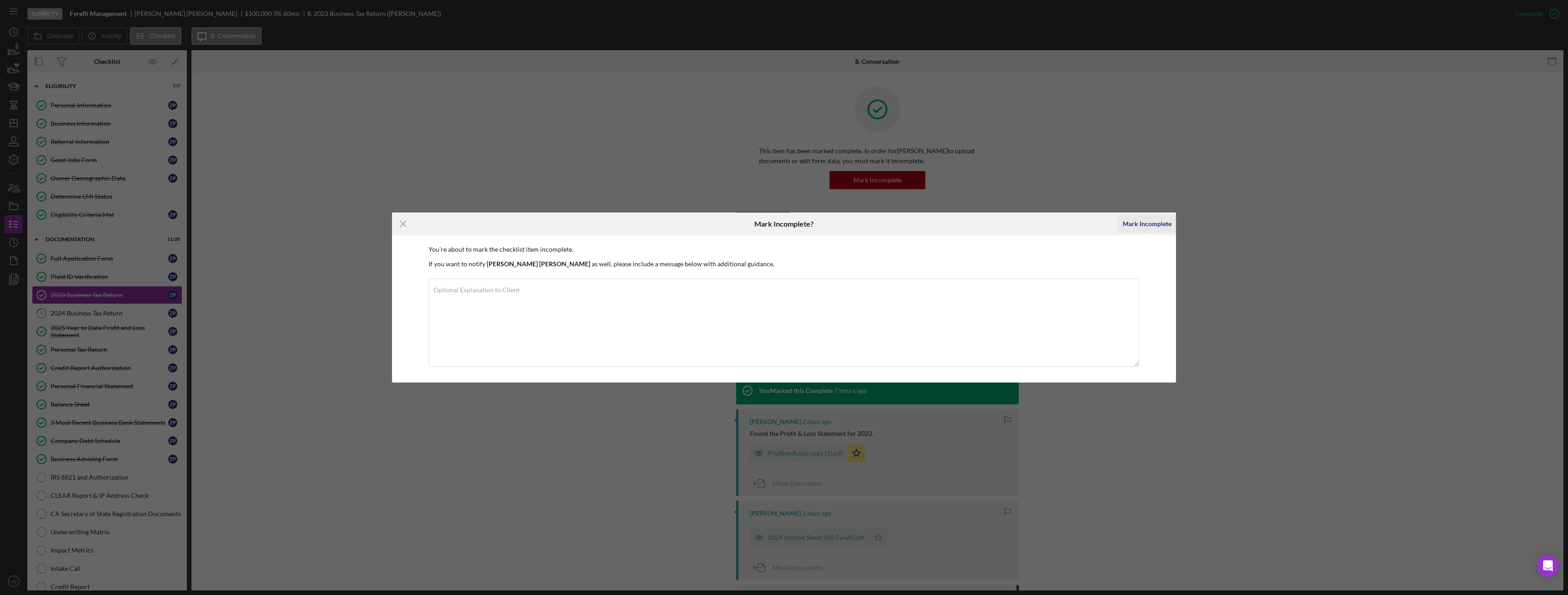
click at [1156, 221] on div "Mark Incomplete" at bounding box center [1147, 224] width 48 height 19
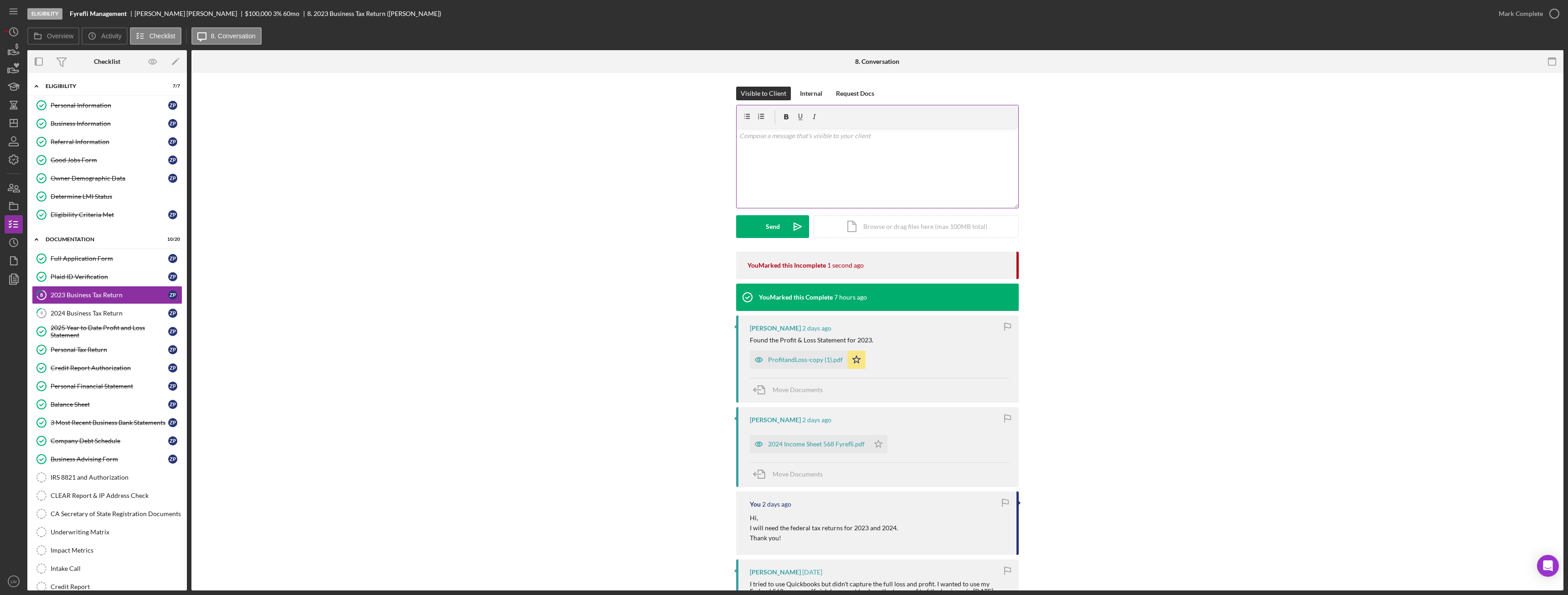
click at [888, 173] on div "v Color teal Color pink Remove color Add row above Add row below Add column bef…" at bounding box center [878, 167] width 282 height 80
drag, startPoint x: 971, startPoint y: 150, endPoint x: 881, endPoint y: 152, distance: 90.0
click at [881, 152] on p "For 2023 taxes I will need 1120 or 1120s tax forms. I will also need 1120 or 11…" at bounding box center [878, 148] width 277 height 10
click at [766, 224] on div "Send" at bounding box center [773, 227] width 14 height 23
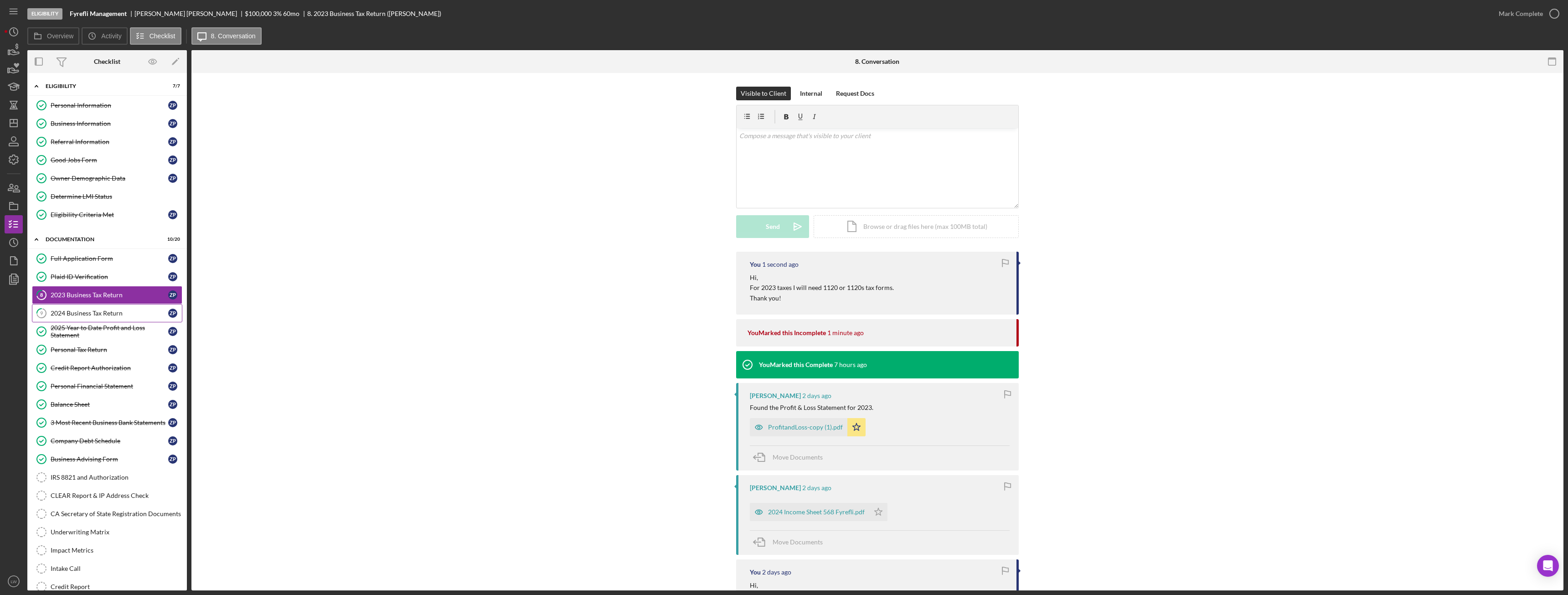
click at [107, 315] on div "2024 Business Tax Return" at bounding box center [108, 313] width 117 height 7
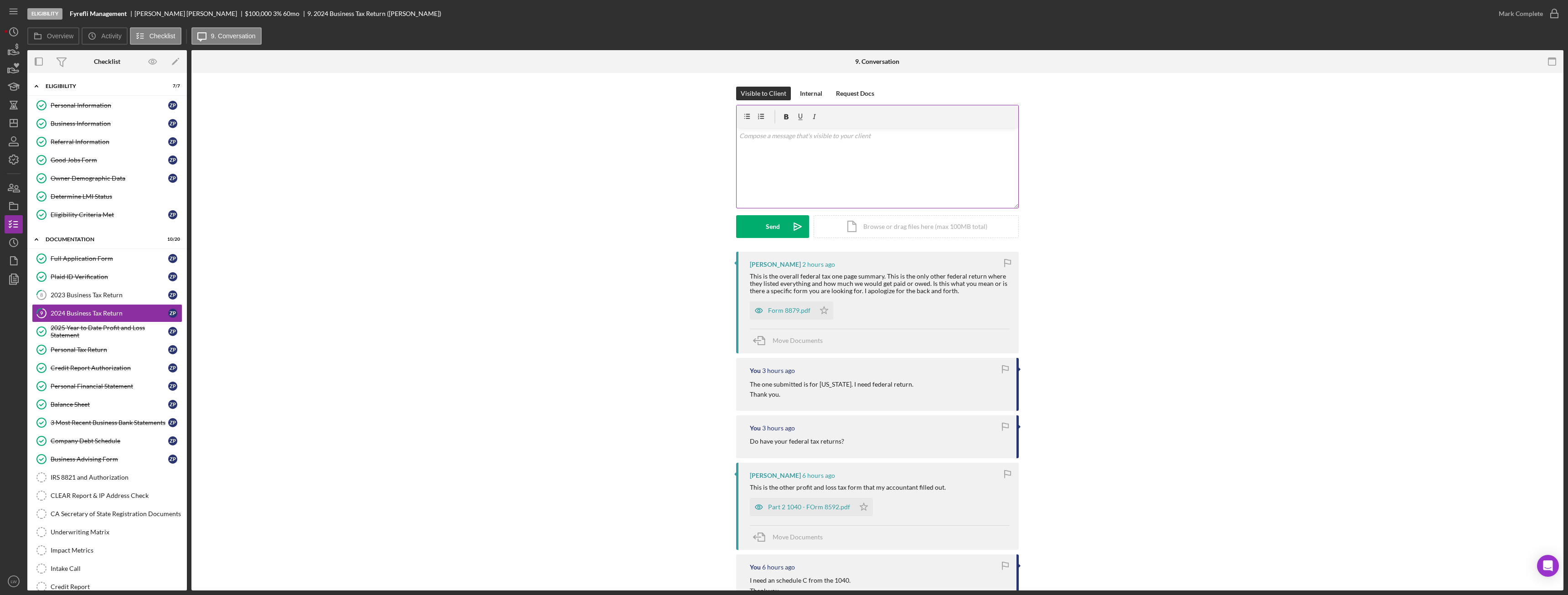
click at [822, 144] on div "v Color teal Color pink Remove color Add row above Add row below Add column bef…" at bounding box center [878, 167] width 282 height 80
click at [799, 506] on div "Part 2 1040 - FOrm 8592.pdf" at bounding box center [809, 507] width 82 height 7
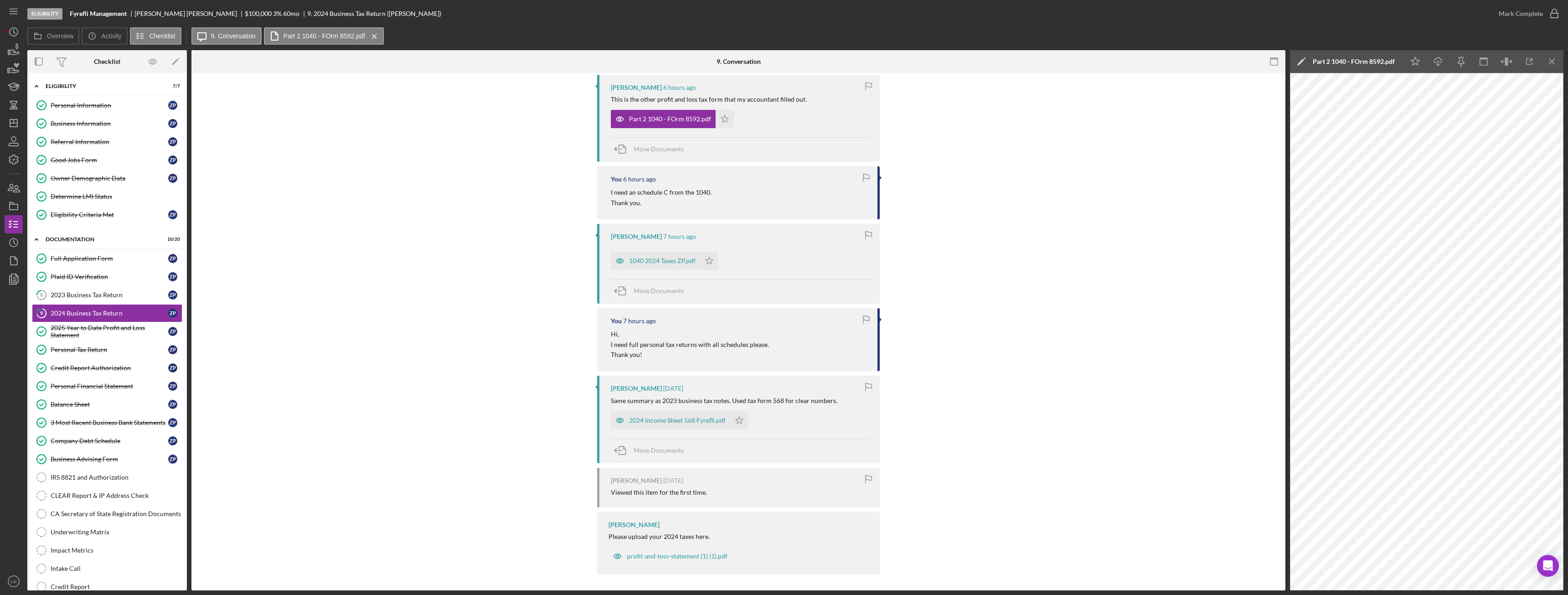
scroll to position [390, 0]
click at [665, 424] on div "2024 Income Sheet 568 Fyrefli.pdf" at bounding box center [671, 418] width 120 height 19
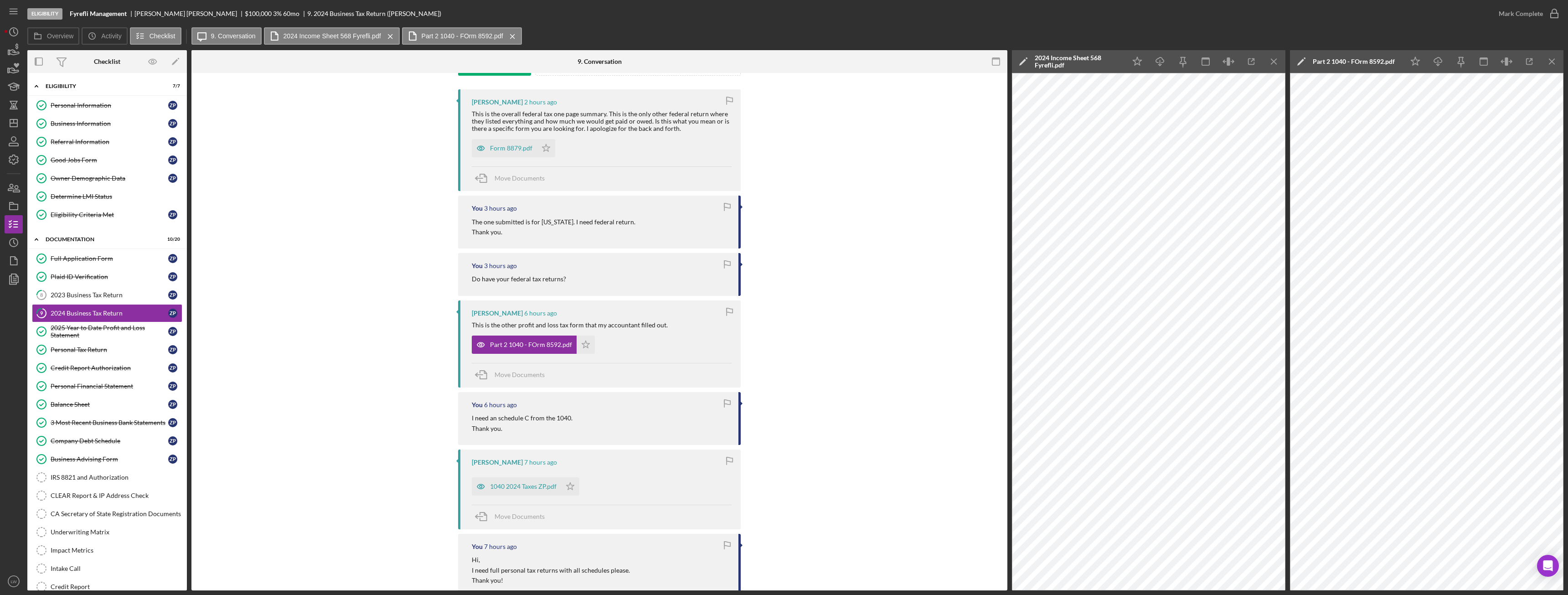
scroll to position [0, 0]
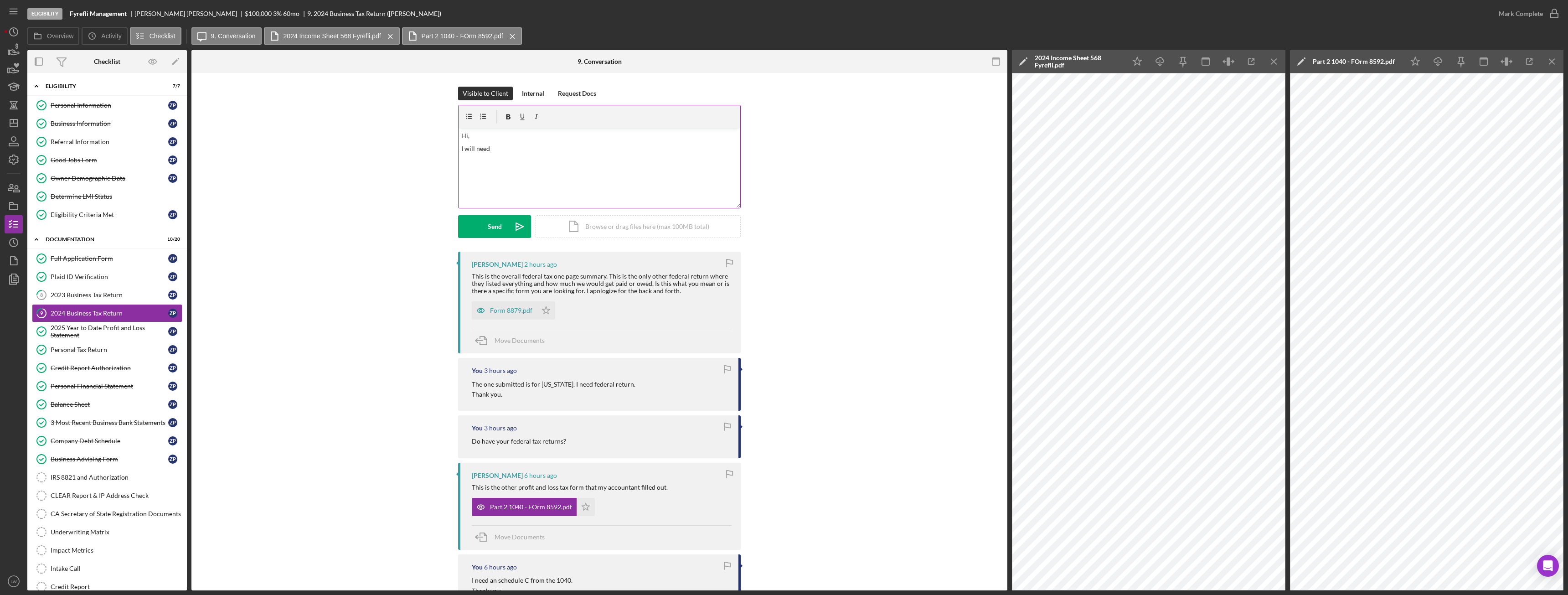
click at [700, 186] on div "v Color teal Color pink Remove color Add row above Add row below Add column bef…" at bounding box center [599, 167] width 282 height 80
click at [697, 150] on p "I'm sorry but i will the correct tax documents. Did you fill 1040 with a schedu…" at bounding box center [599, 148] width 277 height 10
click at [710, 149] on p "I'm sorry but i will the correct tax documents. Did you fill 1040 with a schedu…" at bounding box center [599, 153] width 277 height 20
click at [659, 173] on div "v Color teal Color pink Remove color Add row above Add row below Add column bef…" at bounding box center [599, 167] width 282 height 80
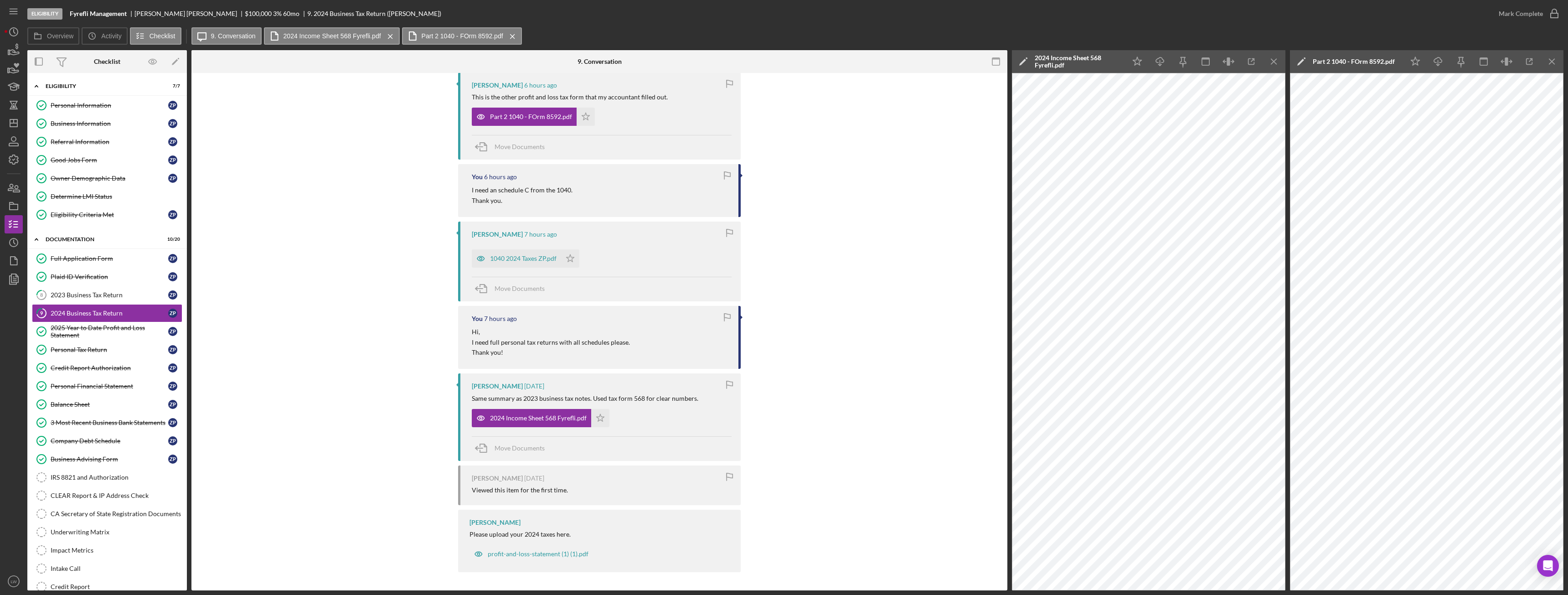
scroll to position [116, 0]
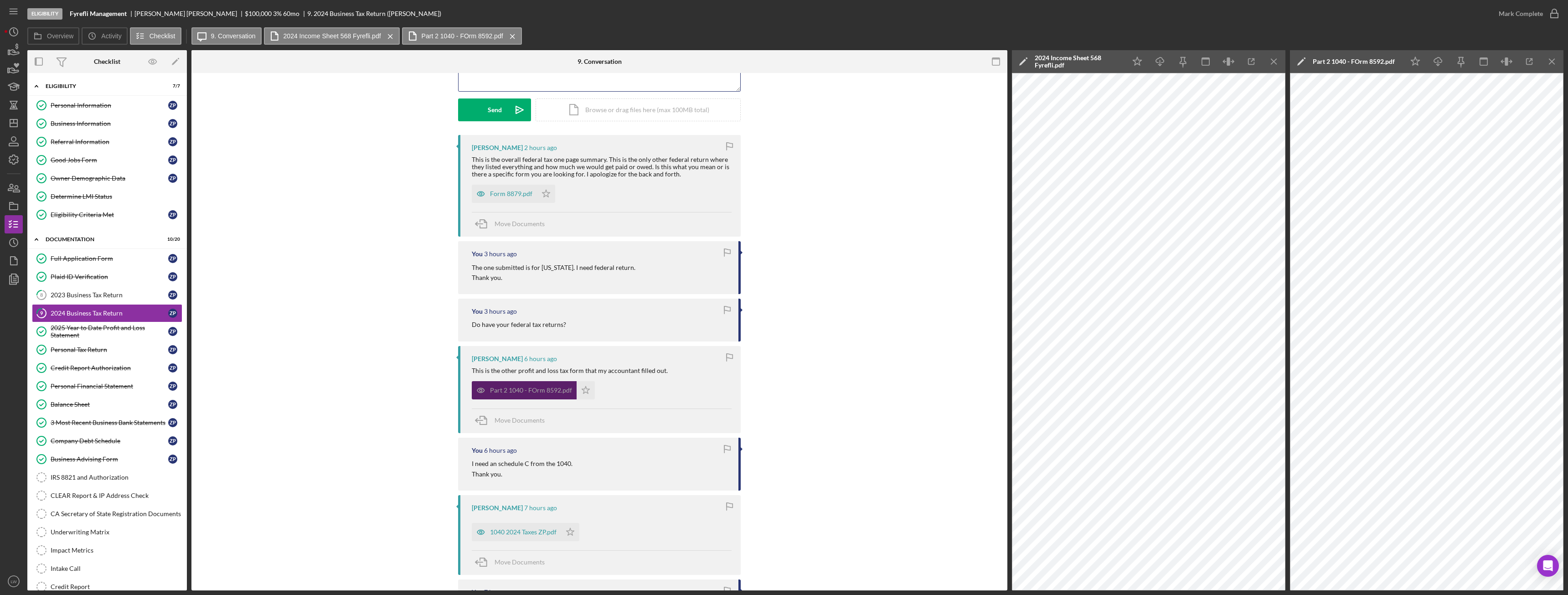
click at [502, 391] on div "Part 2 1040 - FOrm 8592.pdf" at bounding box center [531, 390] width 82 height 7
click at [549, 391] on div "Part 2 1040 - FOrm 8592.pdf" at bounding box center [531, 390] width 82 height 7
click at [1275, 60] on line "button" at bounding box center [1274, 62] width 5 height 5
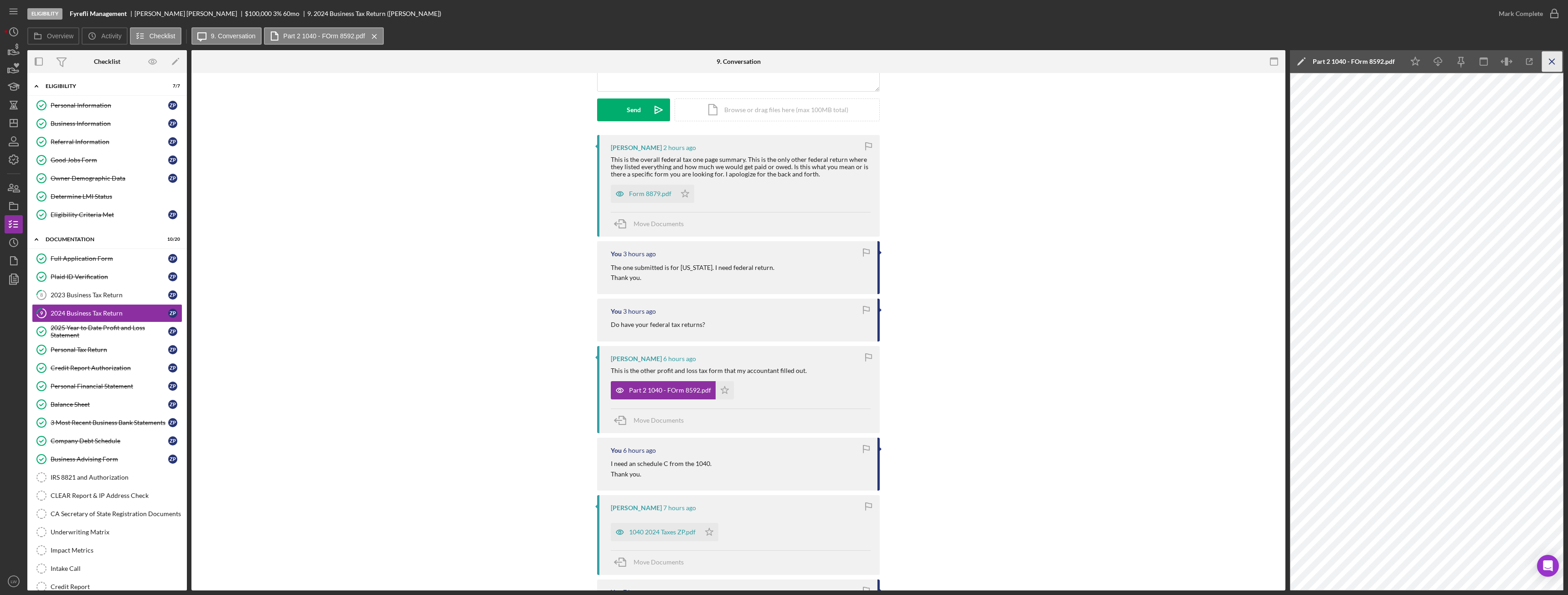
click at [1552, 61] on line "button" at bounding box center [1552, 62] width 5 height 5
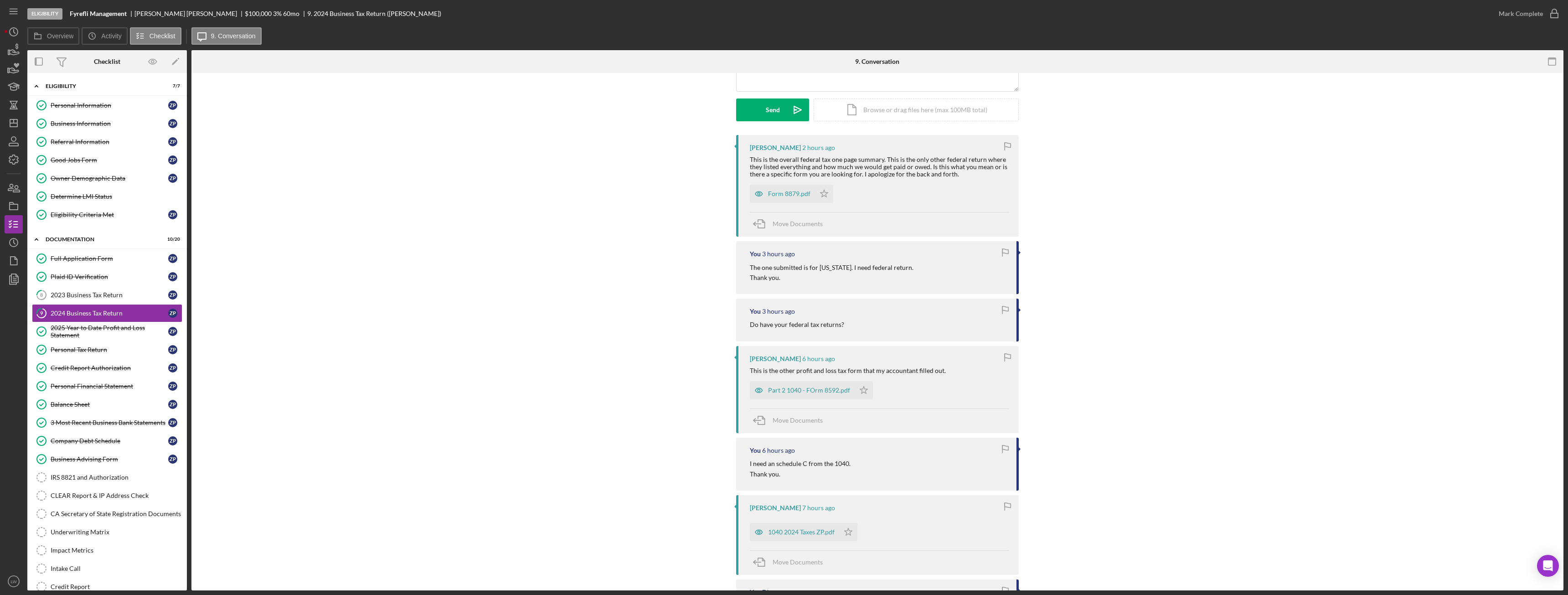
scroll to position [0, 0]
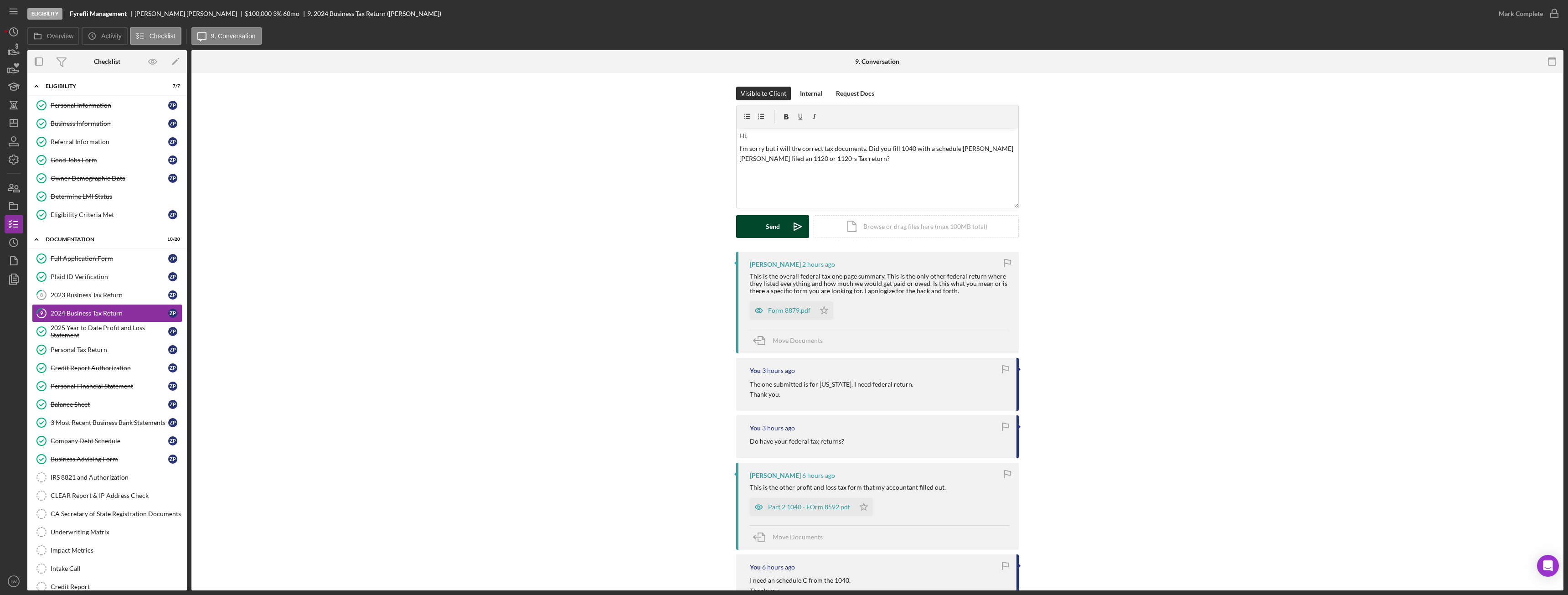
click at [772, 227] on div "Send" at bounding box center [773, 227] width 14 height 23
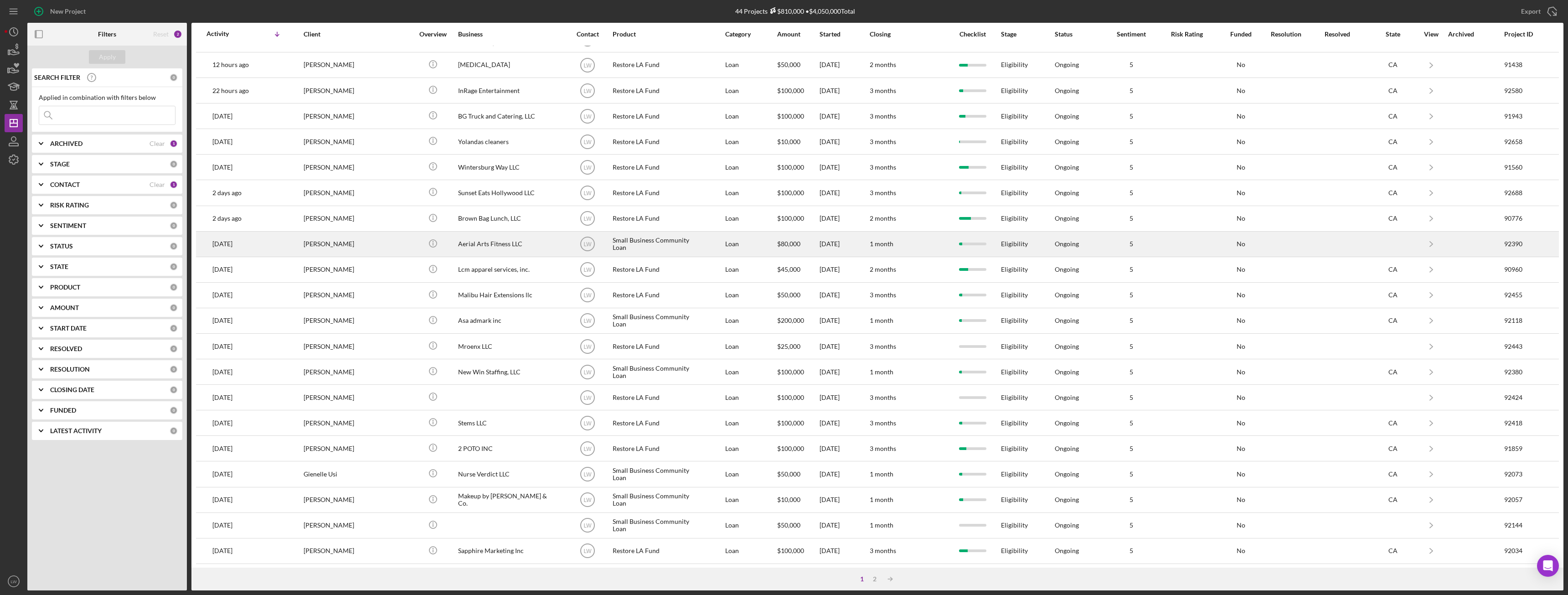
scroll to position [123, 0]
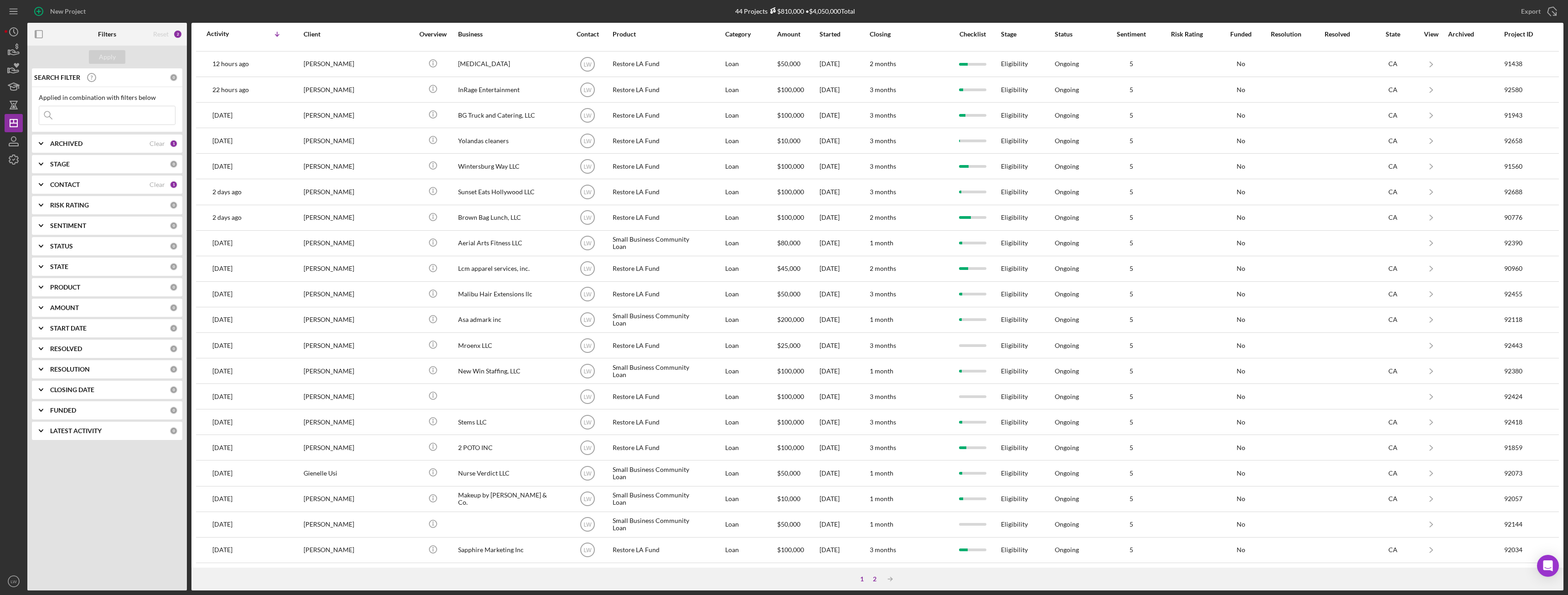
click at [873, 580] on div "2" at bounding box center [874, 579] width 12 height 7
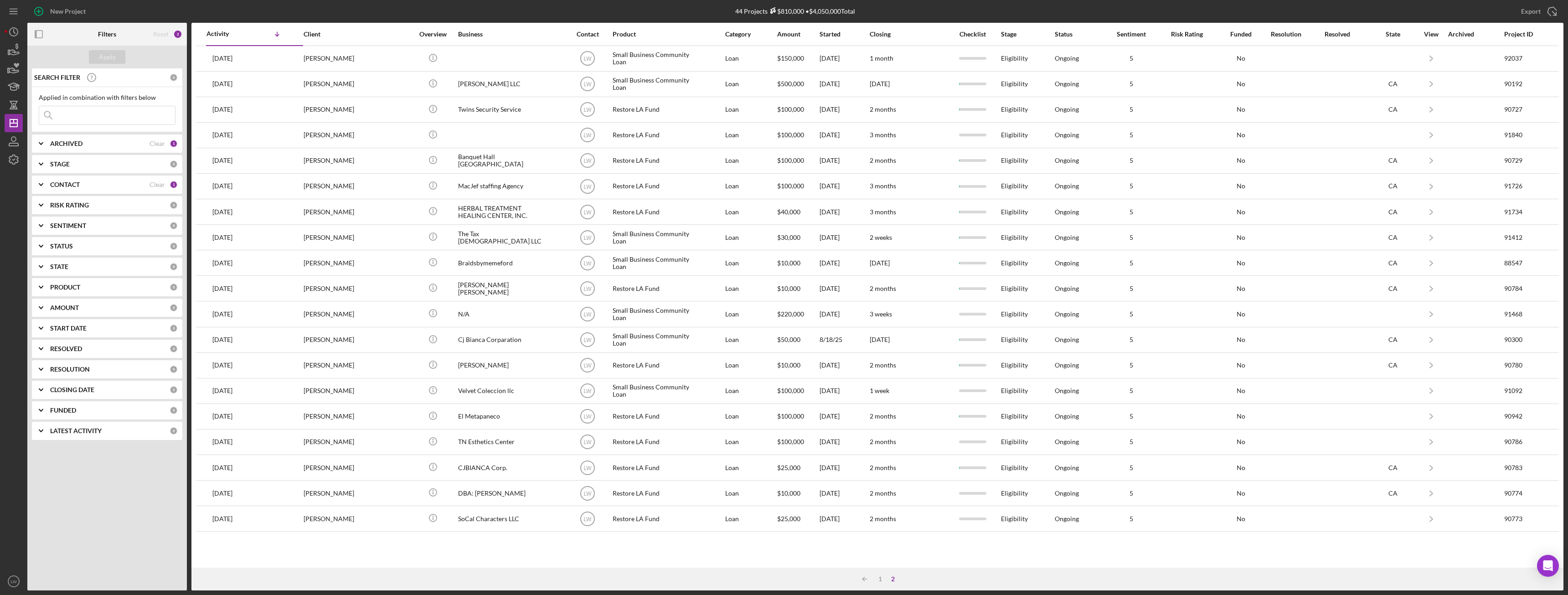
scroll to position [0, 0]
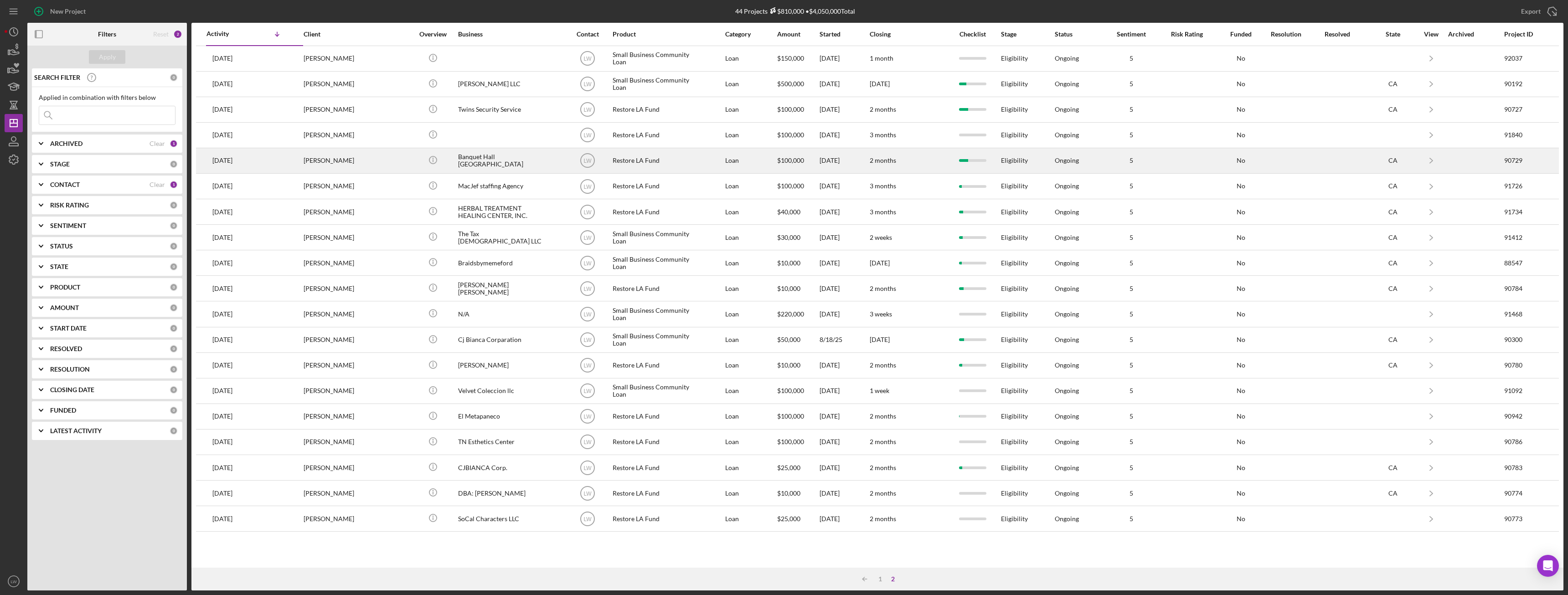
click at [385, 167] on div "[PERSON_NAME]" at bounding box center [348, 160] width 91 height 24
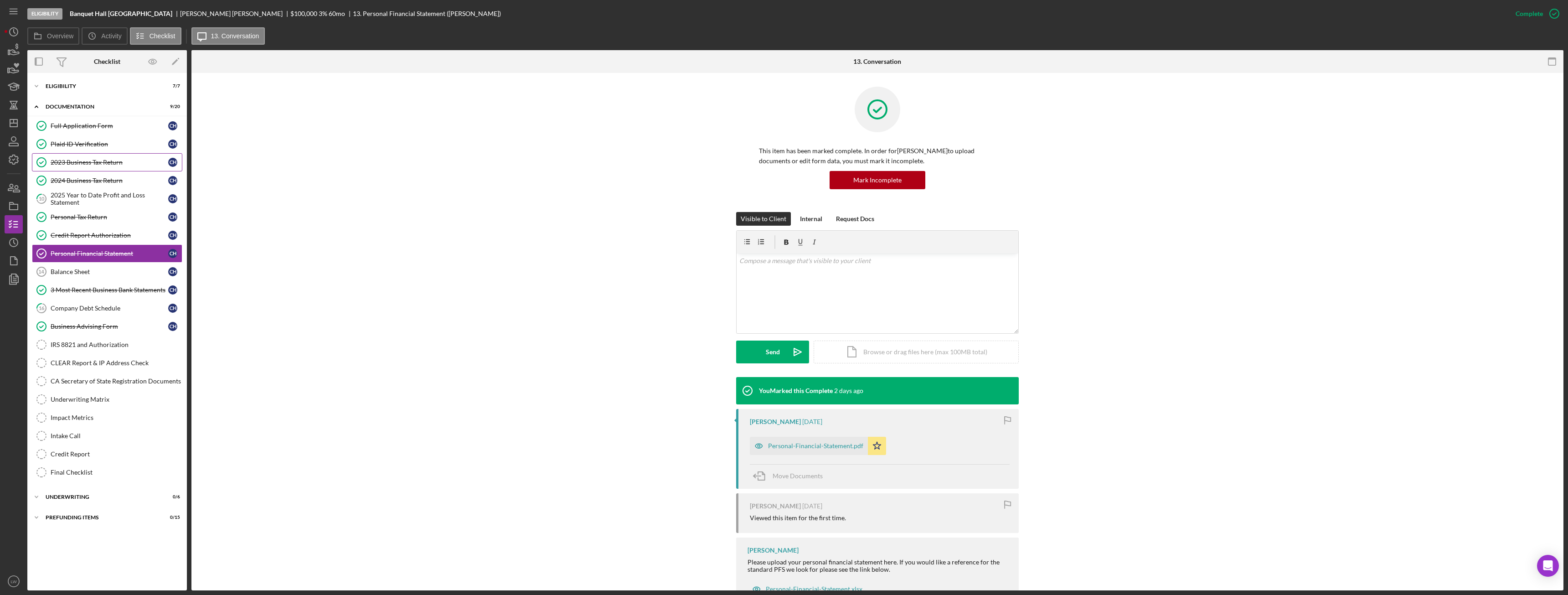
click at [98, 165] on div "2023 Business Tax Return" at bounding box center [108, 162] width 117 height 7
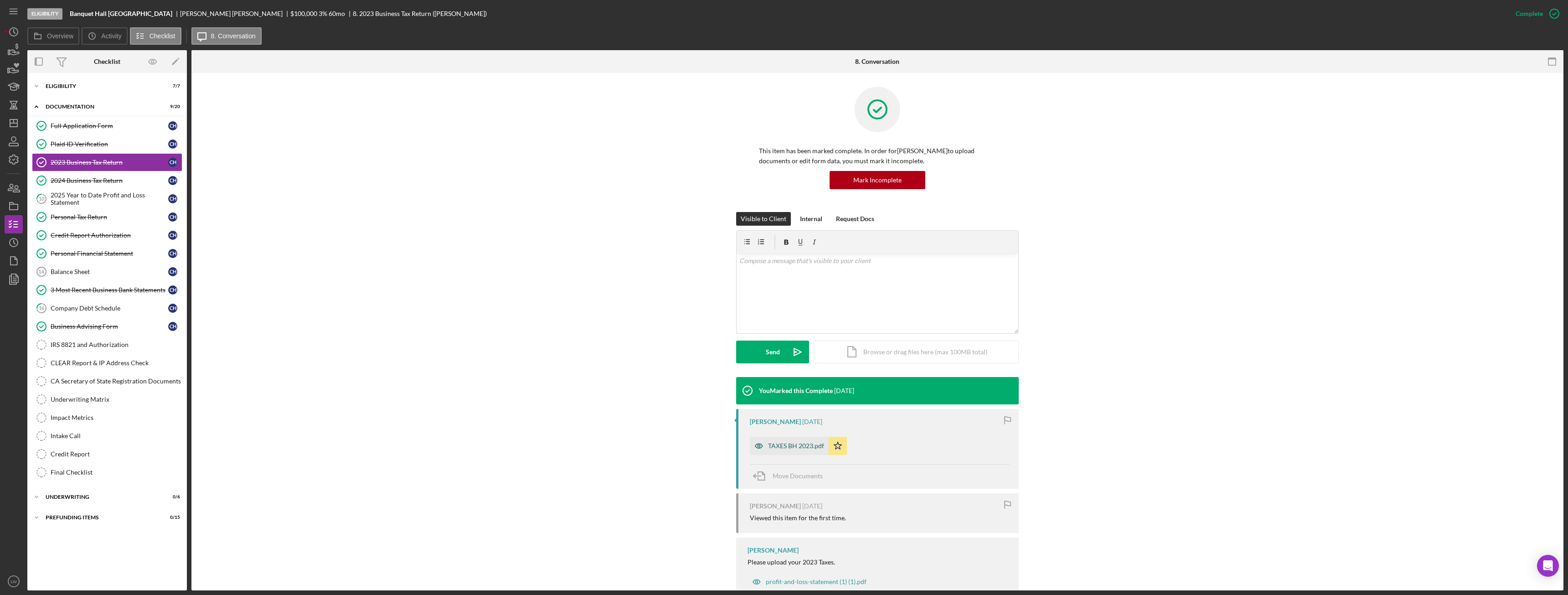
click at [782, 442] on div "TAXES BH 2023.pdf" at bounding box center [789, 446] width 78 height 19
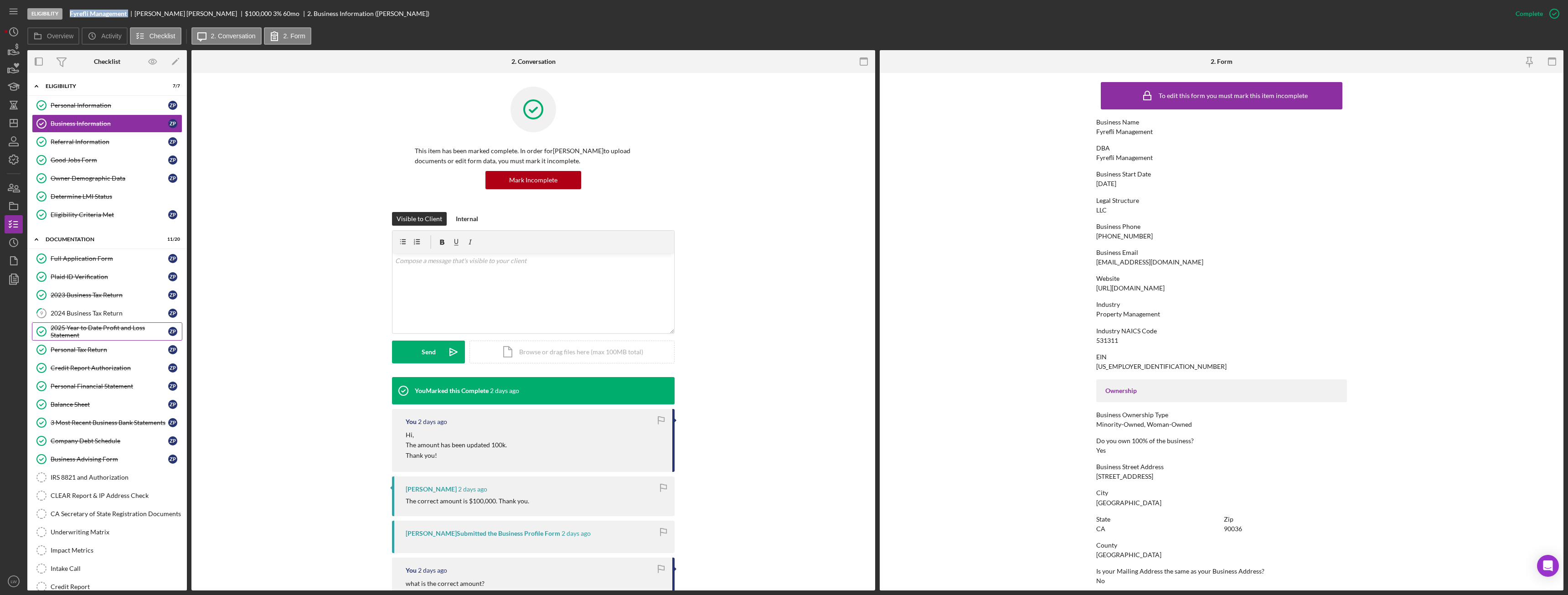
click at [102, 324] on div "2025 Year to Date Profit and Loss Statement" at bounding box center [108, 331] width 117 height 15
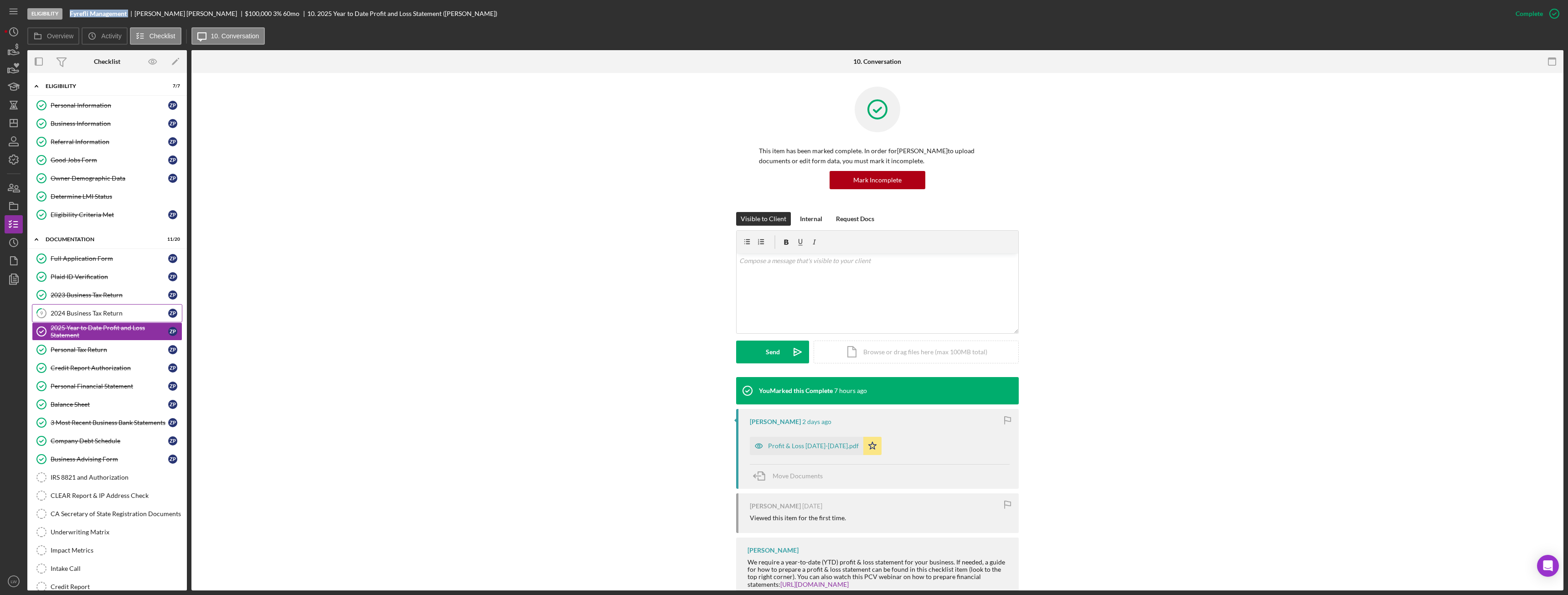
click at [104, 308] on link "9 2024 Business Tax Return Z P" at bounding box center [107, 313] width 151 height 19
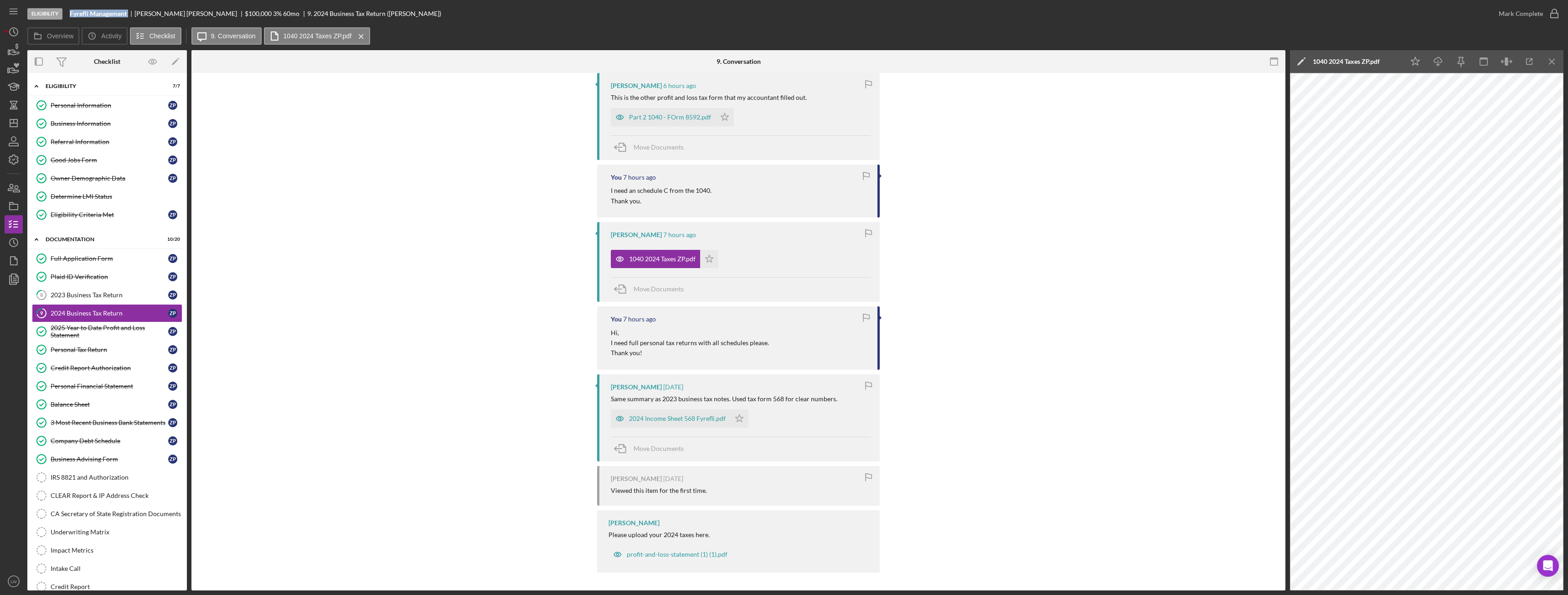
scroll to position [457, 0]
click at [702, 414] on div "2024 Income Sheet 568 Fyrefli.pdf" at bounding box center [678, 418] width 97 height 7
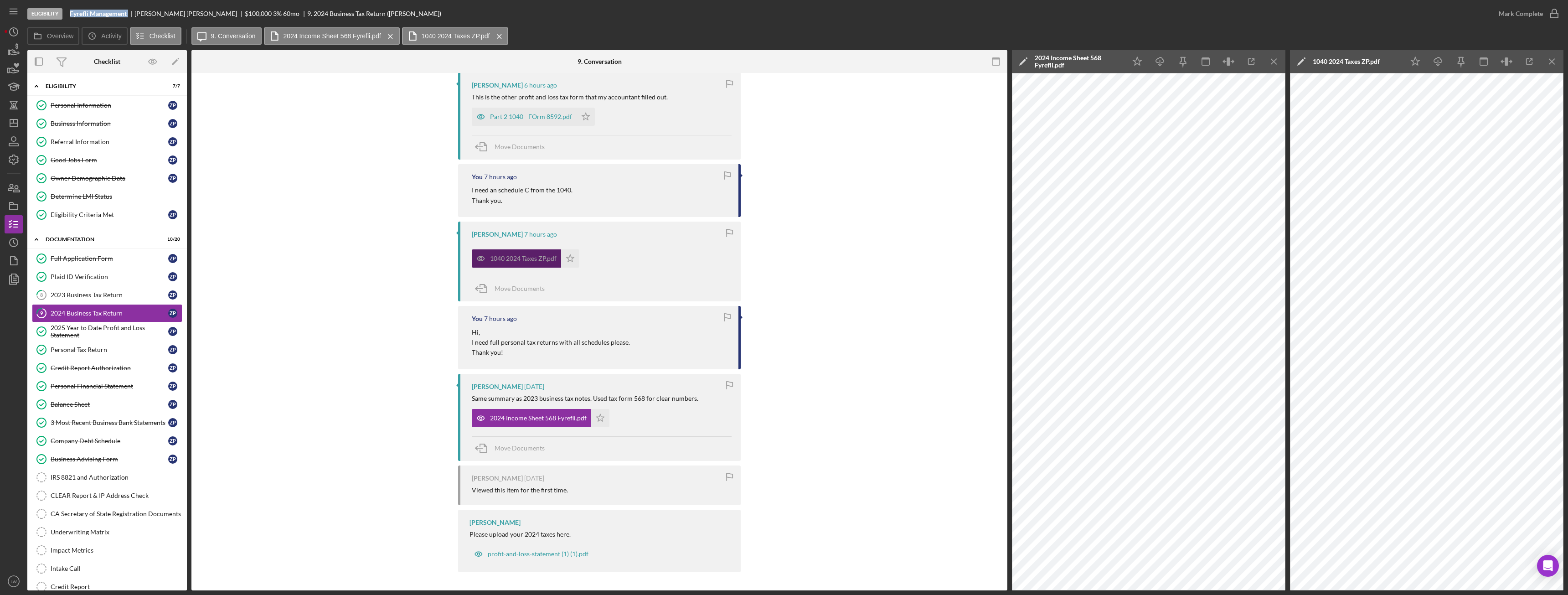
click at [553, 262] on div "1040 2024 Taxes ZP.pdf" at bounding box center [524, 258] width 67 height 7
click at [536, 257] on div "1040 2024 Taxes ZP.pdf" at bounding box center [524, 258] width 67 height 7
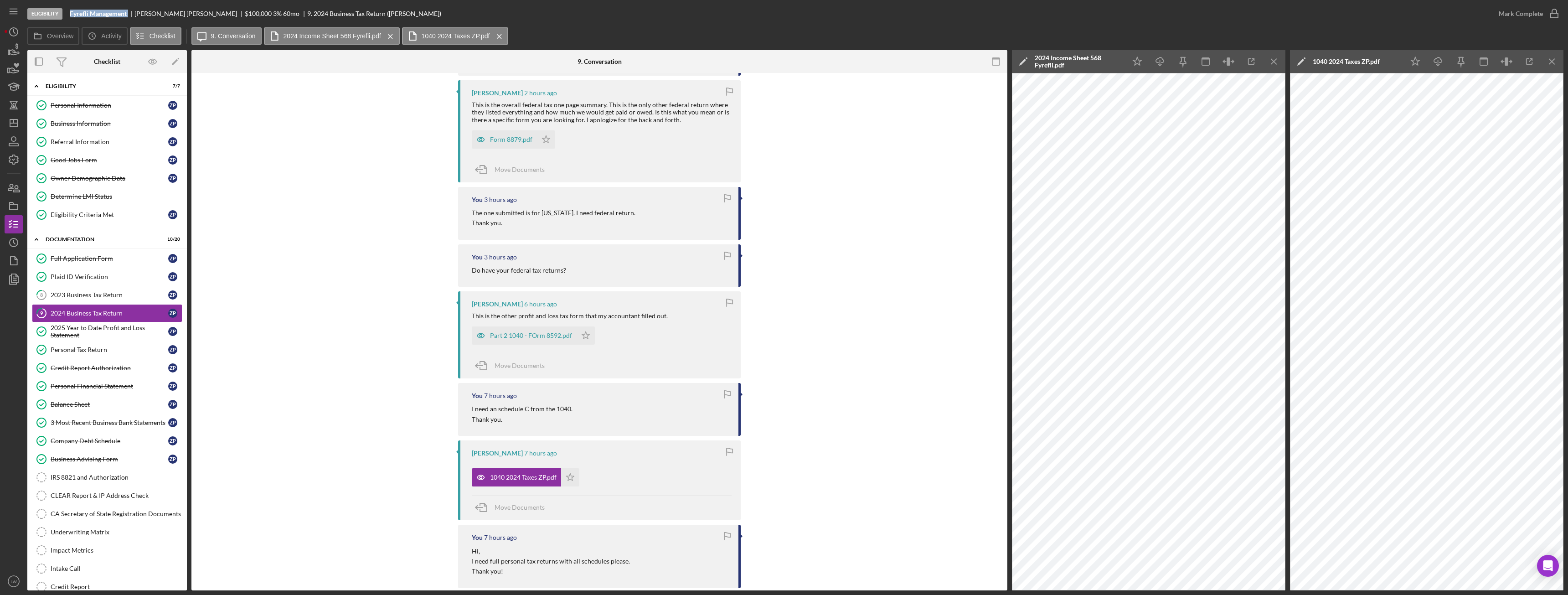
scroll to position [230, 0]
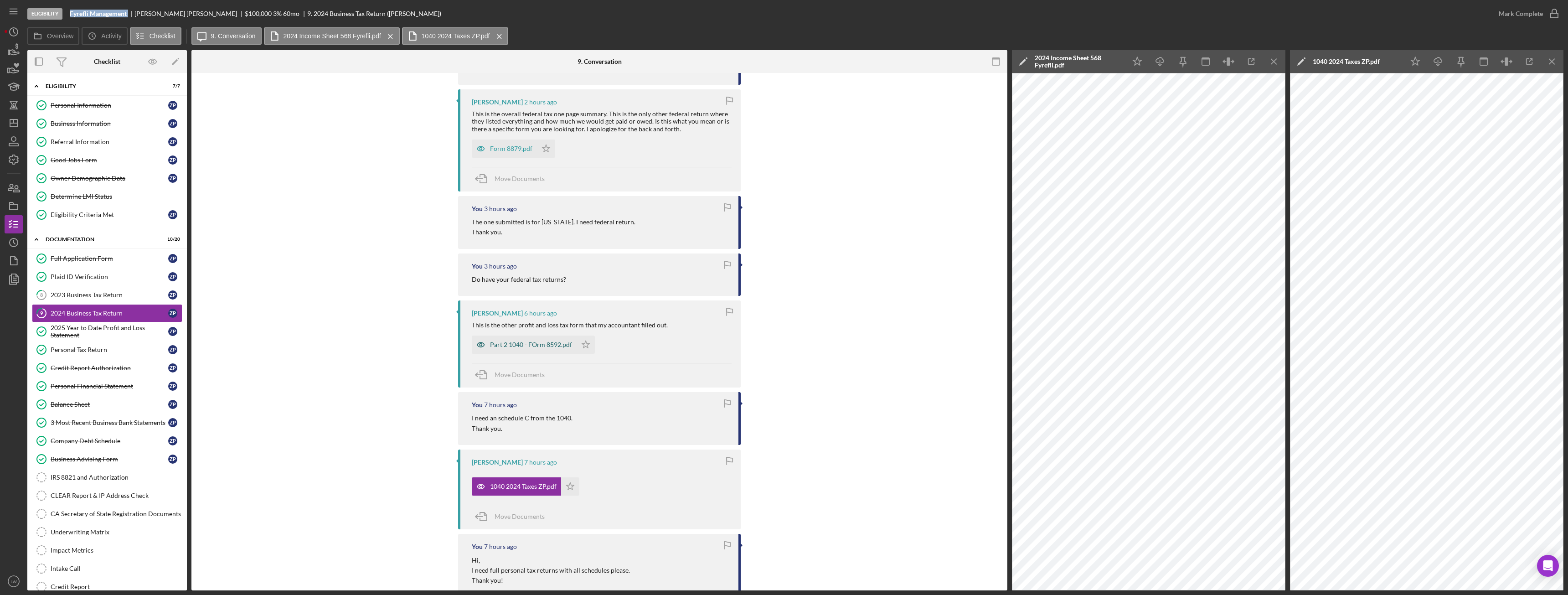
click at [534, 346] on div "Part 2 1040 - FOrm 8592.pdf" at bounding box center [531, 345] width 82 height 7
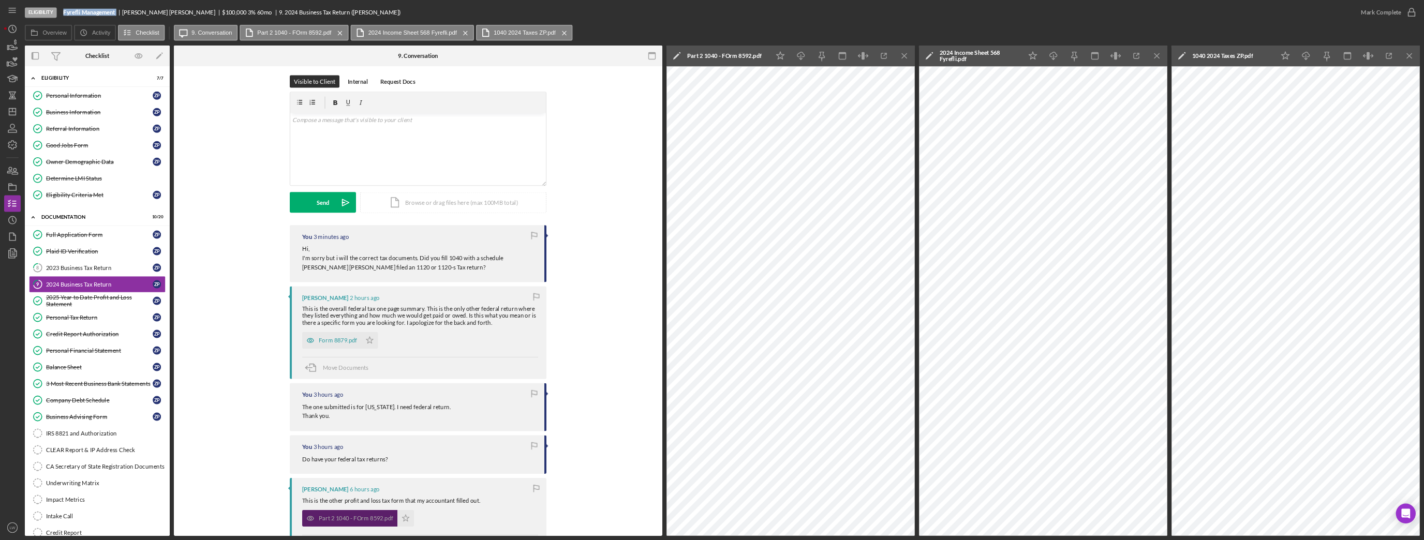
scroll to position [2, 0]
click at [414, 431] on div "Form 8879.pdf" at bounding box center [422, 427] width 48 height 8
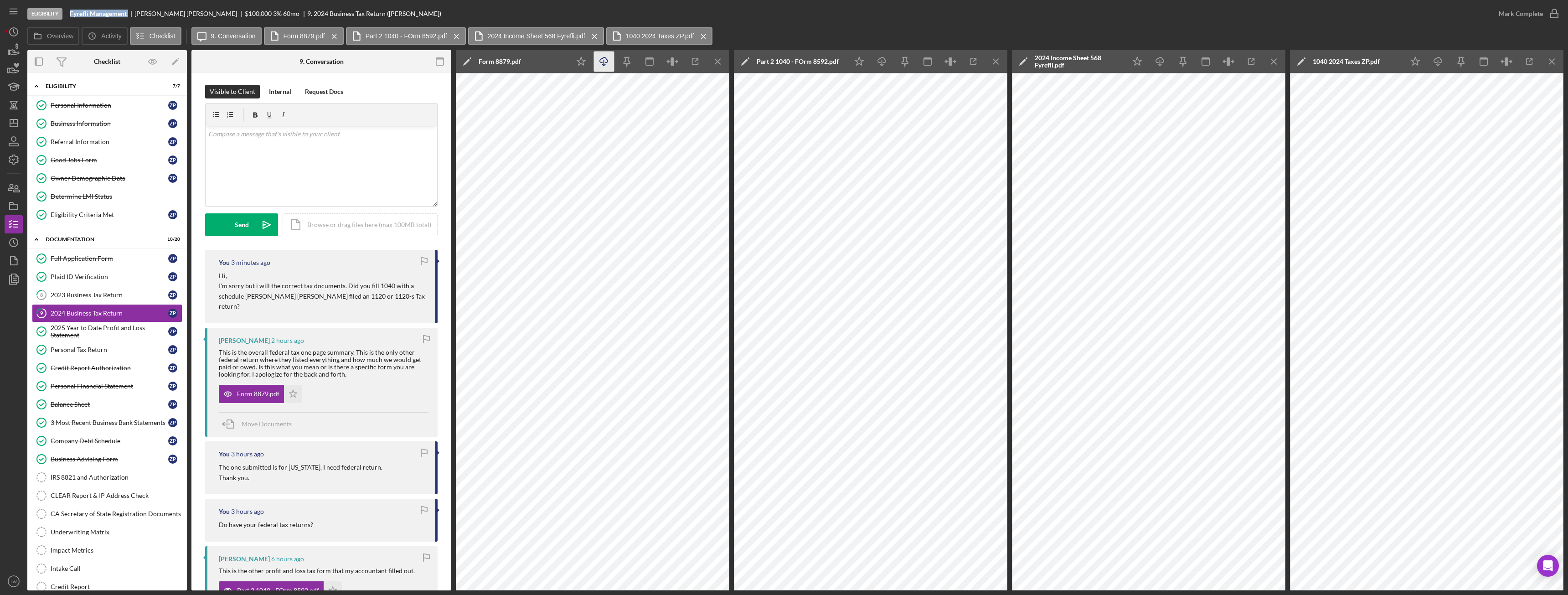
click at [604, 63] on line "button" at bounding box center [604, 63] width 0 height 5
click at [884, 61] on icon "Icon/Download" at bounding box center [882, 61] width 20 height 20
click at [1161, 60] on icon "Icon/Download" at bounding box center [1160, 61] width 20 height 20
click at [1441, 62] on icon "Icon/Download" at bounding box center [1438, 61] width 20 height 20
click at [712, 62] on icon "Icon/Menu Close" at bounding box center [717, 61] width 20 height 20
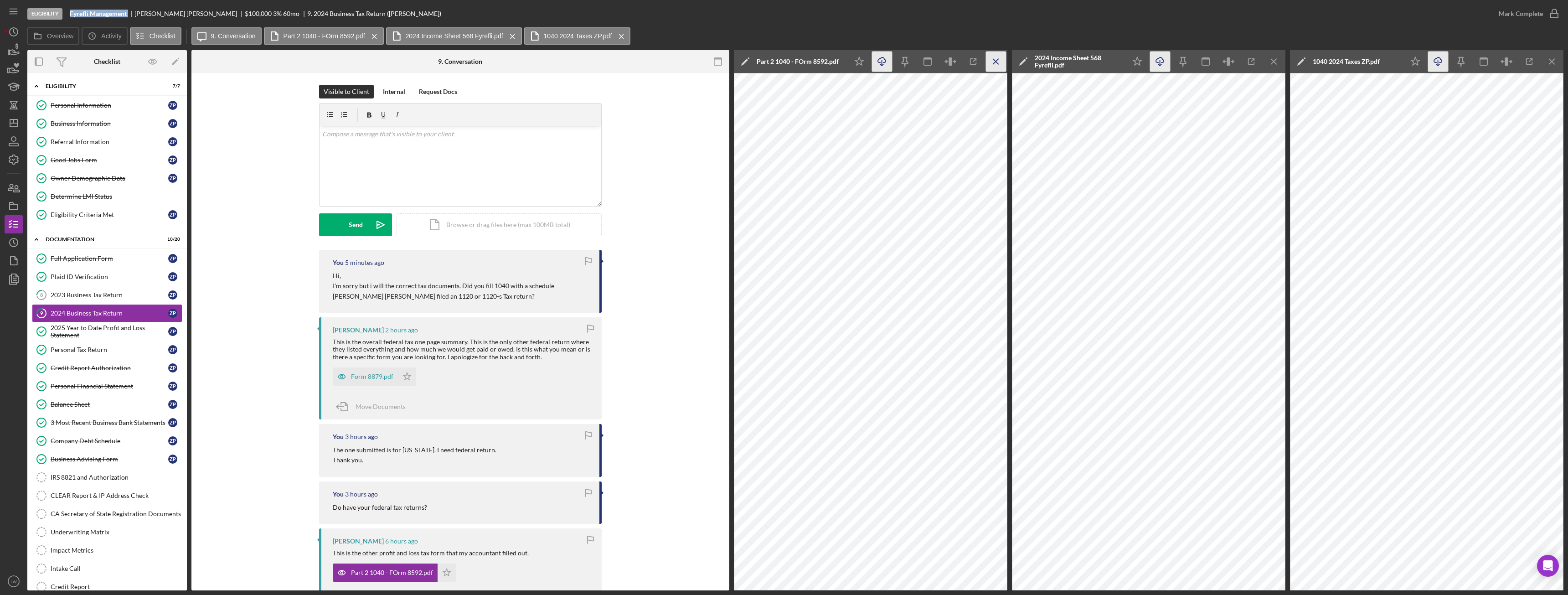
click at [1003, 62] on icon "Icon/Menu Close" at bounding box center [996, 61] width 20 height 20
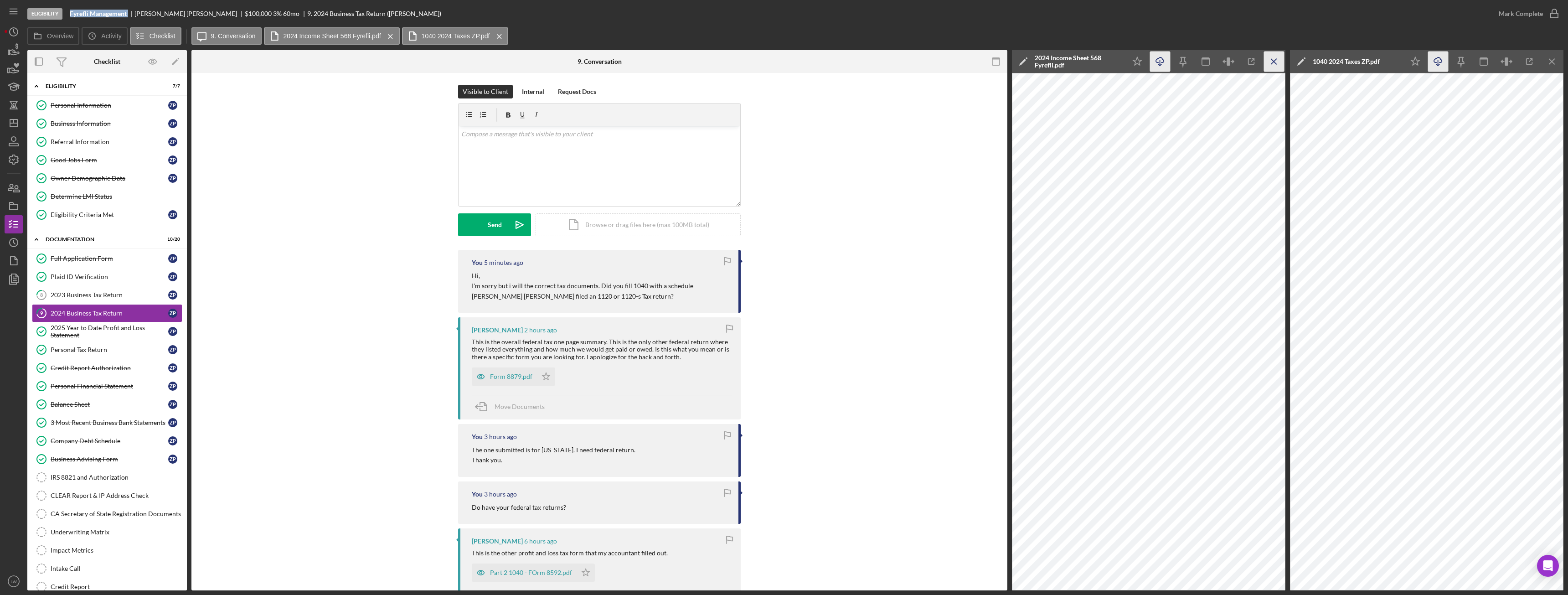
click at [1271, 63] on icon "Icon/Menu Close" at bounding box center [1274, 61] width 20 height 20
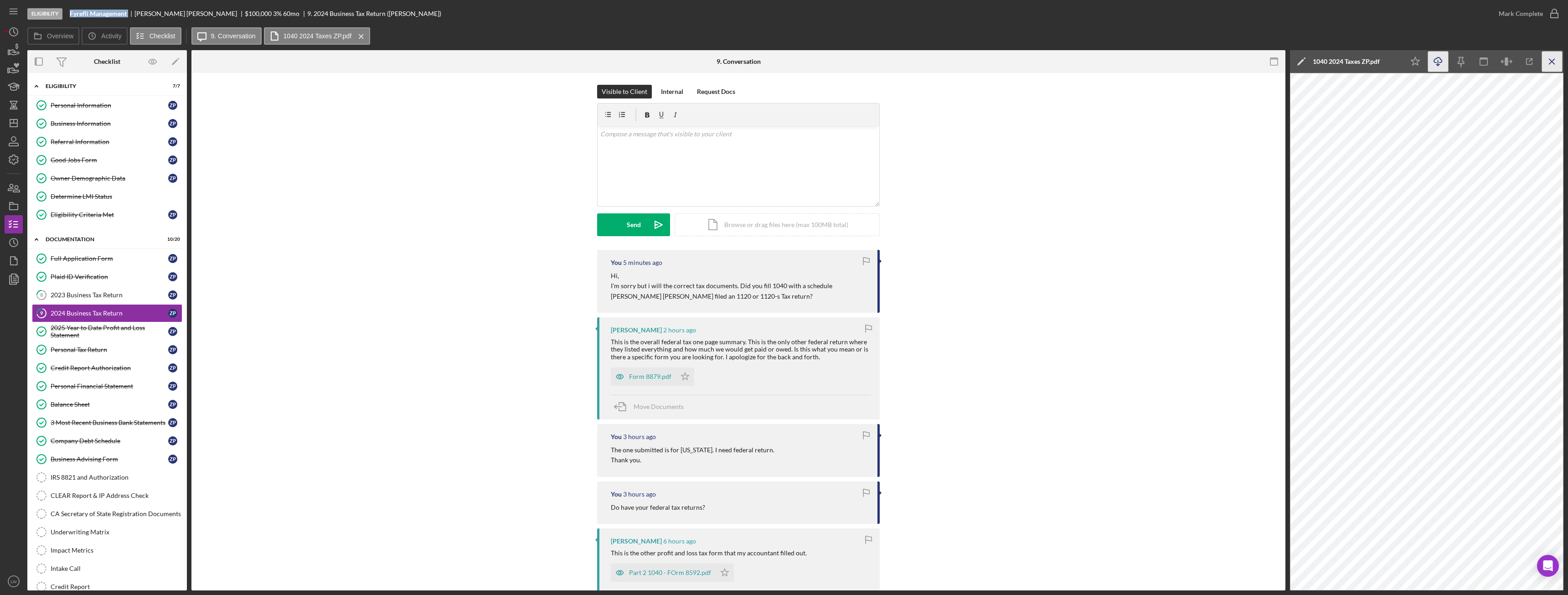
click at [1553, 60] on line "button" at bounding box center [1552, 62] width 5 height 5
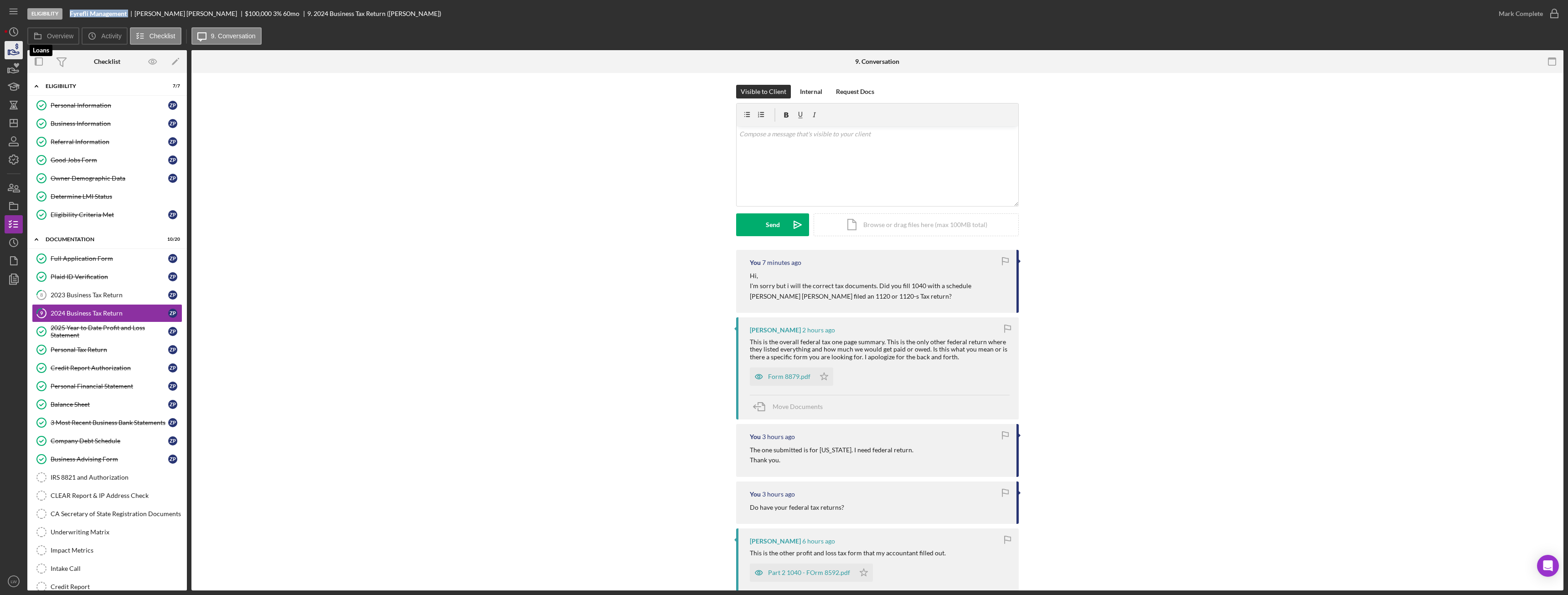
click at [21, 50] on icon "button" at bounding box center [14, 50] width 23 height 23
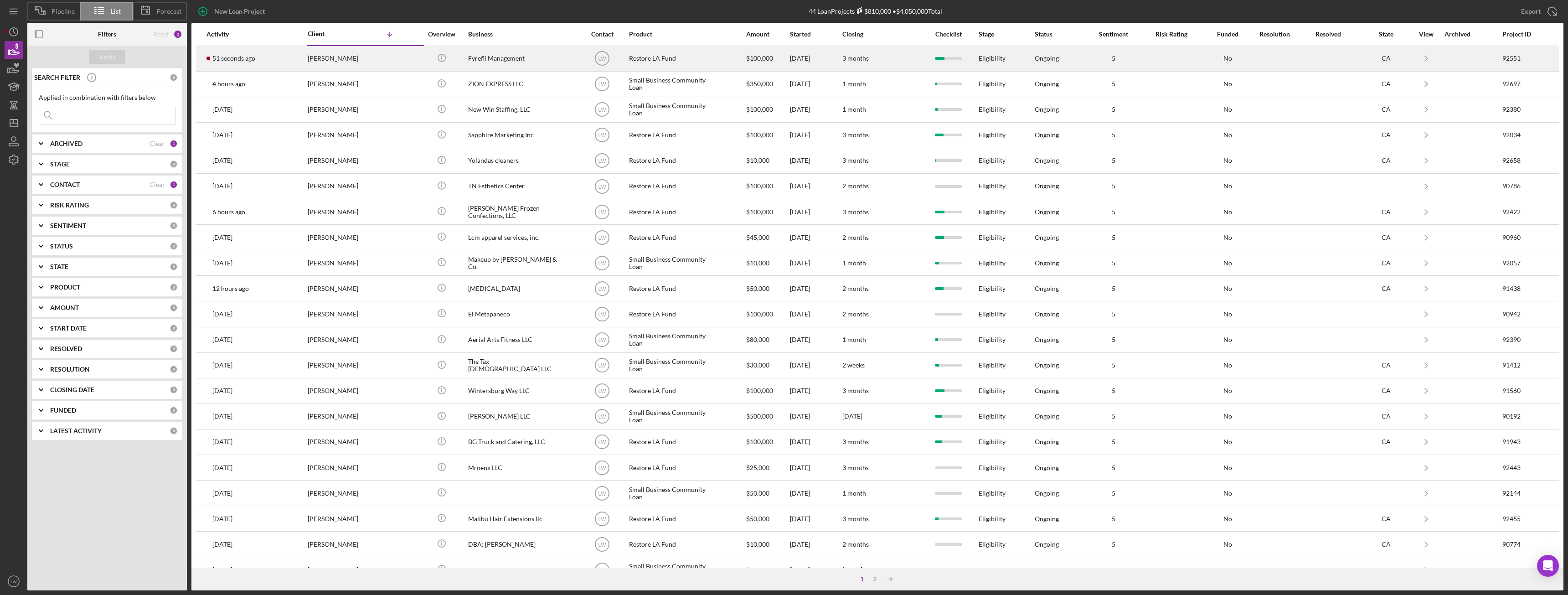
click at [344, 58] on div "[PERSON_NAME]" at bounding box center [353, 58] width 91 height 24
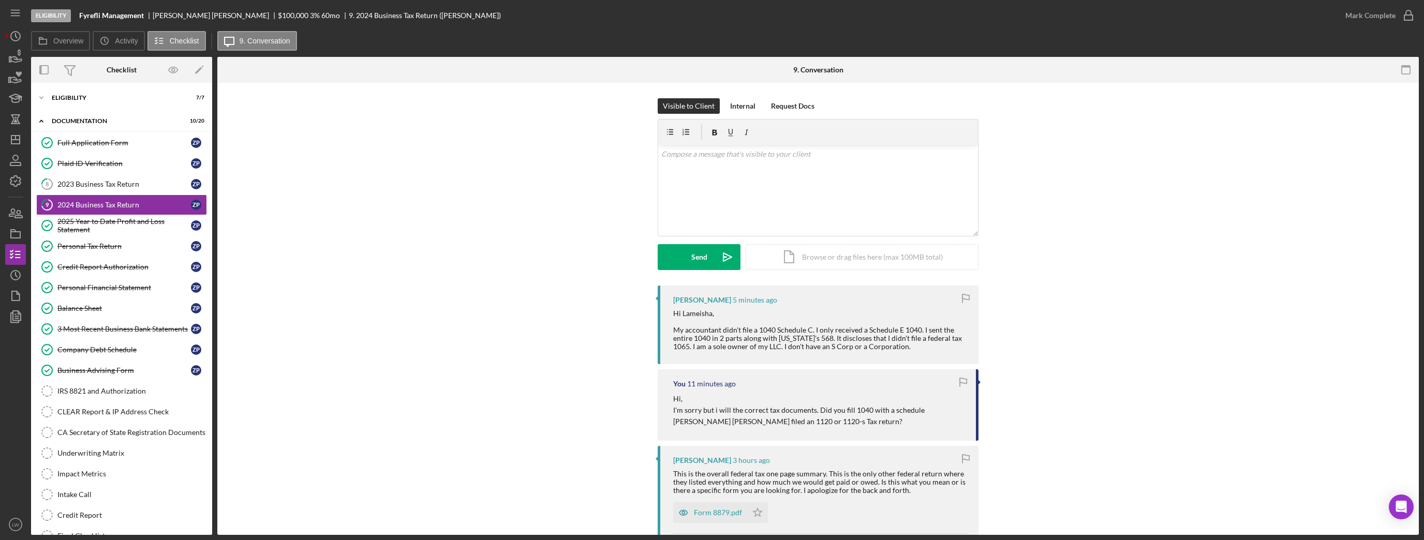
drag, startPoint x: 1779, startPoint y: 4, endPoint x: 1157, endPoint y: 230, distance: 662.1
click at [1157, 230] on div "Visible to Client Internal Request Docs v Color teal Color pink Remove color Ad…" at bounding box center [818, 191] width 1170 height 187
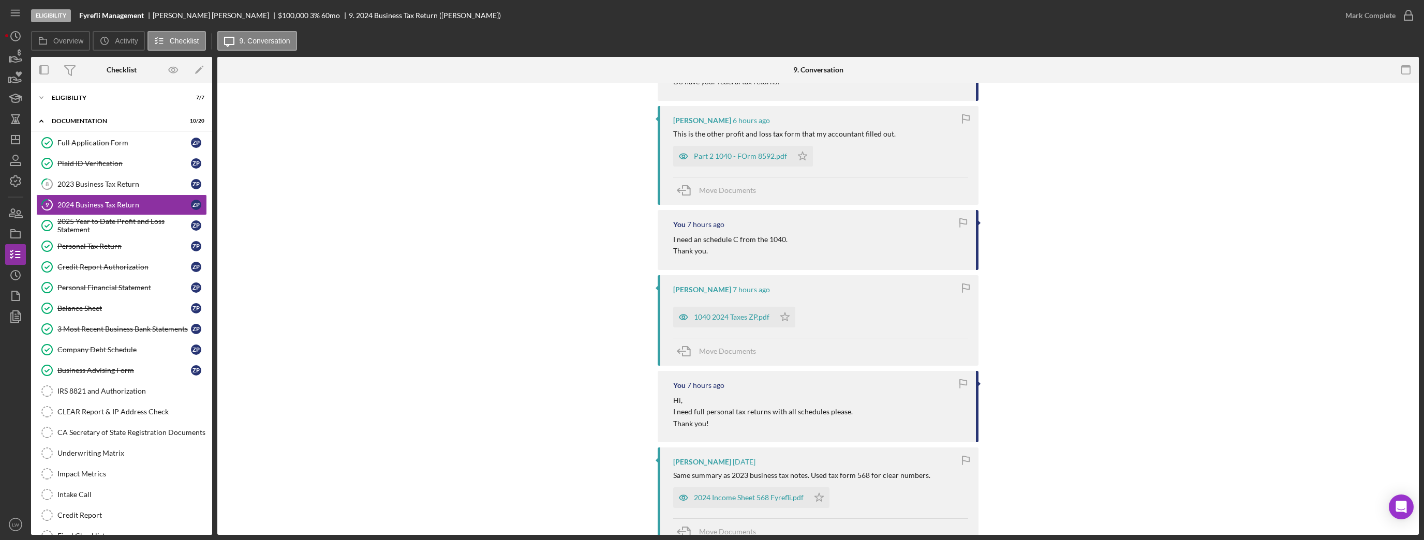
scroll to position [738, 0]
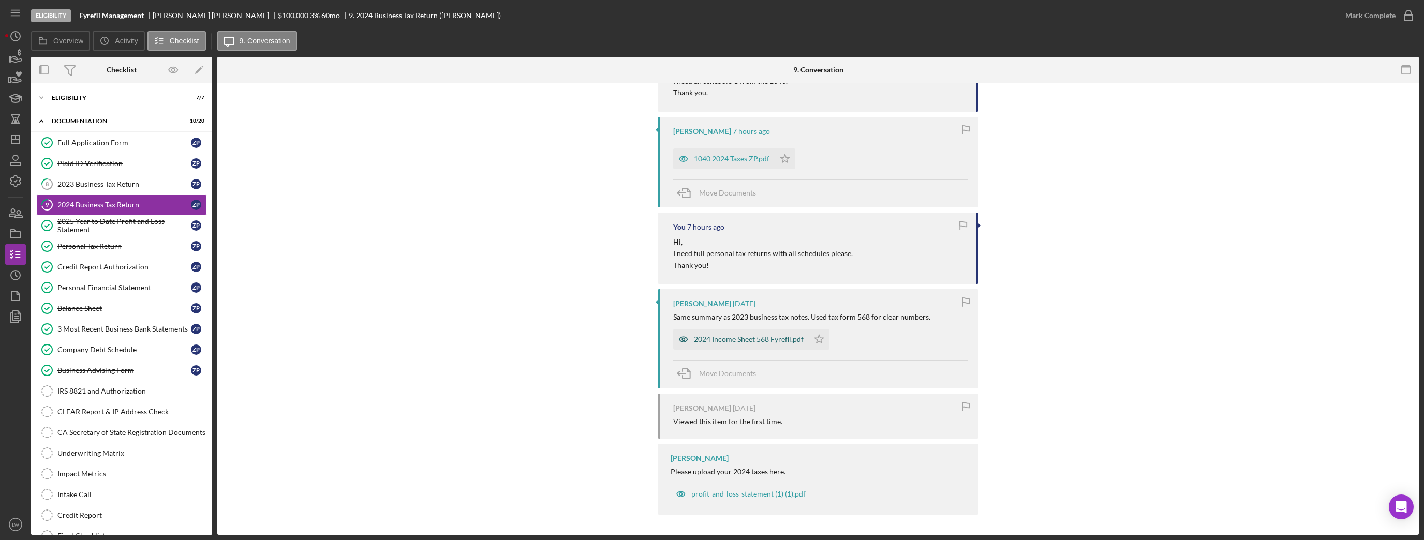
click at [722, 341] on div "2024 Income Sheet 568 Fyrefli.pdf" at bounding box center [749, 339] width 110 height 8
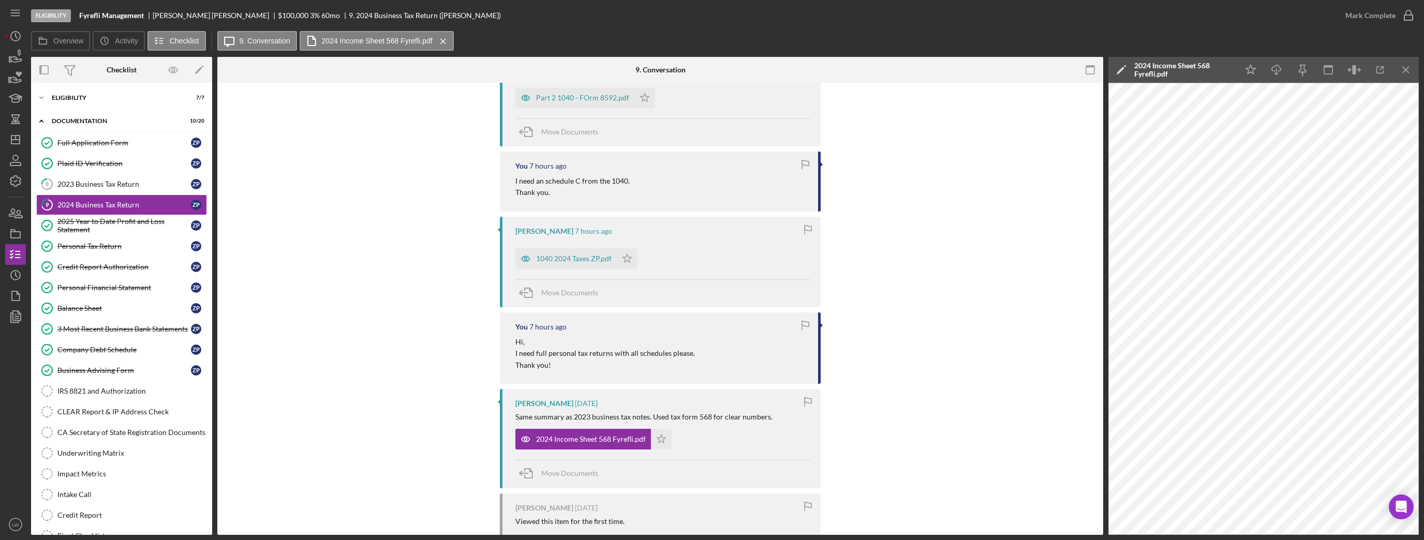
scroll to position [613, 0]
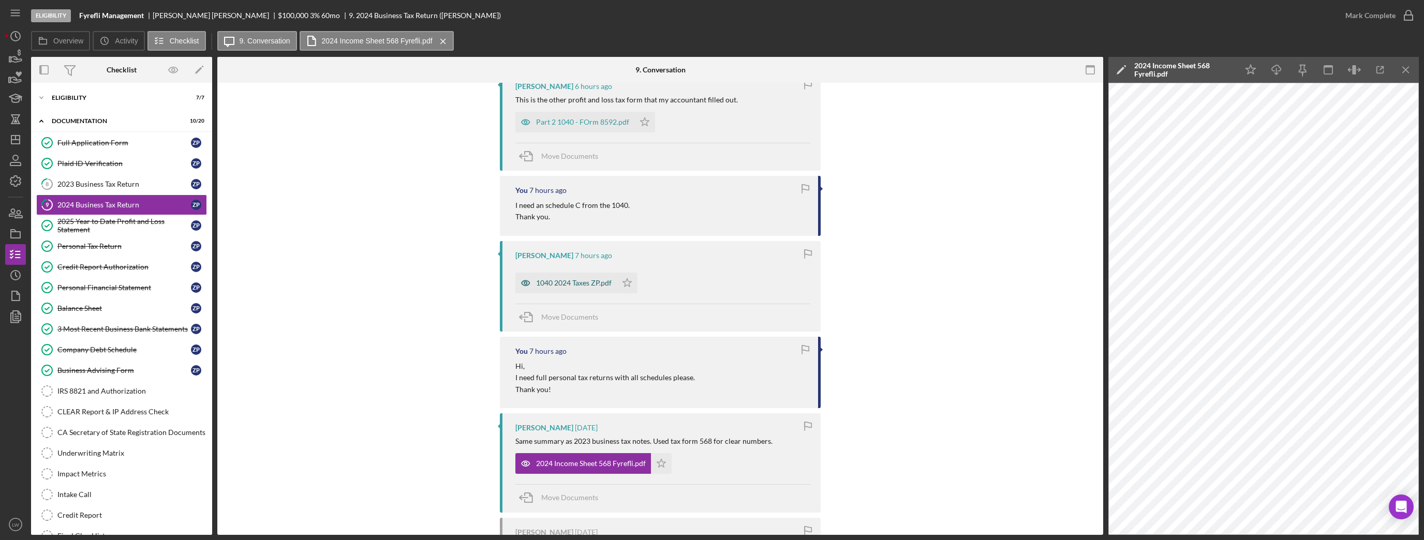
click at [592, 285] on div "1040 2024 Taxes ZP.pdf" at bounding box center [574, 283] width 76 height 8
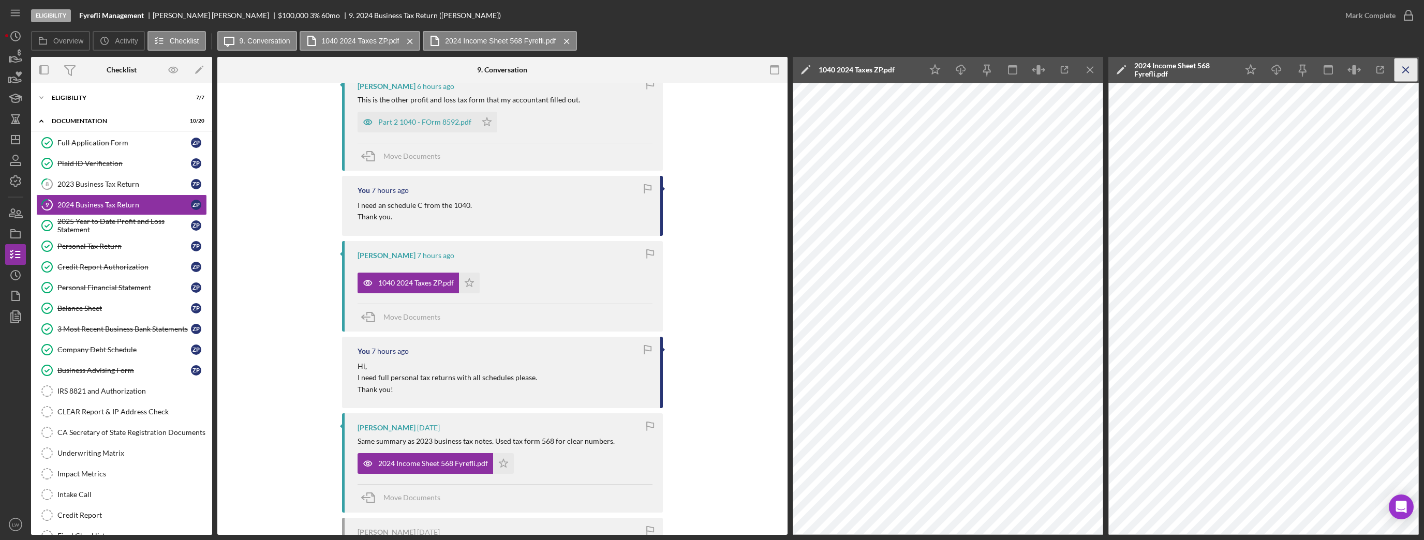
click at [1403, 64] on icon "Icon/Menu Close" at bounding box center [1405, 69] width 23 height 23
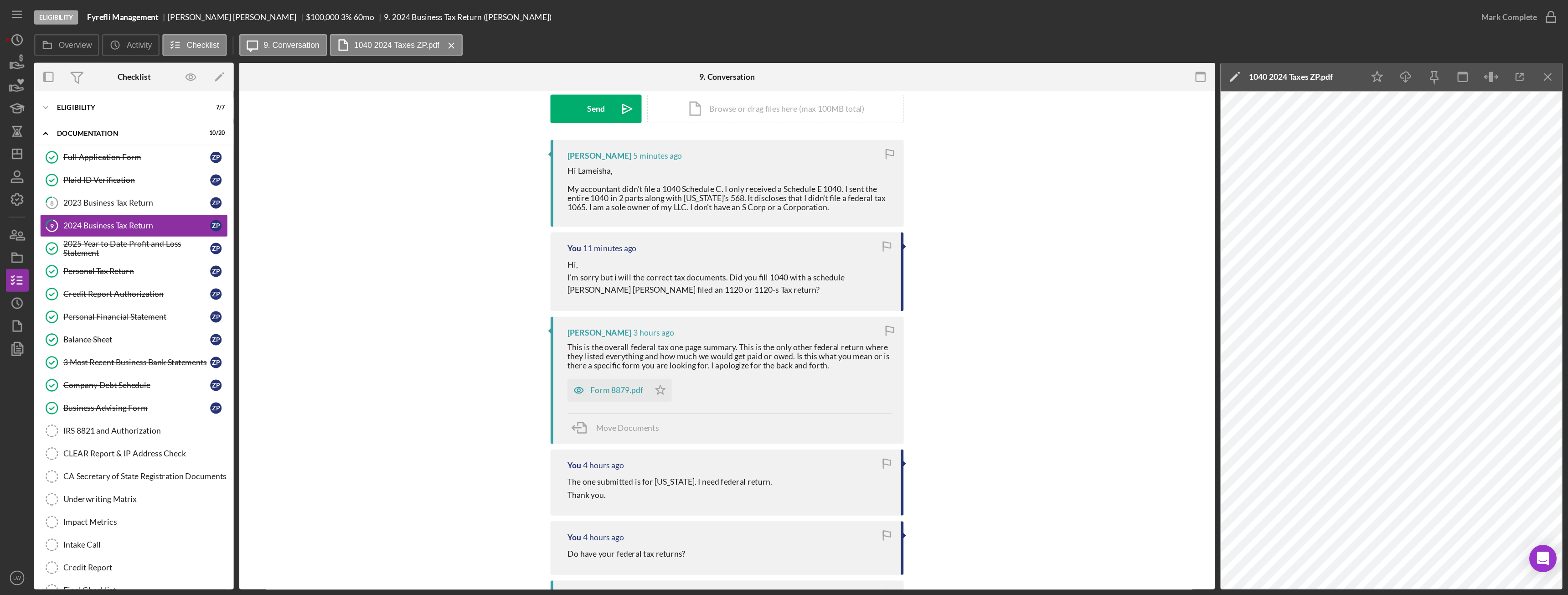
scroll to position [0, 0]
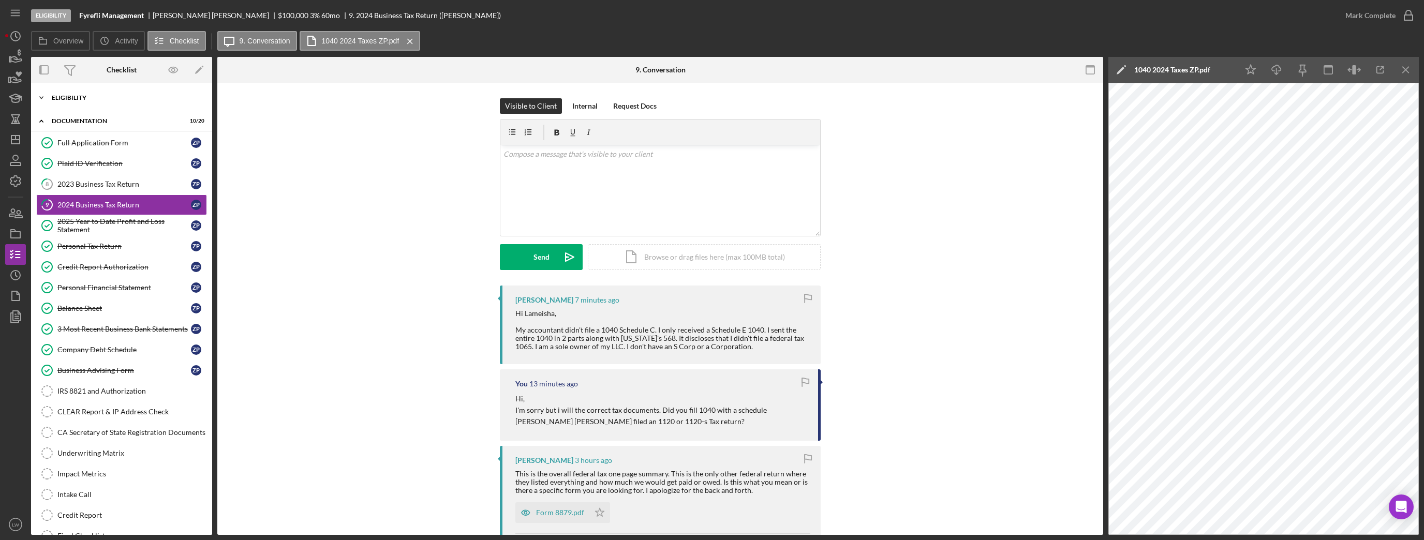
click at [100, 94] on div "Icon/Expander Eligibility 7 / 7" at bounding box center [121, 97] width 181 height 21
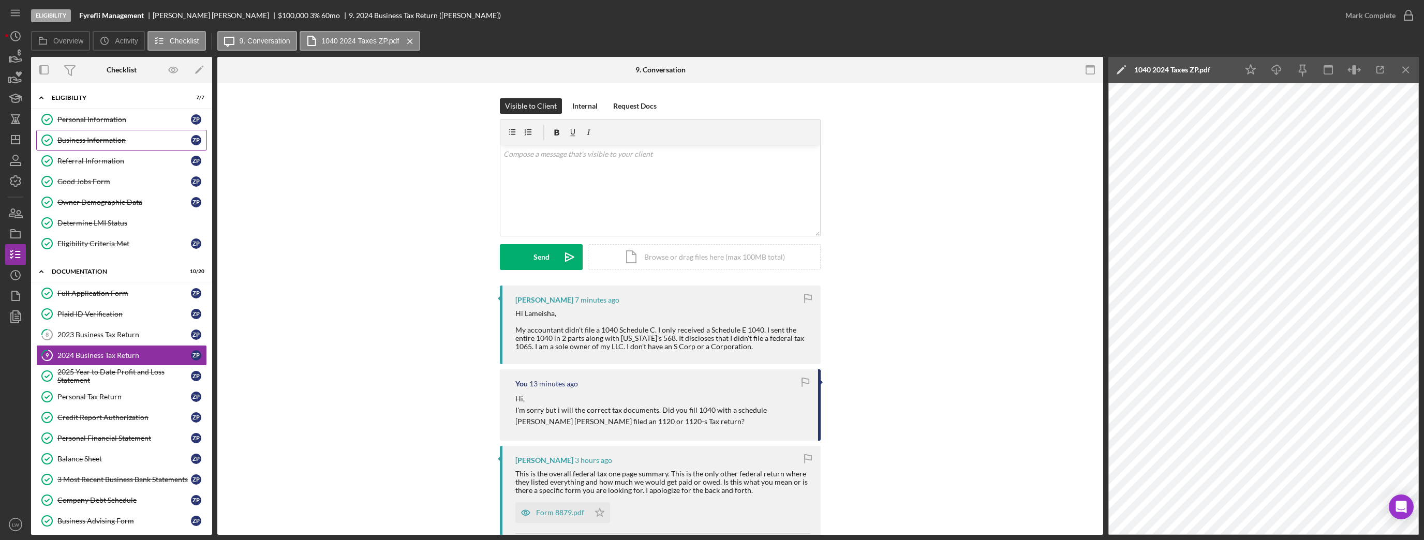
click at [109, 137] on div "Business Information" at bounding box center [123, 140] width 133 height 8
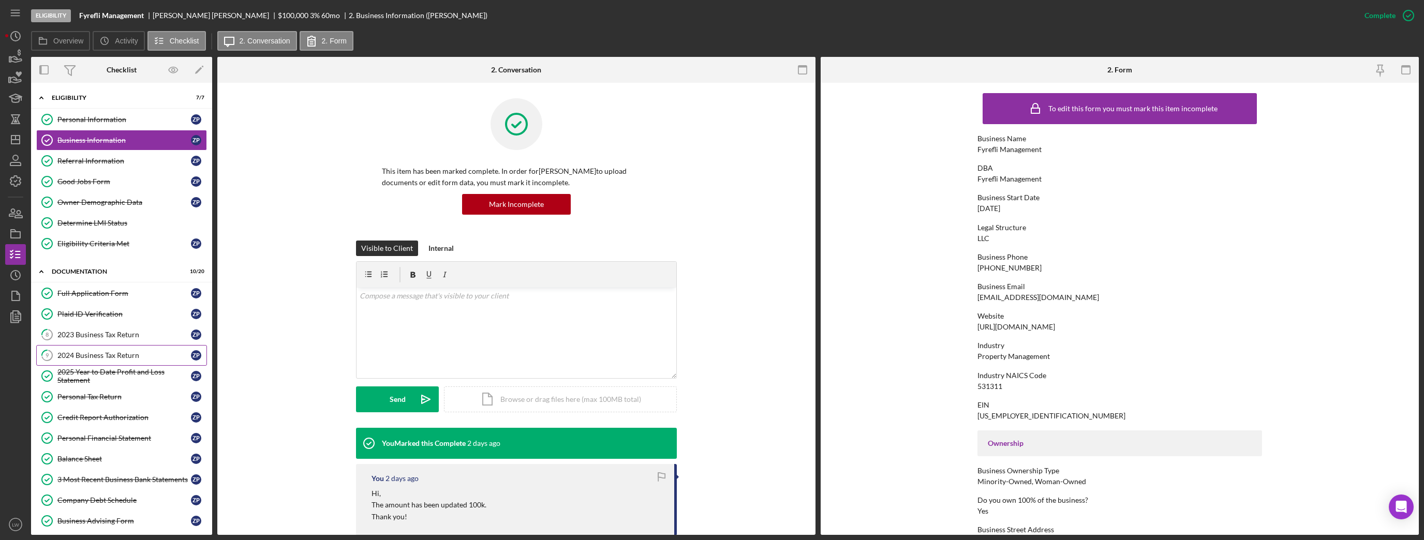
click at [113, 353] on div "2024 Business Tax Return" at bounding box center [123, 355] width 133 height 8
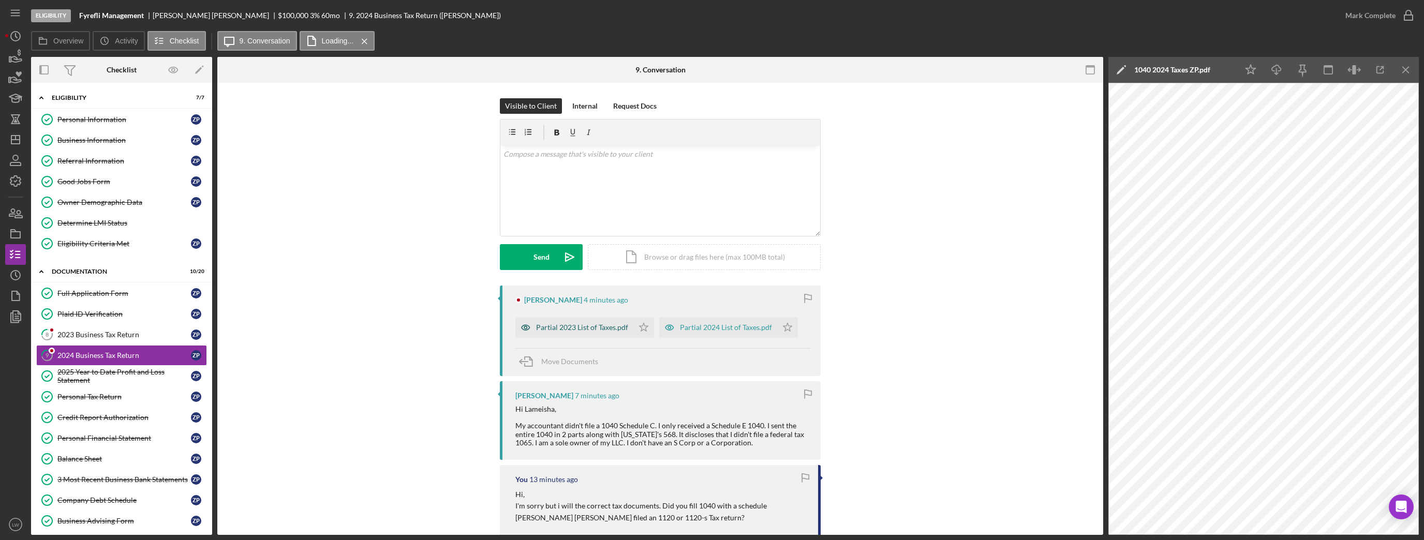
click at [601, 329] on div "Partial 2023 List of Taxes.pdf" at bounding box center [582, 327] width 92 height 8
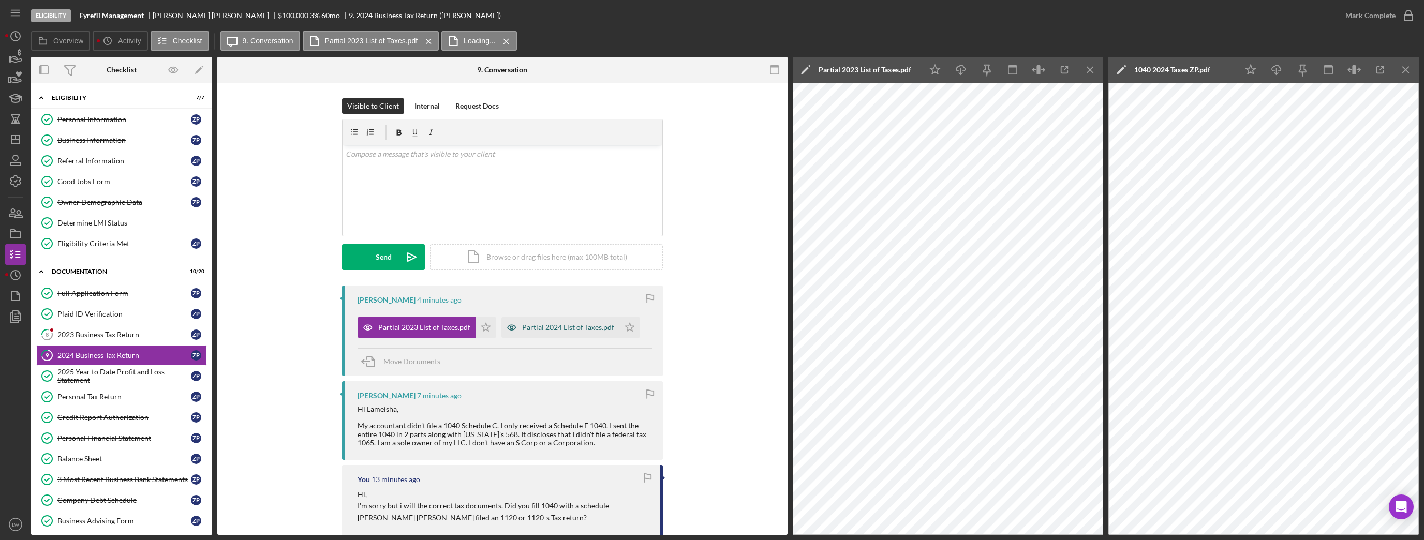
click at [551, 329] on div "Partial 2024 List of Taxes.pdf" at bounding box center [568, 327] width 92 height 8
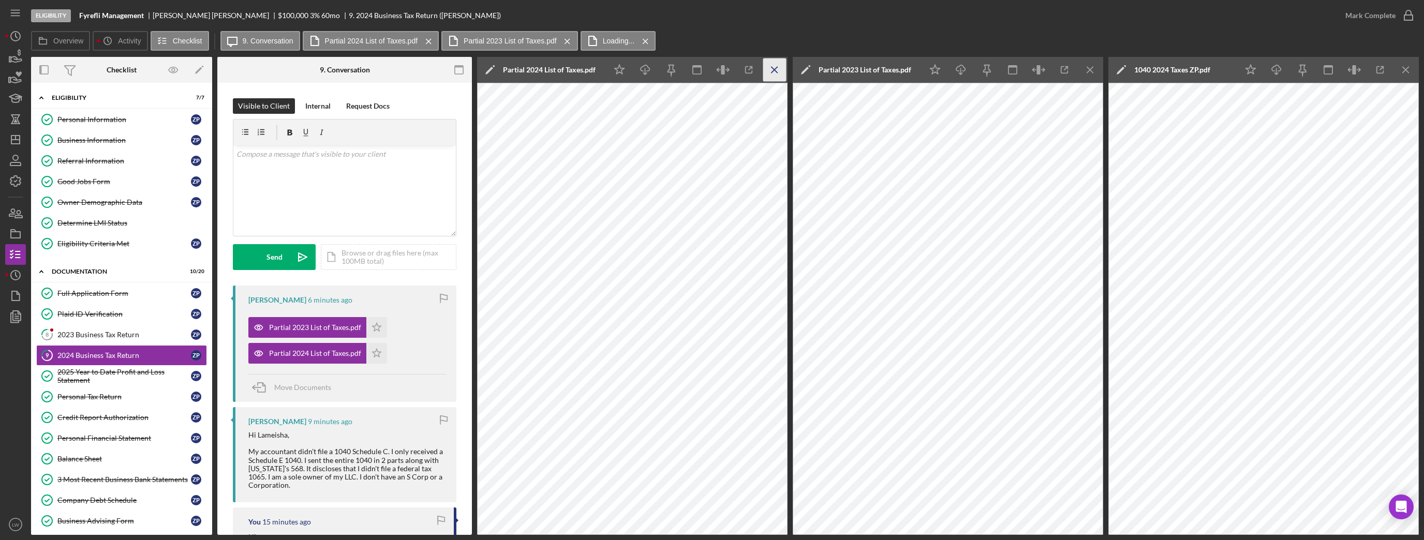
click at [771, 66] on icon "Icon/Menu Close" at bounding box center [774, 69] width 23 height 23
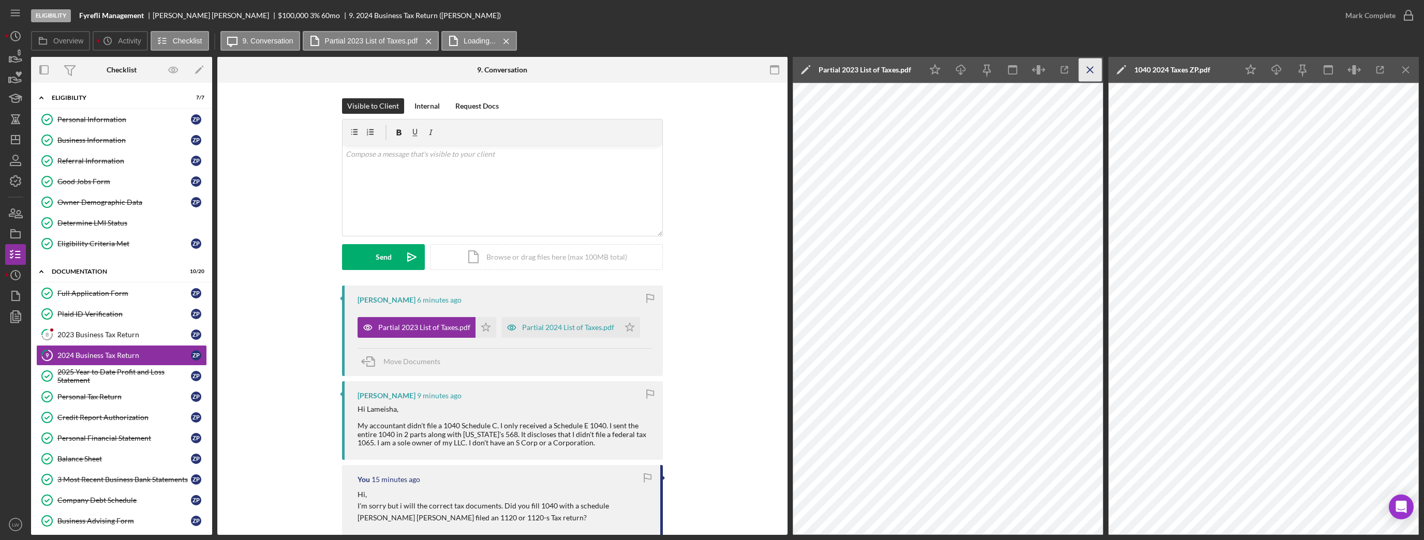
click at [1087, 67] on line "button" at bounding box center [1090, 70] width 6 height 6
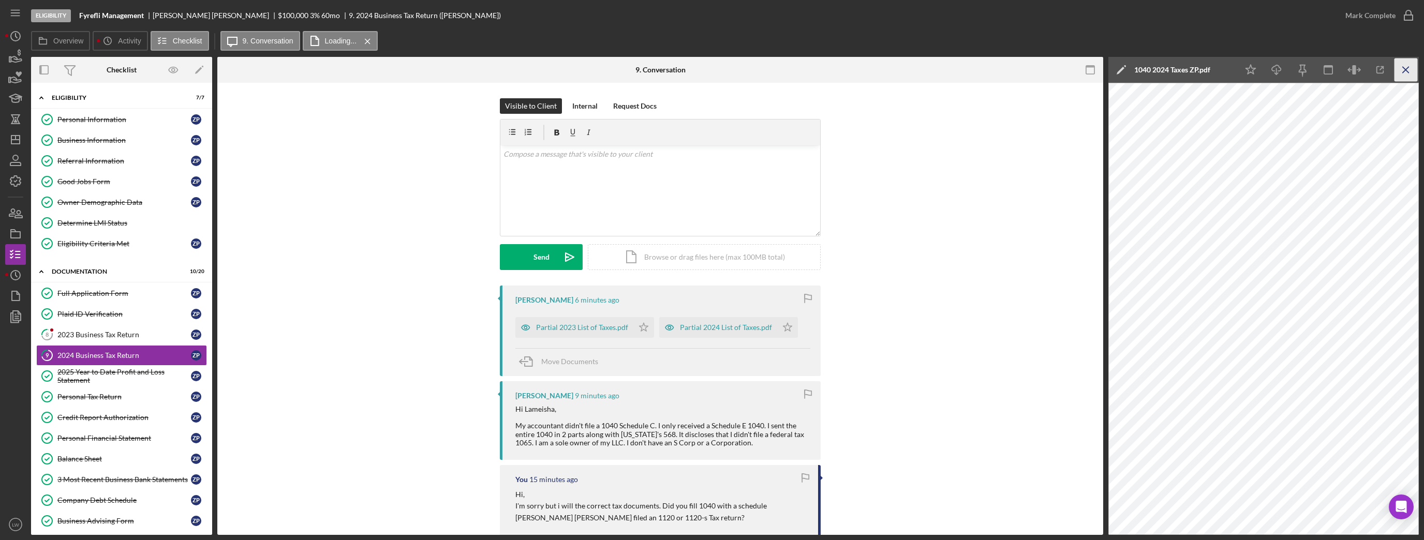
click at [1409, 70] on icon "Icon/Menu Close" at bounding box center [1405, 69] width 23 height 23
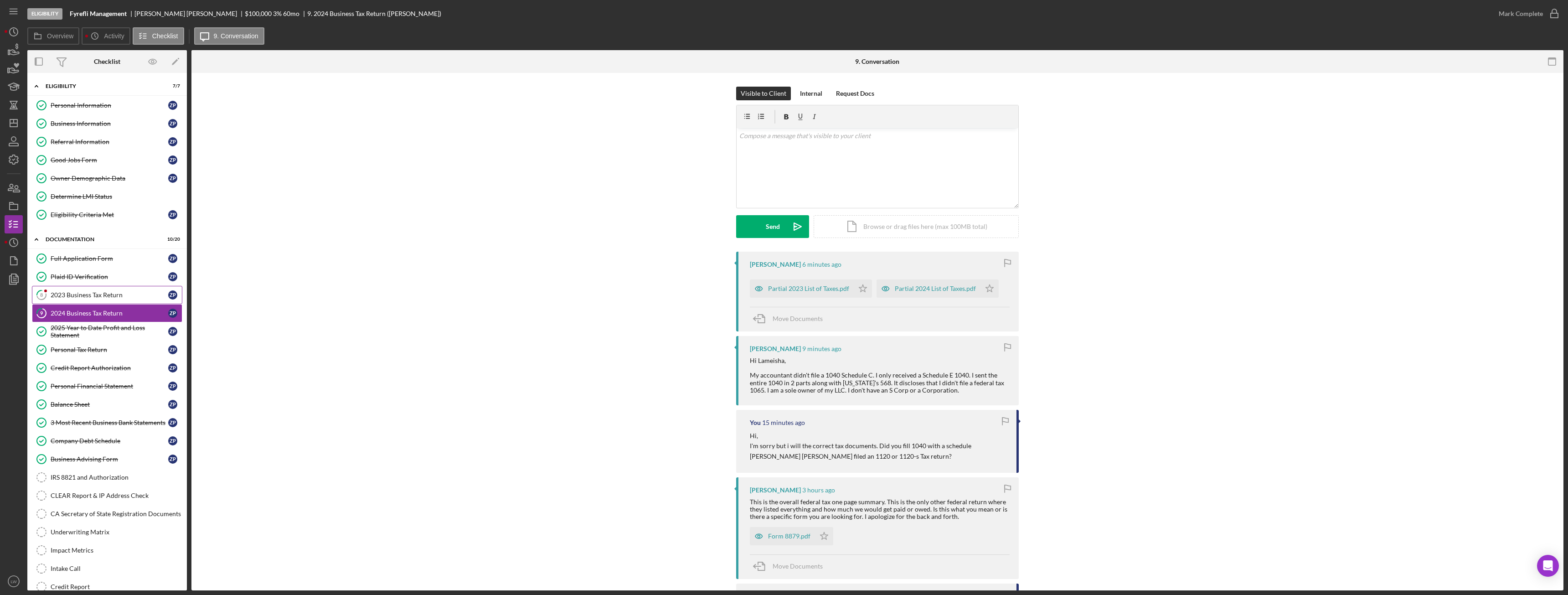
drag, startPoint x: 4, startPoint y: 0, endPoint x: 71, endPoint y: 295, distance: 302.5
click at [71, 295] on div "Icon/Expander Eligibility 7 / 7 Personal Information Personal Information Z P B…" at bounding box center [107, 368] width 160 height 583
click at [75, 293] on div "2023 Business Tax Return" at bounding box center [108, 295] width 117 height 7
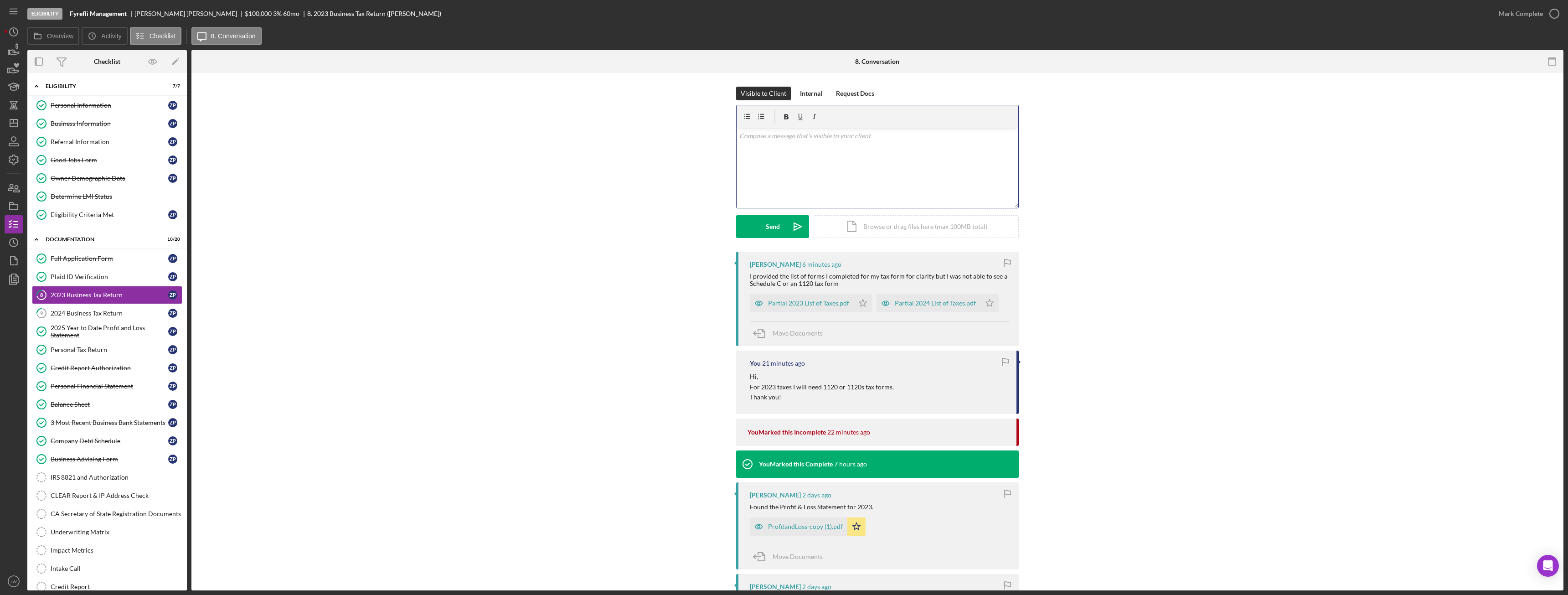
click at [829, 171] on div "v Color teal Color pink Remove color Add row above Add row below Add column bef…" at bounding box center [878, 167] width 282 height 80
click at [837, 149] on p "Unfortunately, I will need either and schedule c, 1120 or 1120-S in order to co…" at bounding box center [878, 148] width 277 height 10
click at [837, 150] on p "Unfortunately, I will need either an schedule c, 1120 or 1120-S in order to com…" at bounding box center [878, 148] width 277 height 10
click at [865, 149] on p "Unfortunately, I will need either an Schedule c, 1120 or 1120-S in order to com…" at bounding box center [878, 148] width 277 height 10
click at [890, 145] on p "Unfortunately, I will need either an Schedule C, 1120 or 1120-S in order to com…" at bounding box center [878, 148] width 277 height 10
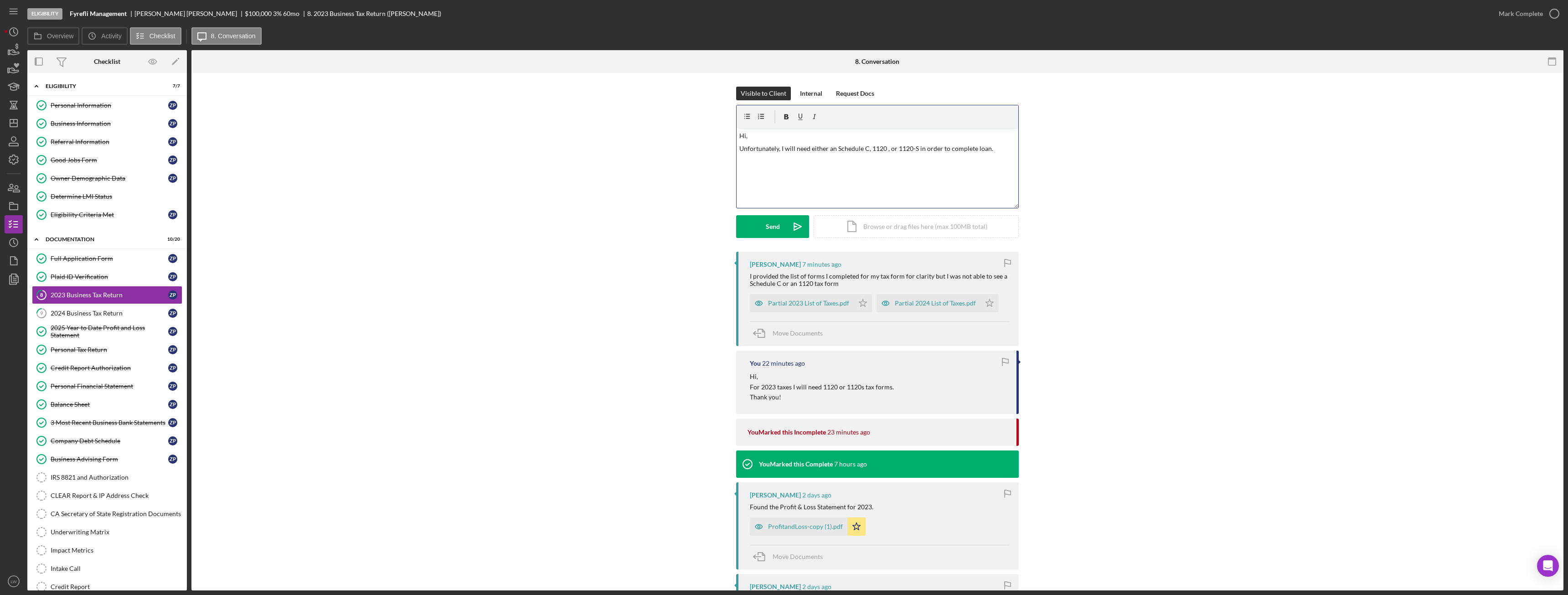
click at [1000, 149] on p "Unfortunately, I will need either an Schedule C, 1120 , or 1120-S in order to c…" at bounding box center [878, 148] width 277 height 10
click at [777, 223] on div "Send" at bounding box center [773, 227] width 14 height 23
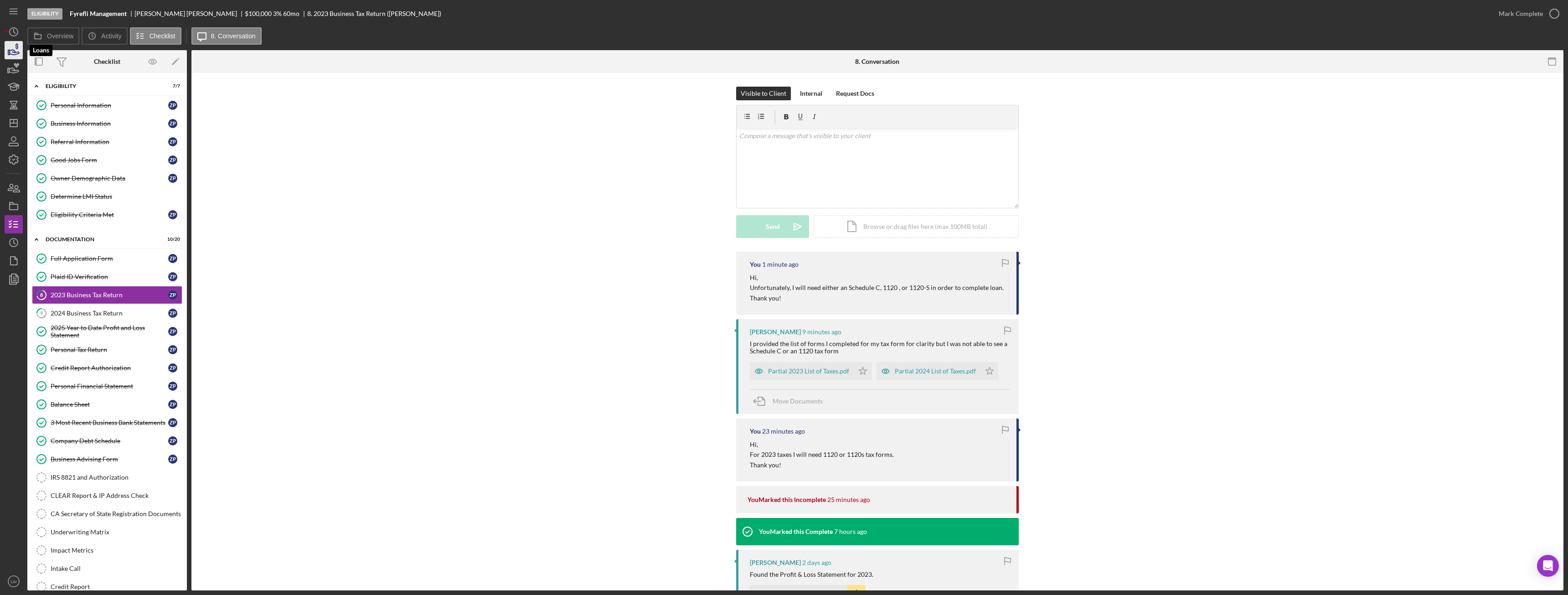
click at [8, 48] on icon "button" at bounding box center [14, 50] width 23 height 23
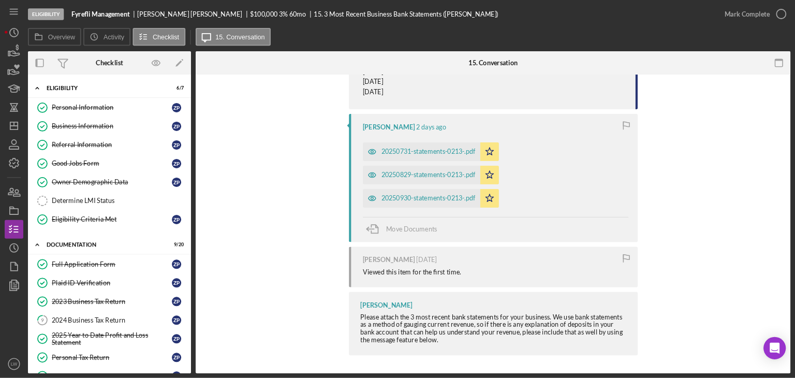
scroll to position [282, 0]
